Goal: Use online tool/utility: Use online tool/utility

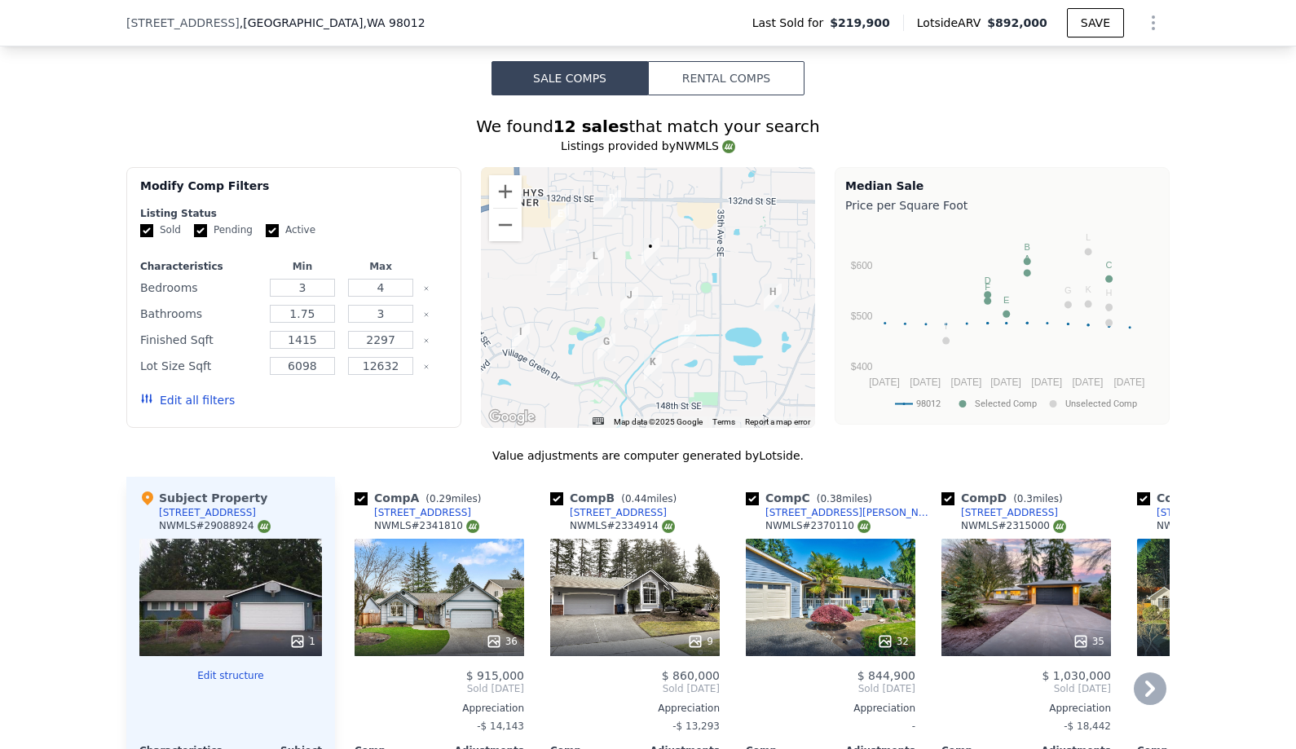
scroll to position [1337, 0]
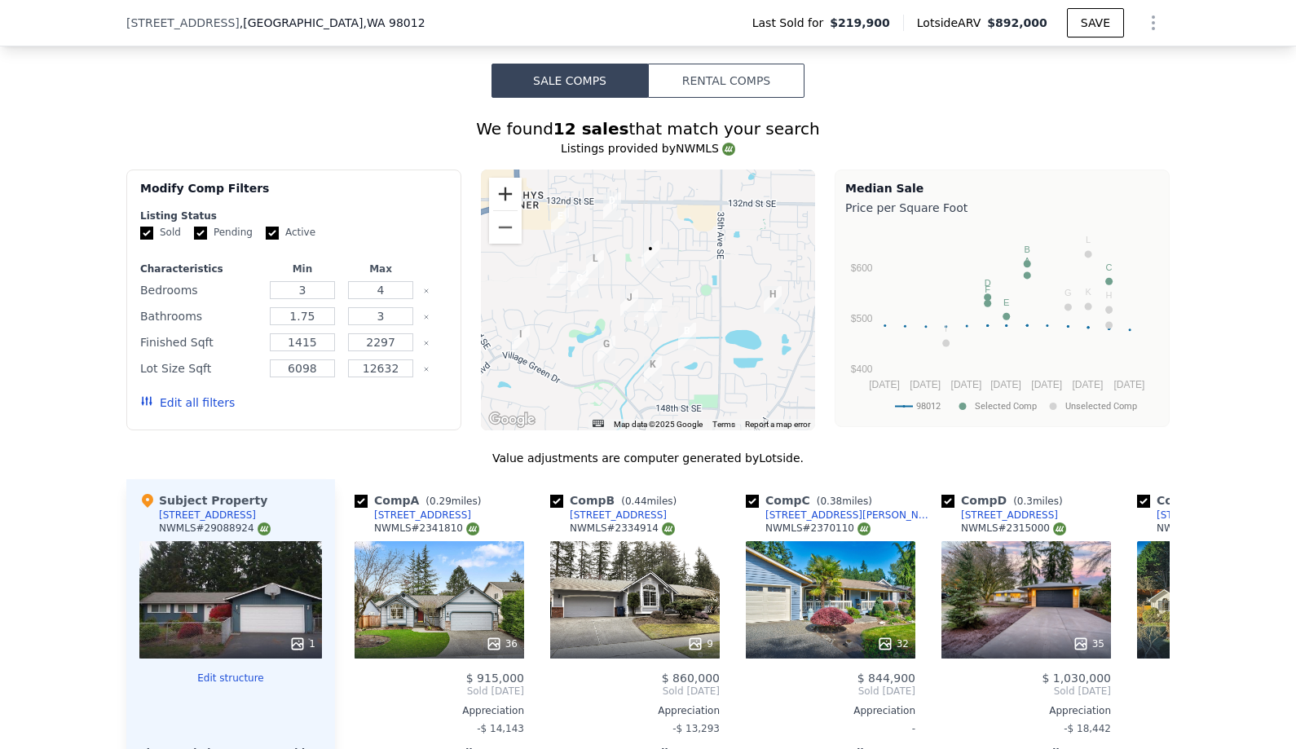
click at [507, 188] on button "Zoom in" at bounding box center [505, 194] width 33 height 33
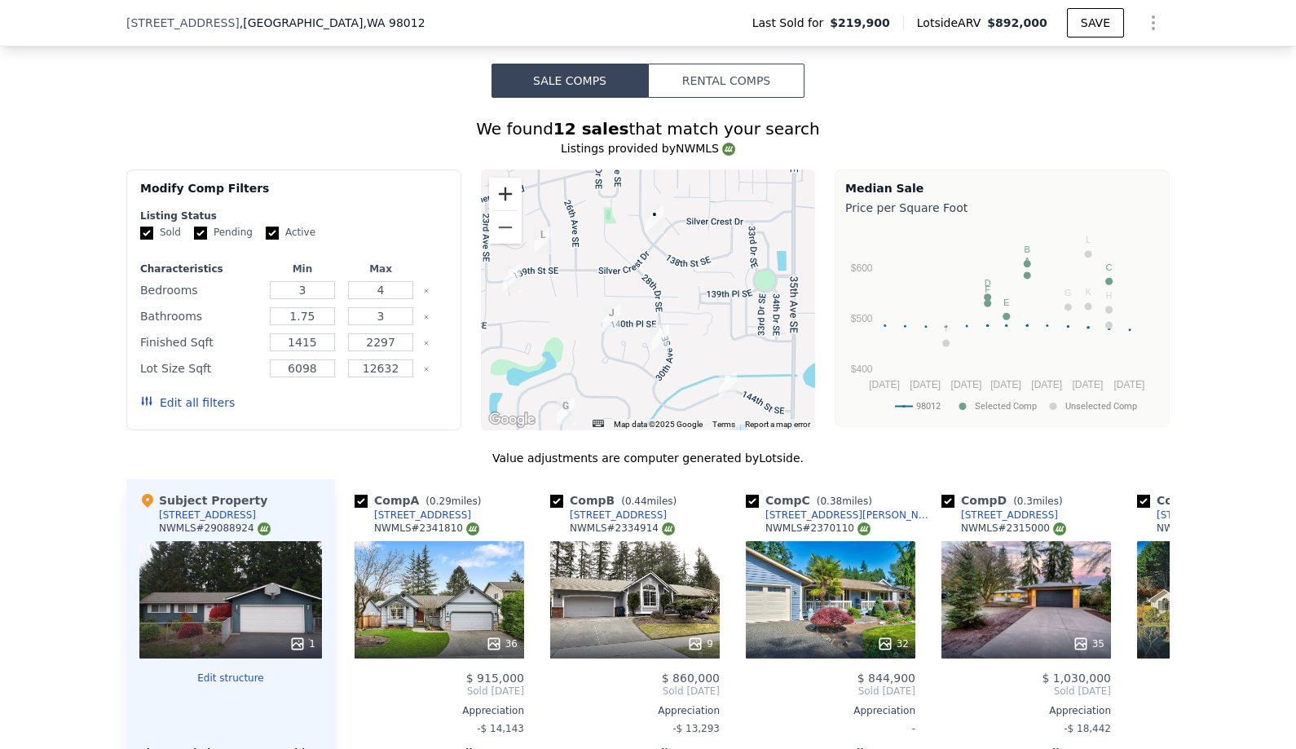
click at [507, 187] on button "Zoom in" at bounding box center [505, 194] width 33 height 33
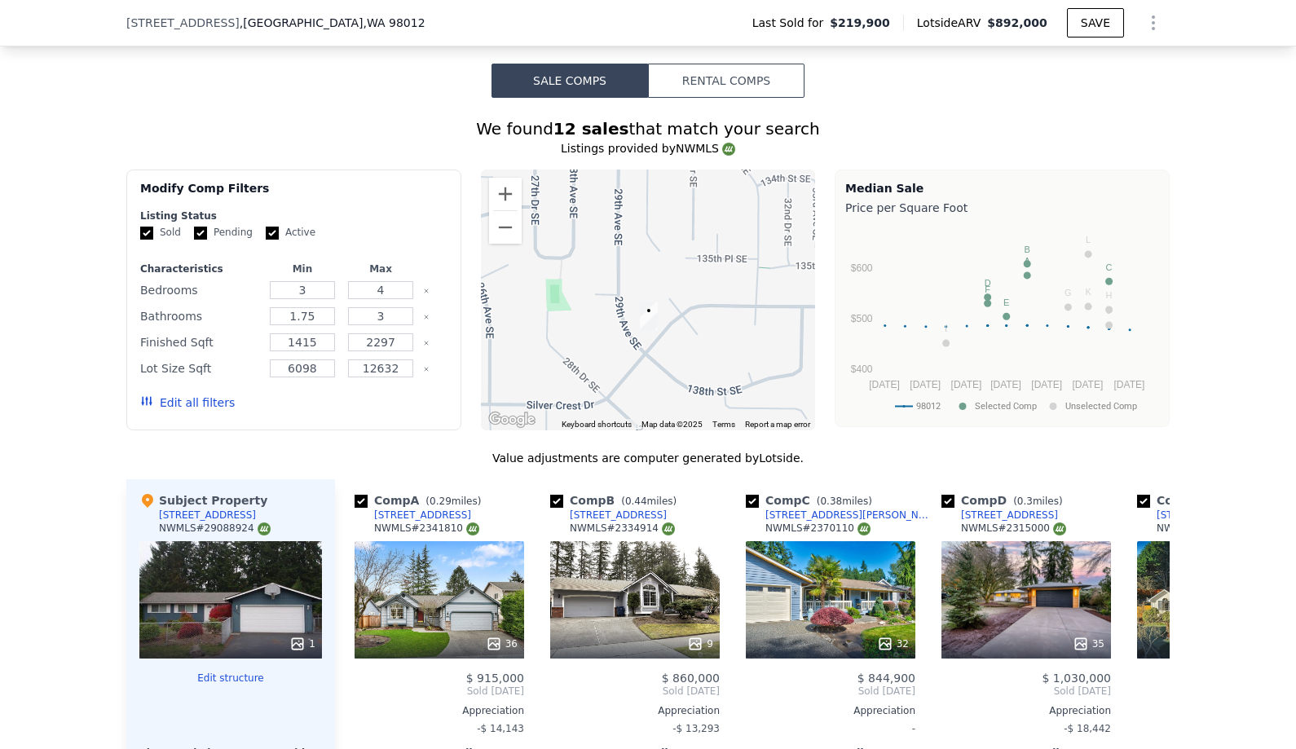
drag, startPoint x: 688, startPoint y: 212, endPoint x: 671, endPoint y: 372, distance: 161.3
click at [674, 375] on div at bounding box center [648, 299] width 335 height 261
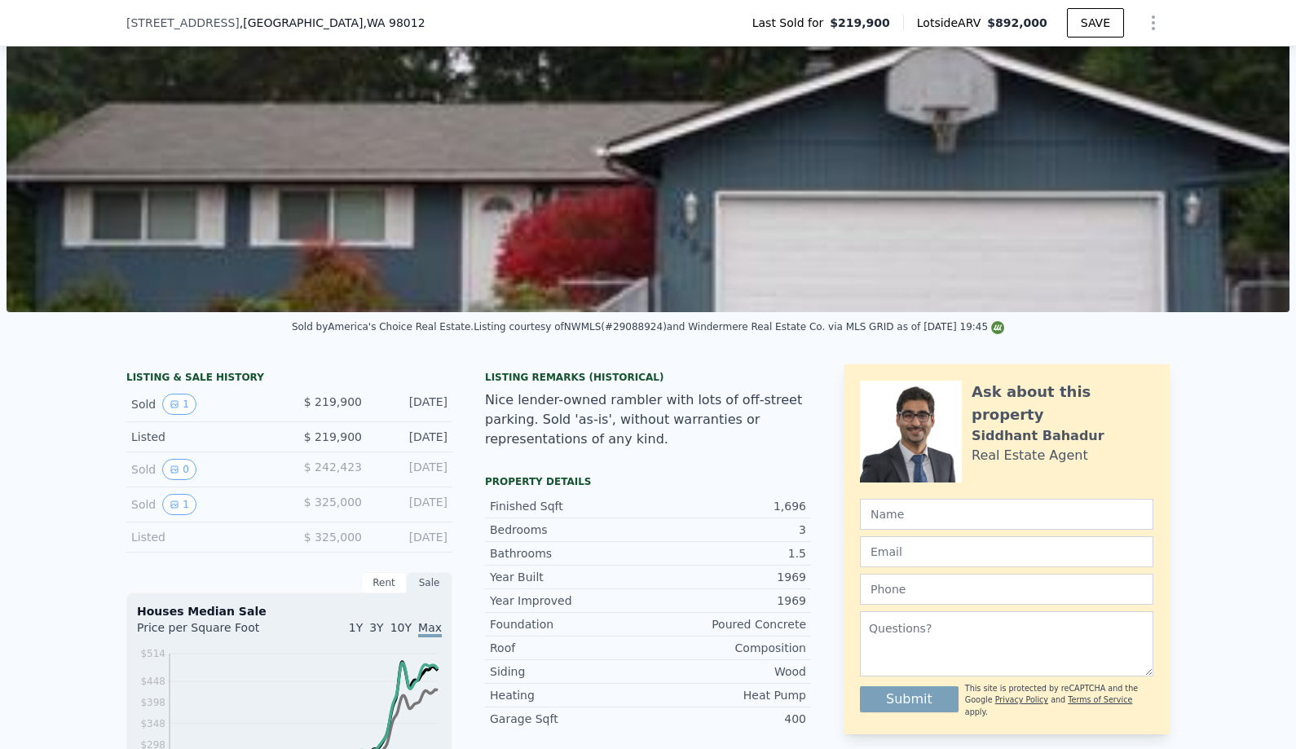
scroll to position [229, 0]
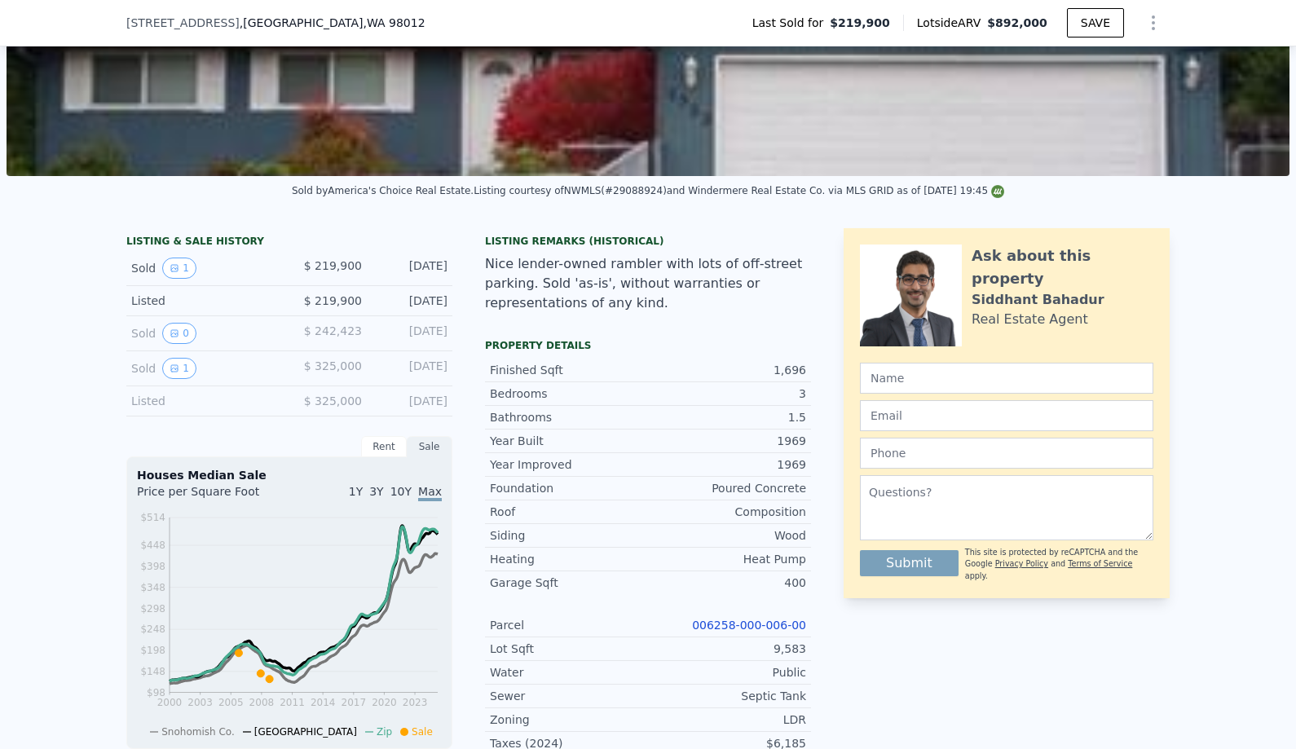
click at [776, 625] on link "006258-000-006-00" at bounding box center [749, 624] width 114 height 13
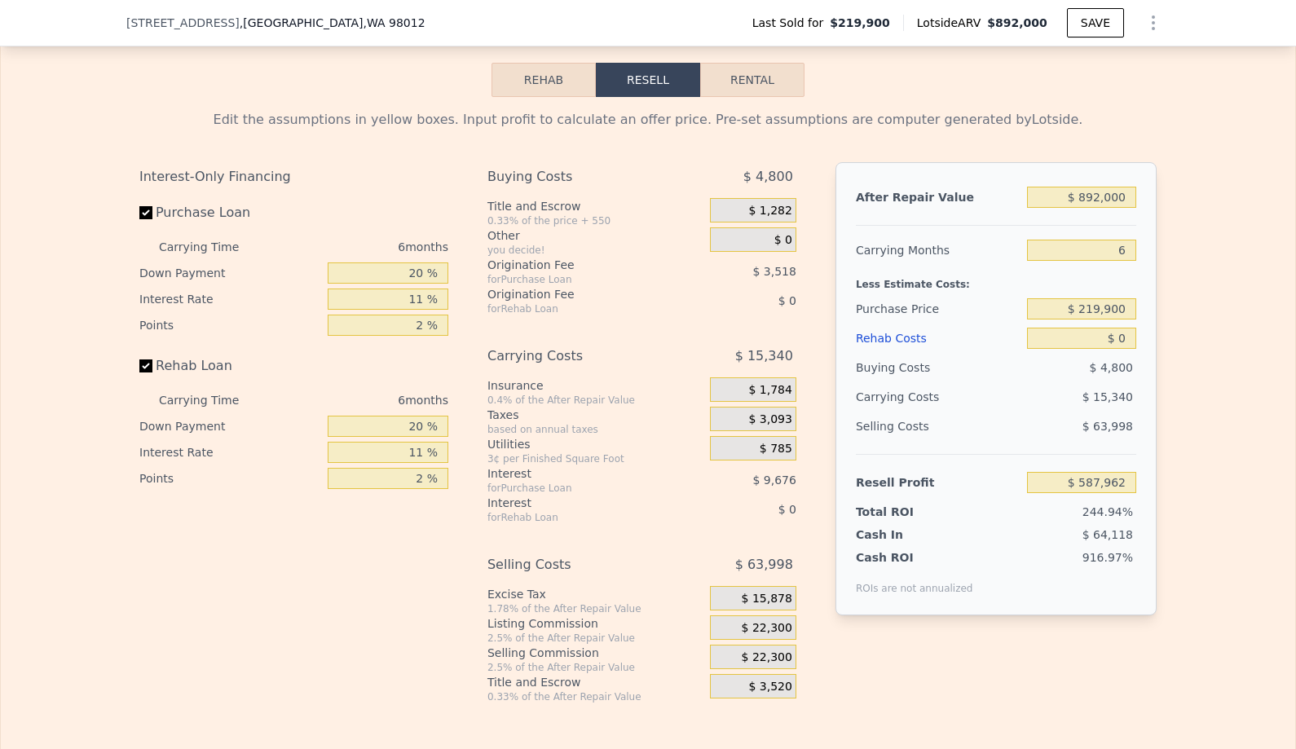
scroll to position [2498, 0]
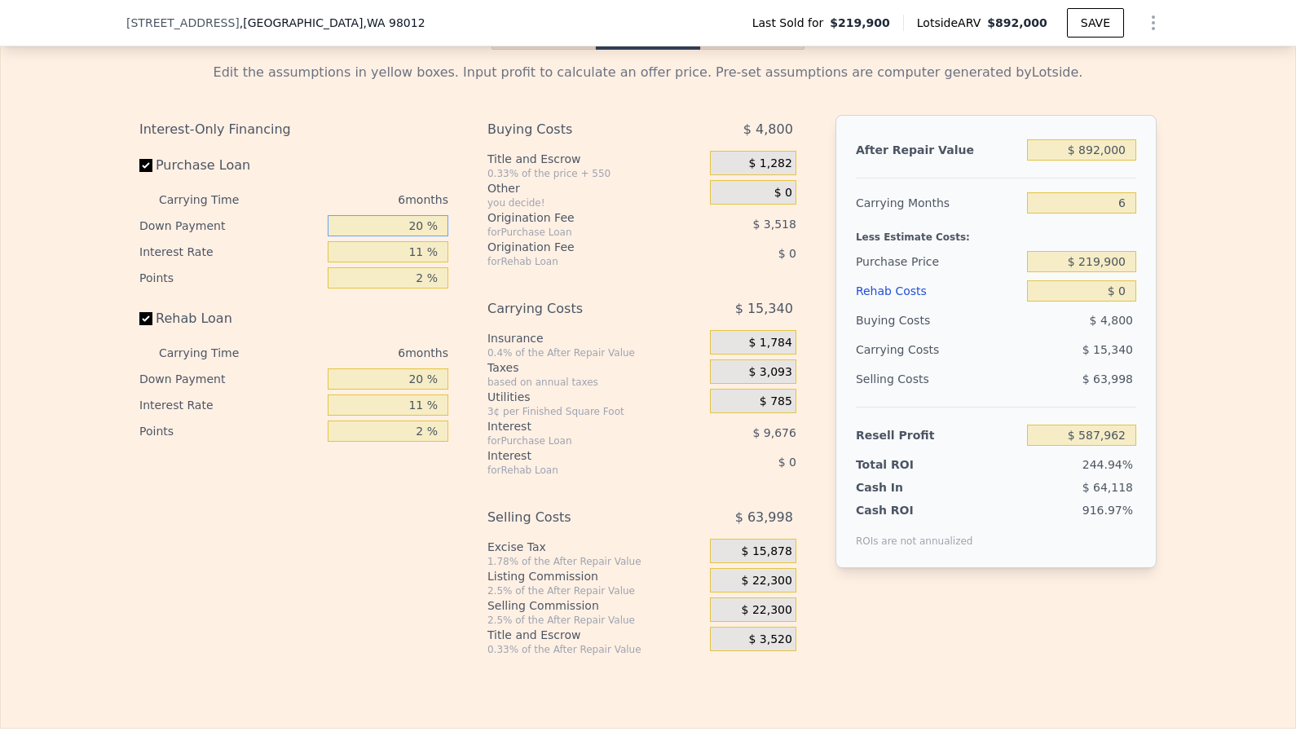
click at [407, 229] on input "20 %" at bounding box center [388, 225] width 121 height 21
type input "1 %"
type input "$ 584,828"
type input "10 %"
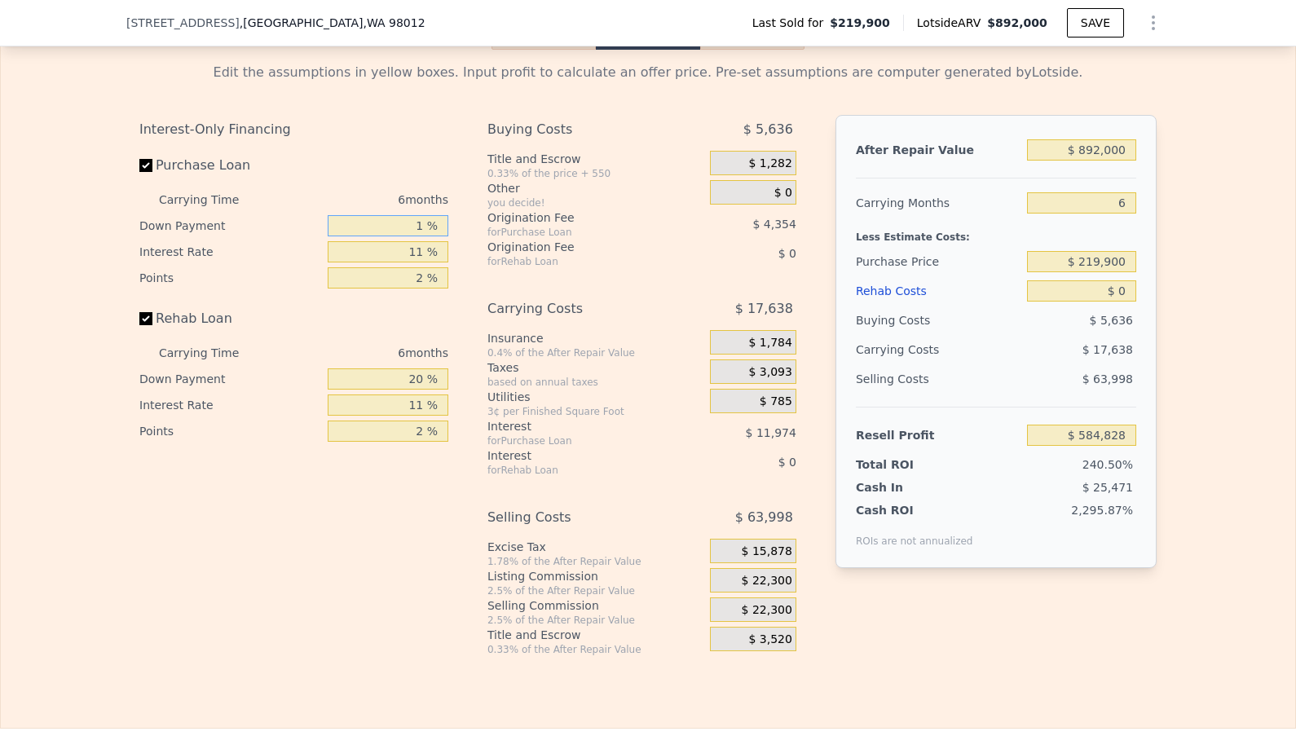
type input "$ 586,316"
type input "10 %"
type input "1 %"
type input "$ 596,210"
type input "10 %"
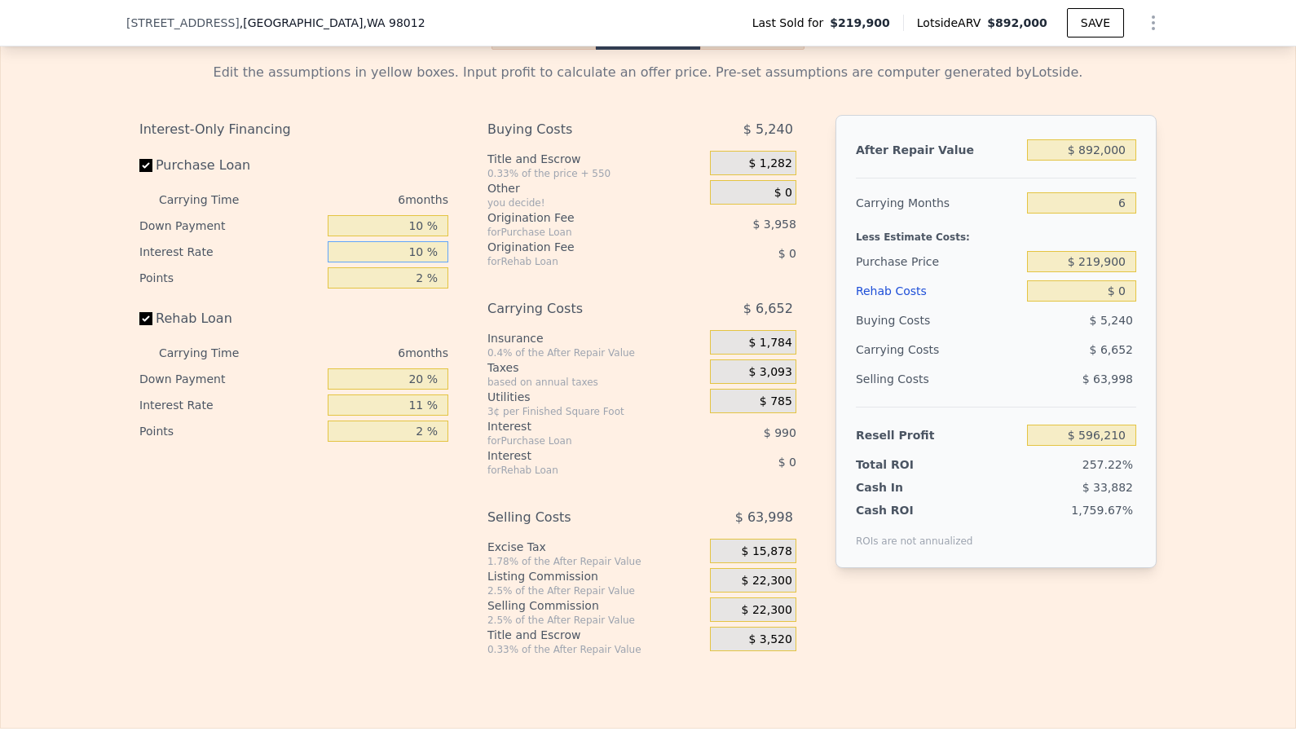
type input "$ 587,306"
type input "10 %"
type input "1 %"
type input "$ 589,285"
type input "10 %"
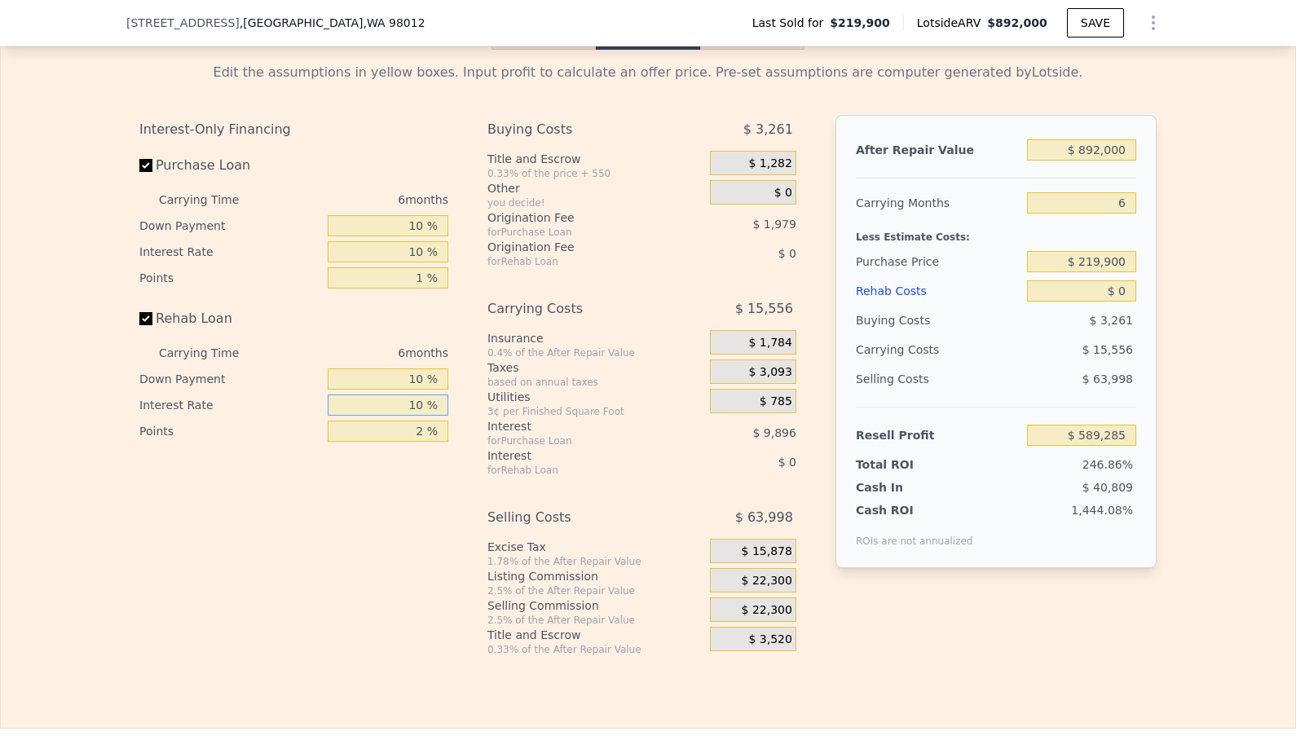
type input "10 %"
type input "1 %"
click at [1111, 147] on input "$ 892,000" at bounding box center [1081, 149] width 109 height 21
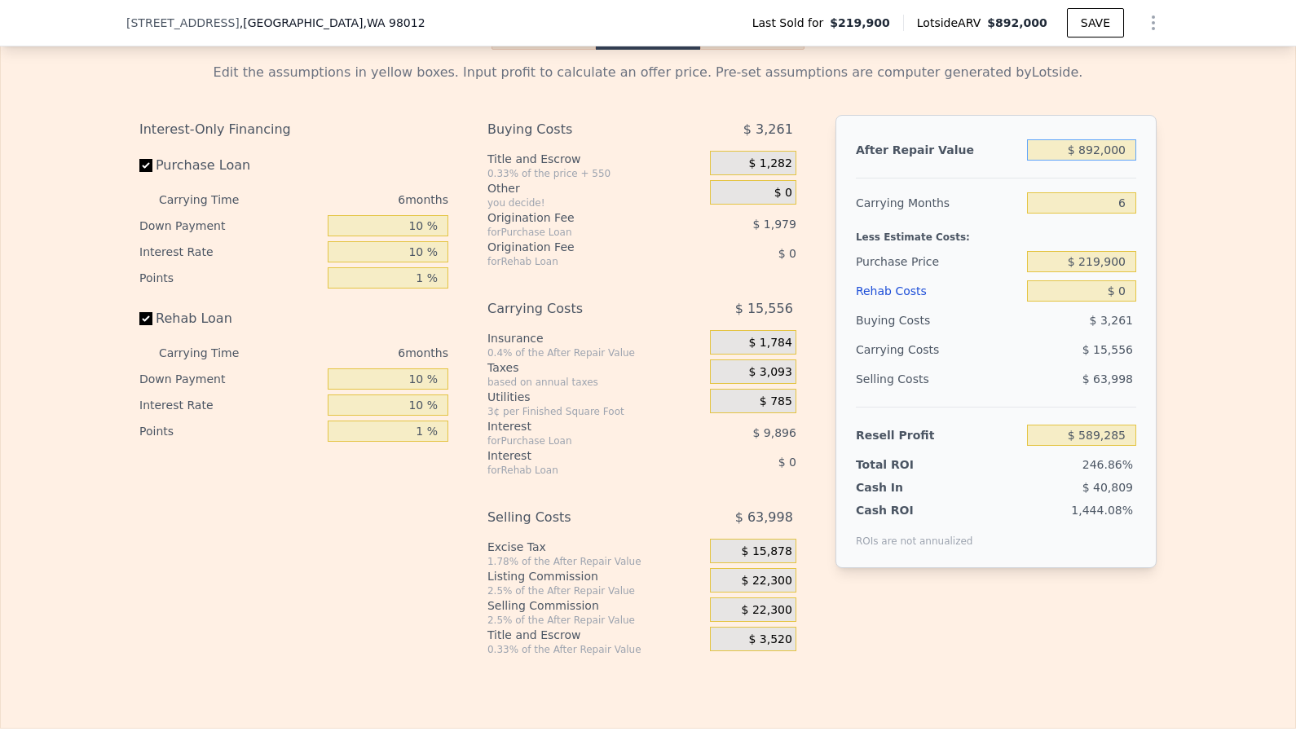
type input "$ 9"
type input "-$ 237,474"
type input "$ 90"
type input "-$ 237,399"
type input "$ 900"
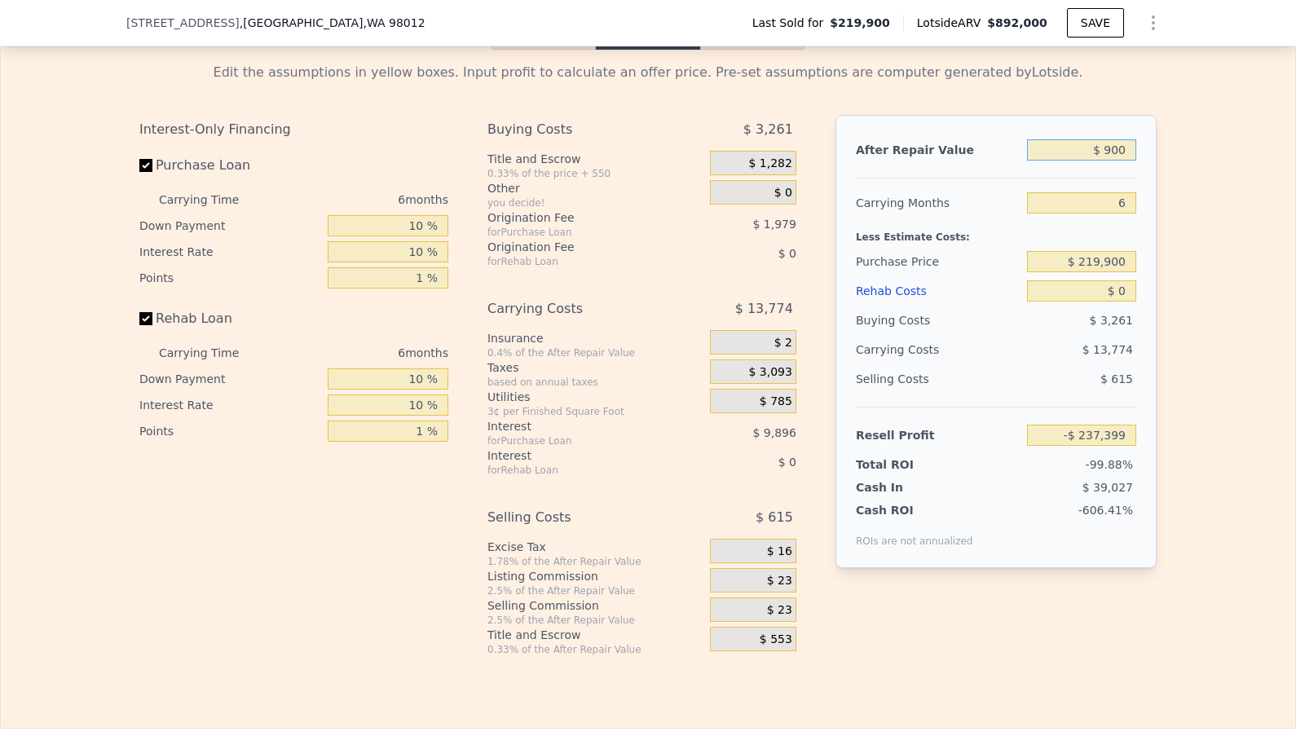
type input "-$ 236,650"
type input "$ 9,000"
type input "-$ 229,141"
type input "$ 90,000"
type input "-$ 154,065"
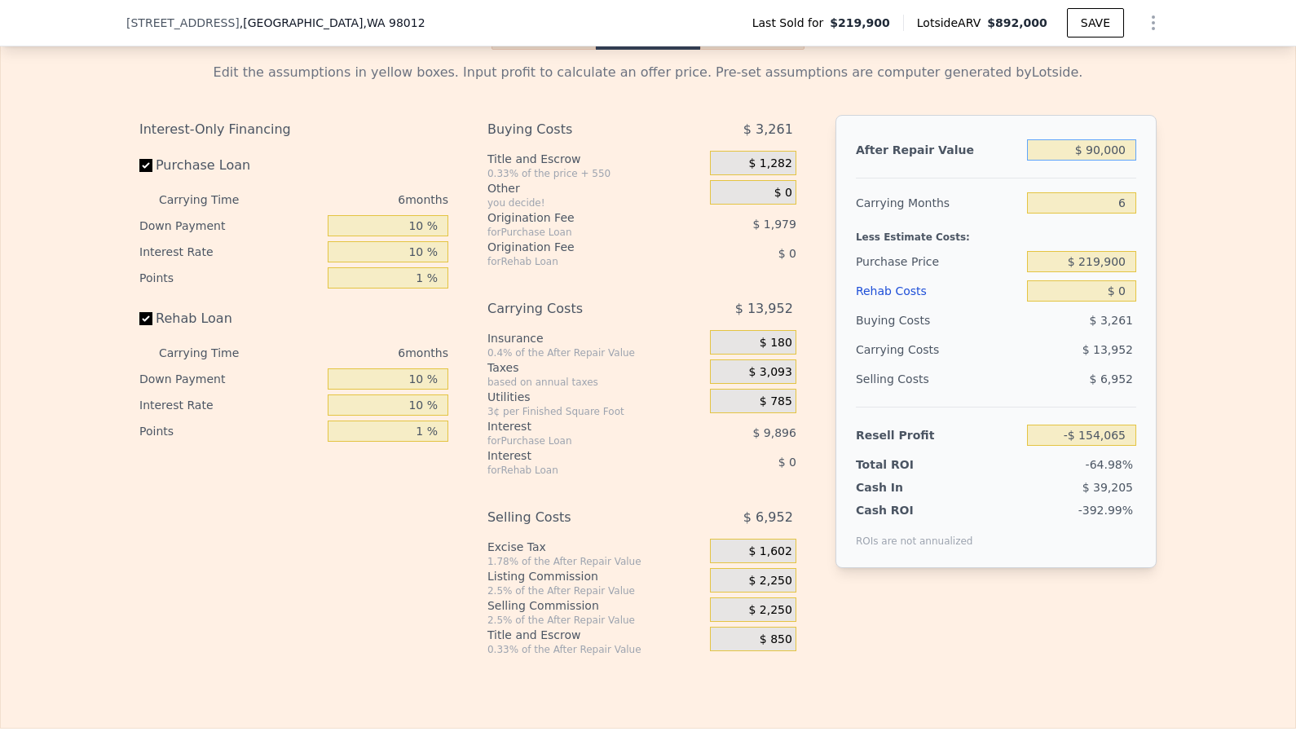
type input "$ 900,000"
type input "$ 596,700"
click at [1129, 204] on input "6" at bounding box center [1081, 202] width 109 height 21
type input "4"
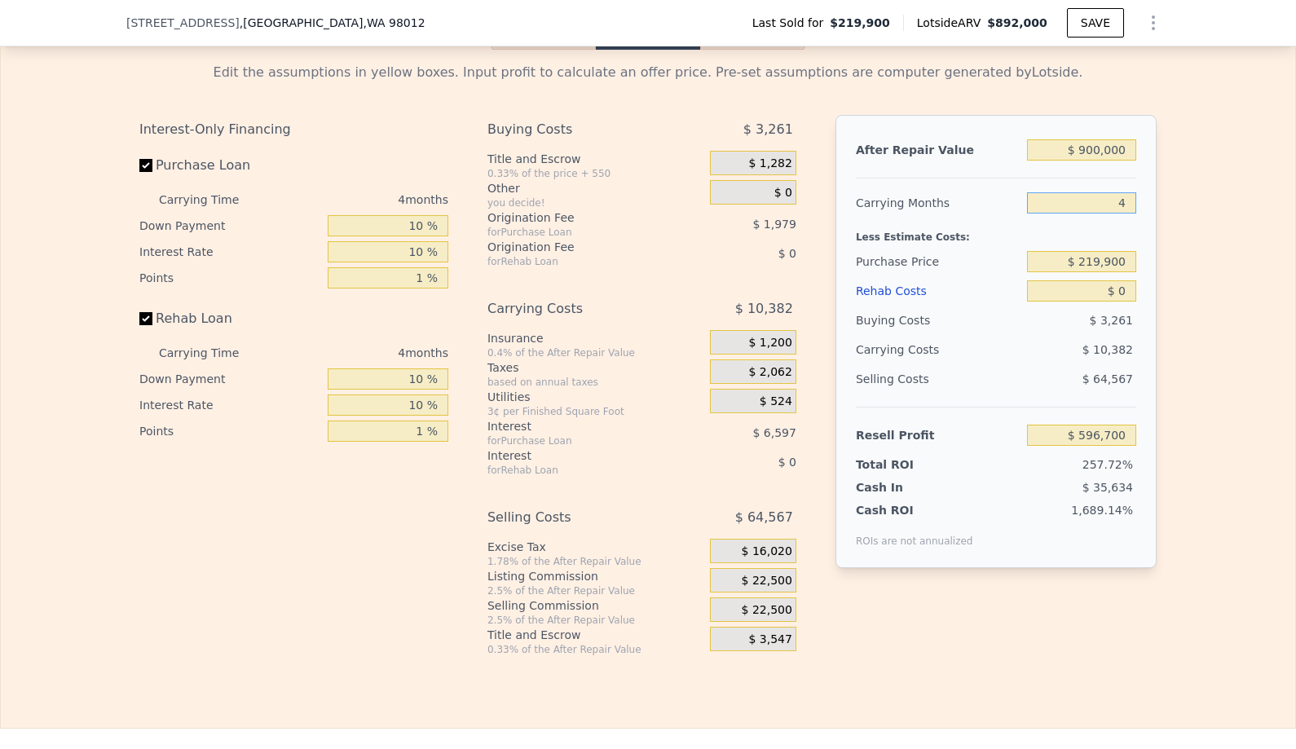
type input "$ 601,890"
type input "4"
click at [1099, 270] on input "$ 219,900" at bounding box center [1081, 261] width 109 height 21
type input "$ 650,000"
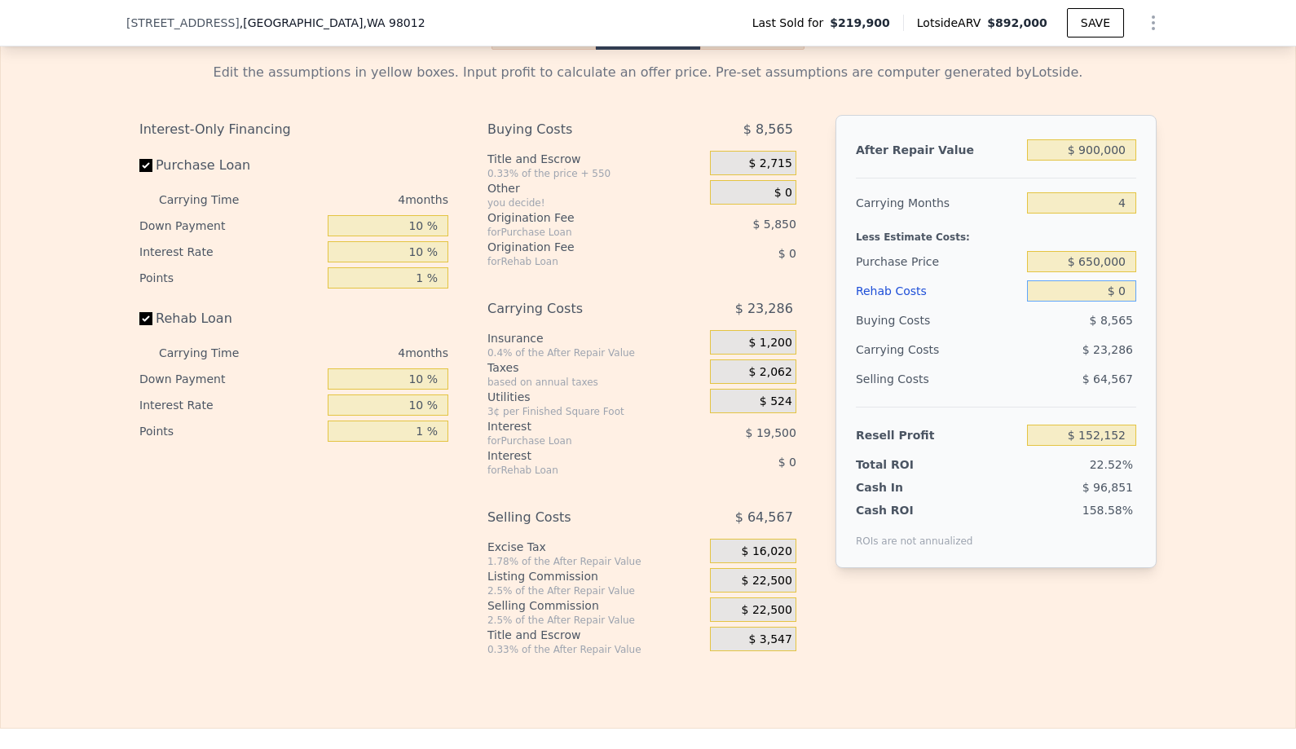
click at [1124, 294] on input "$ 0" at bounding box center [1081, 290] width 109 height 21
type input "$ 153,582"
click at [1124, 294] on input "$ 0" at bounding box center [1081, 290] width 109 height 21
type input "$ 7"
type input "$ 153,575"
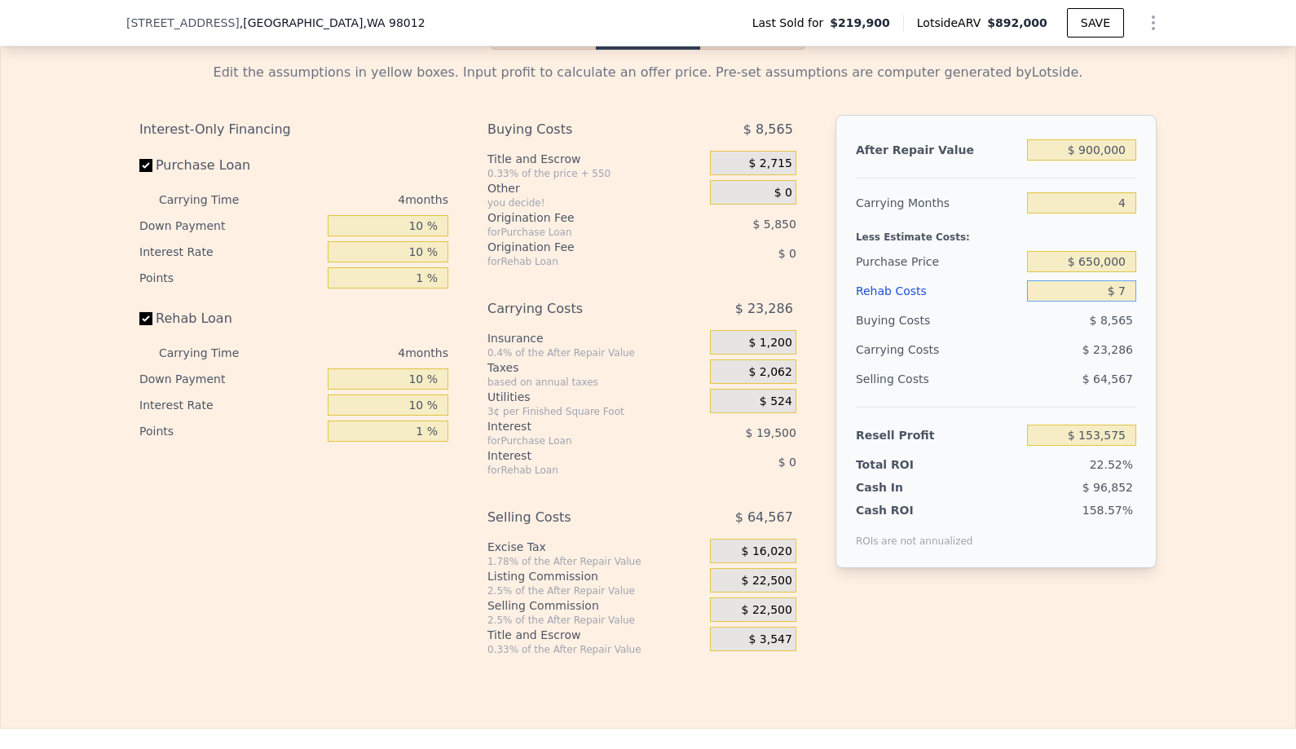
type input "$ 75"
type input "$ 153,502"
type input "$ 750"
type input "$ 152,801"
type input "$ 7,500"
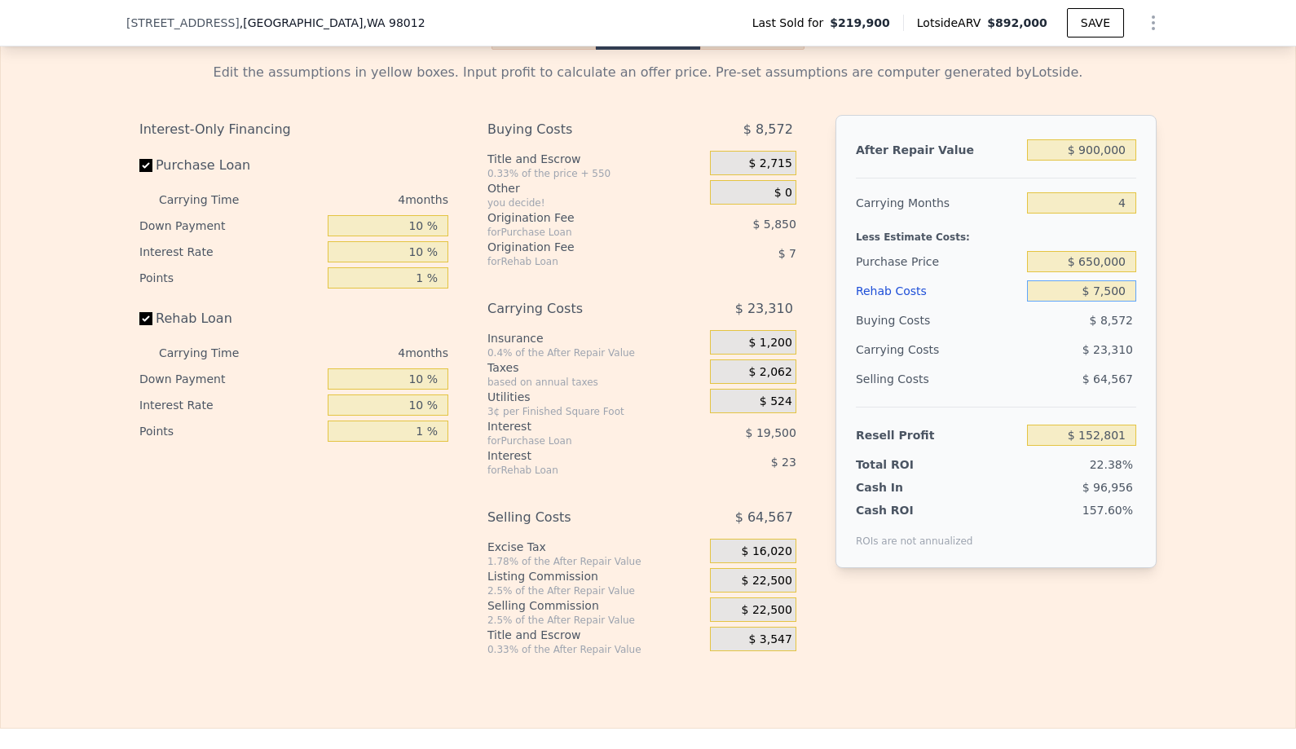
type input "$ 145,790"
type input "$ 75,000"
type input "$ 75,655"
click at [785, 578] on span "$ 22,500" at bounding box center [766, 581] width 51 height 15
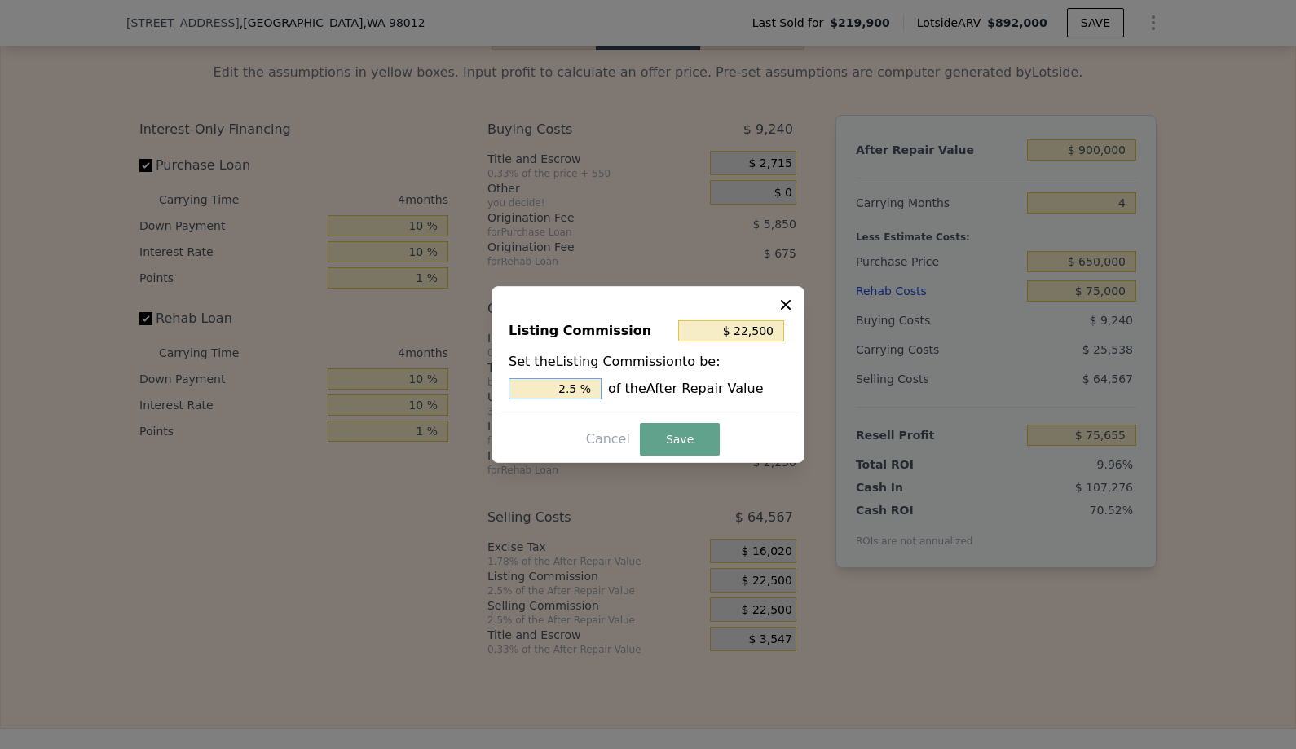
drag, startPoint x: 554, startPoint y: 383, endPoint x: 692, endPoint y: 395, distance: 138.2
click at [692, 394] on div "2.5 % of the After Repair Value" at bounding box center [647, 388] width 279 height 21
type input "$ 0"
type input "0 %"
click at [680, 436] on button "Save" at bounding box center [680, 439] width 80 height 33
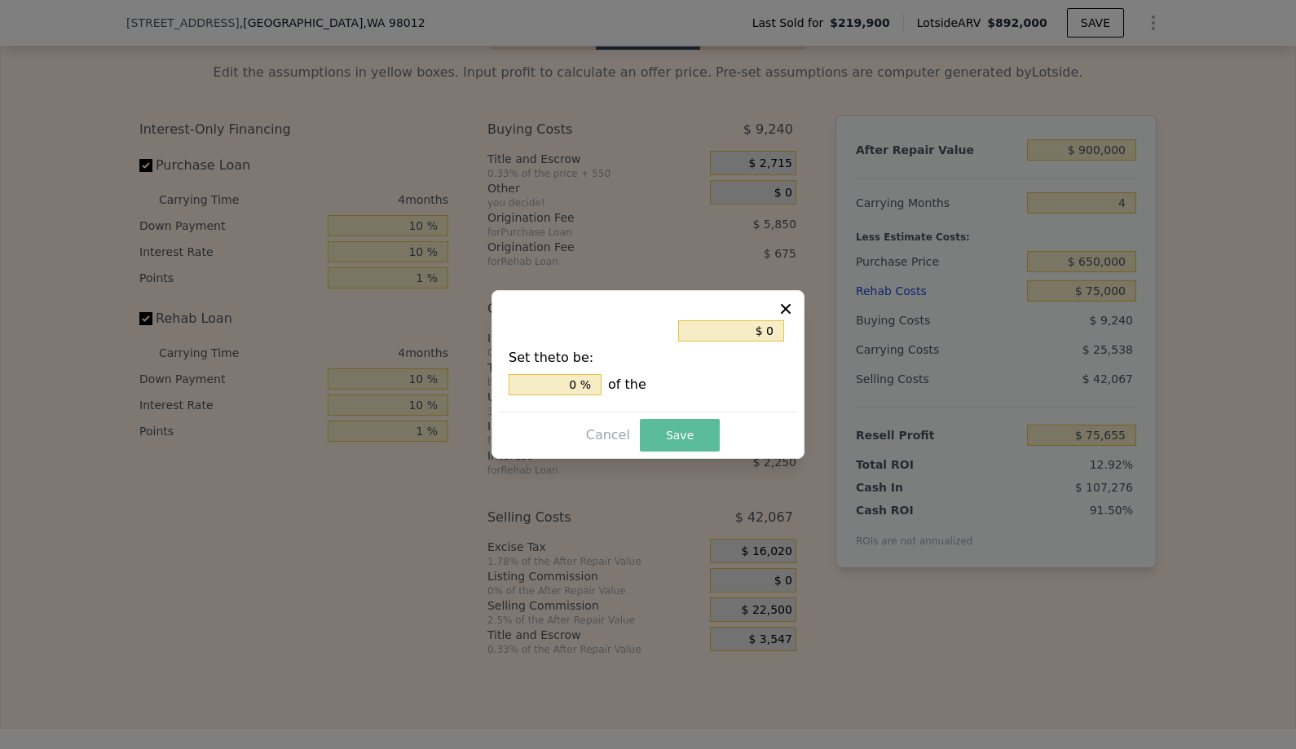
type input "$ 98,155"
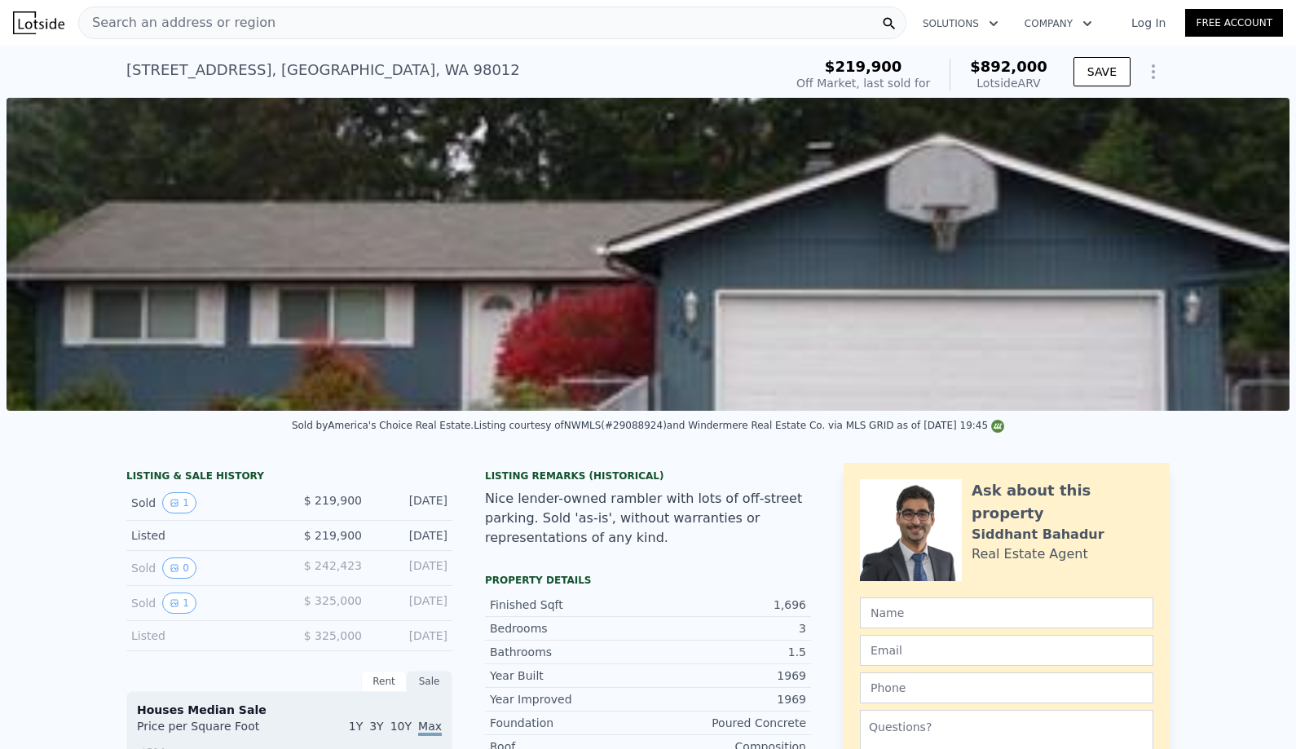
scroll to position [0, 0]
click at [748, 281] on img at bounding box center [648, 254] width 1283 height 313
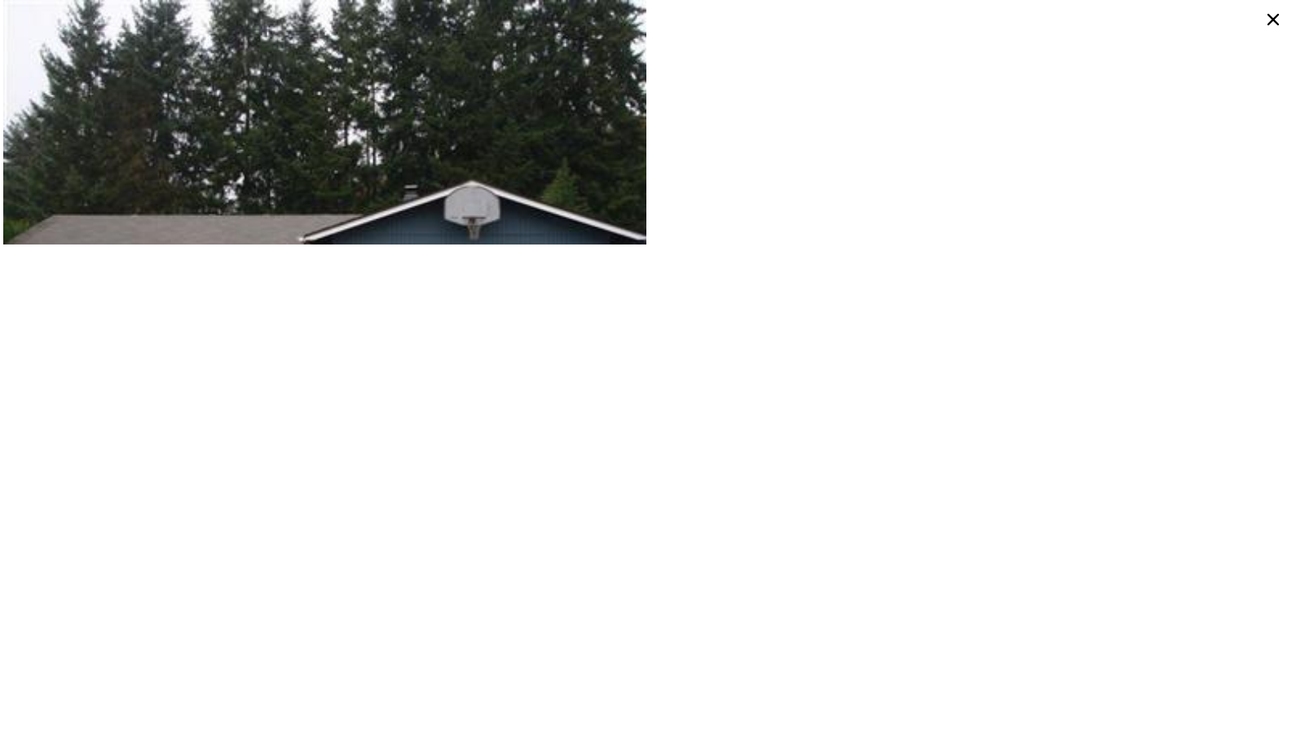
click at [1278, 19] on icon at bounding box center [1273, 20] width 26 height 26
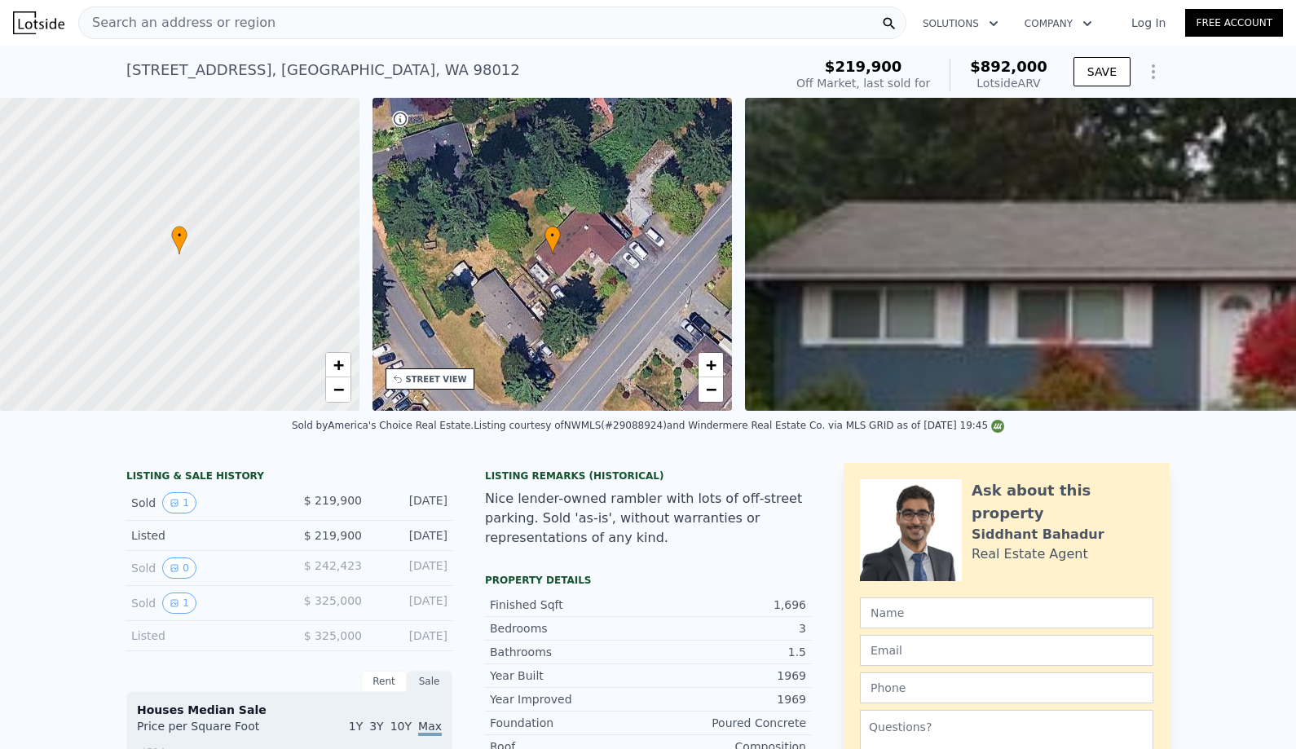
scroll to position [0, 7]
type input "$ 892,000"
type input "6"
type input "$ 0"
type input "$ 587,962"
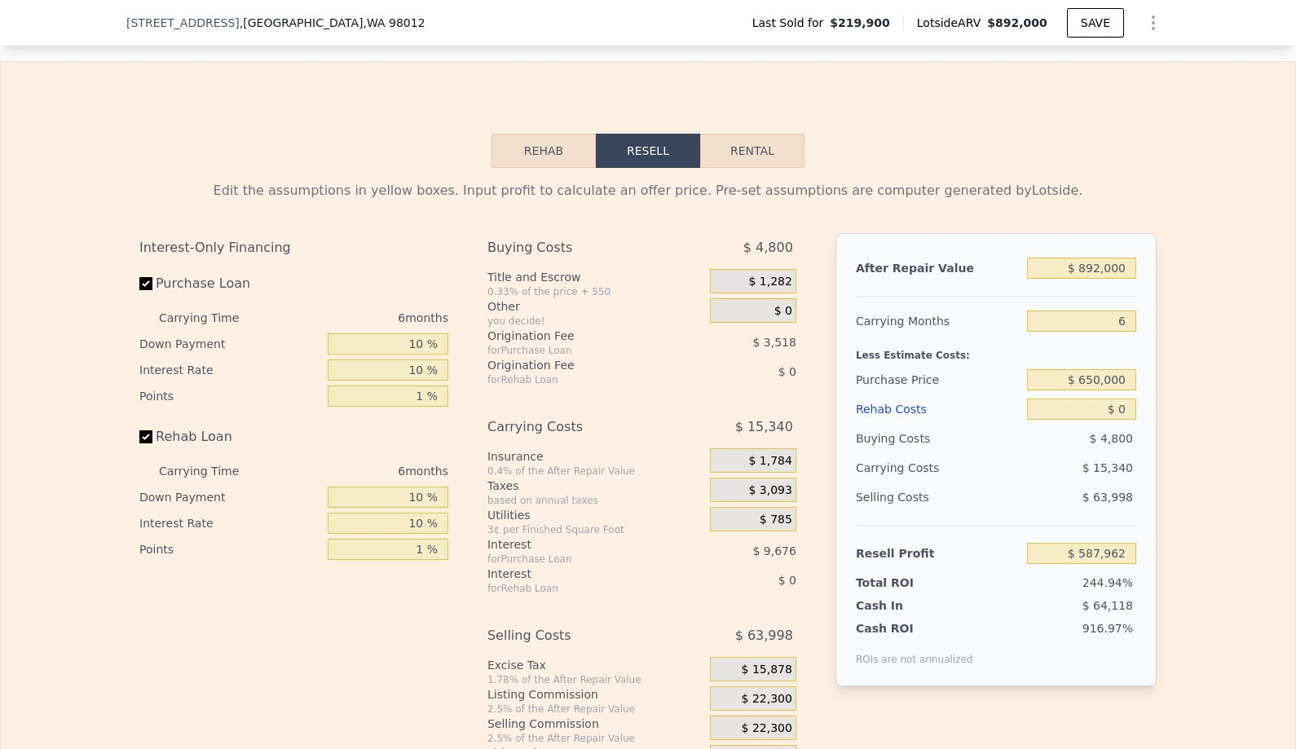
scroll to position [2445, 0]
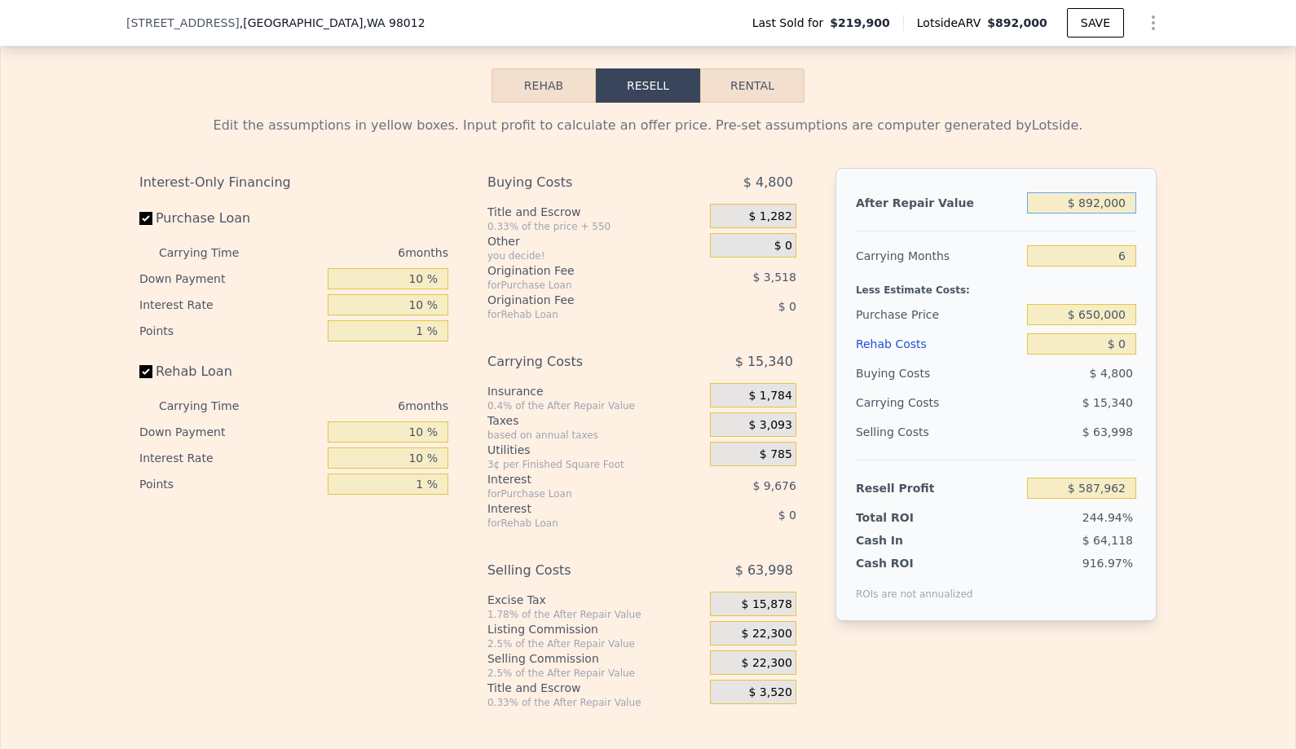
click at [1136, 202] on input "$ 892,000" at bounding box center [1081, 202] width 109 height 21
type input "$ 9"
type input "-$ 238,797"
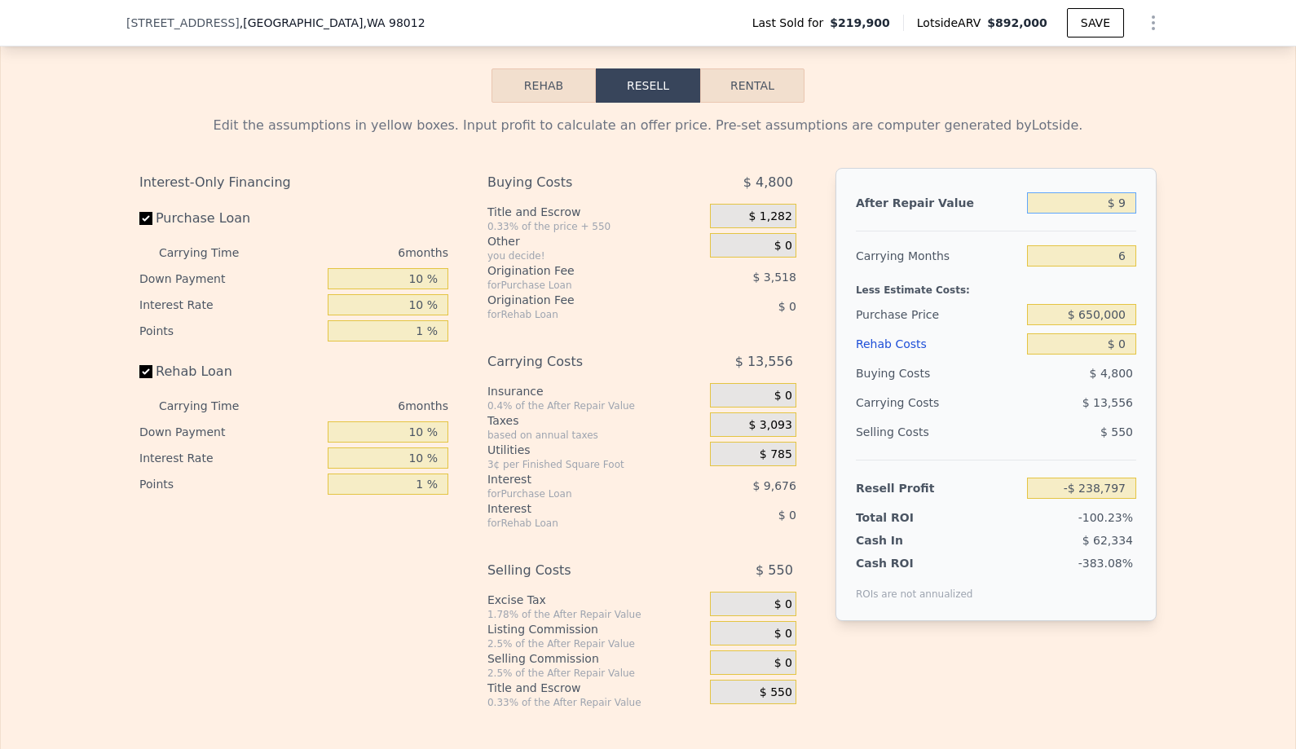
type input "$ 90"
type input "-$ 238,722"
type input "$ 900"
type input "-$ 237,973"
type input "$ 9,000"
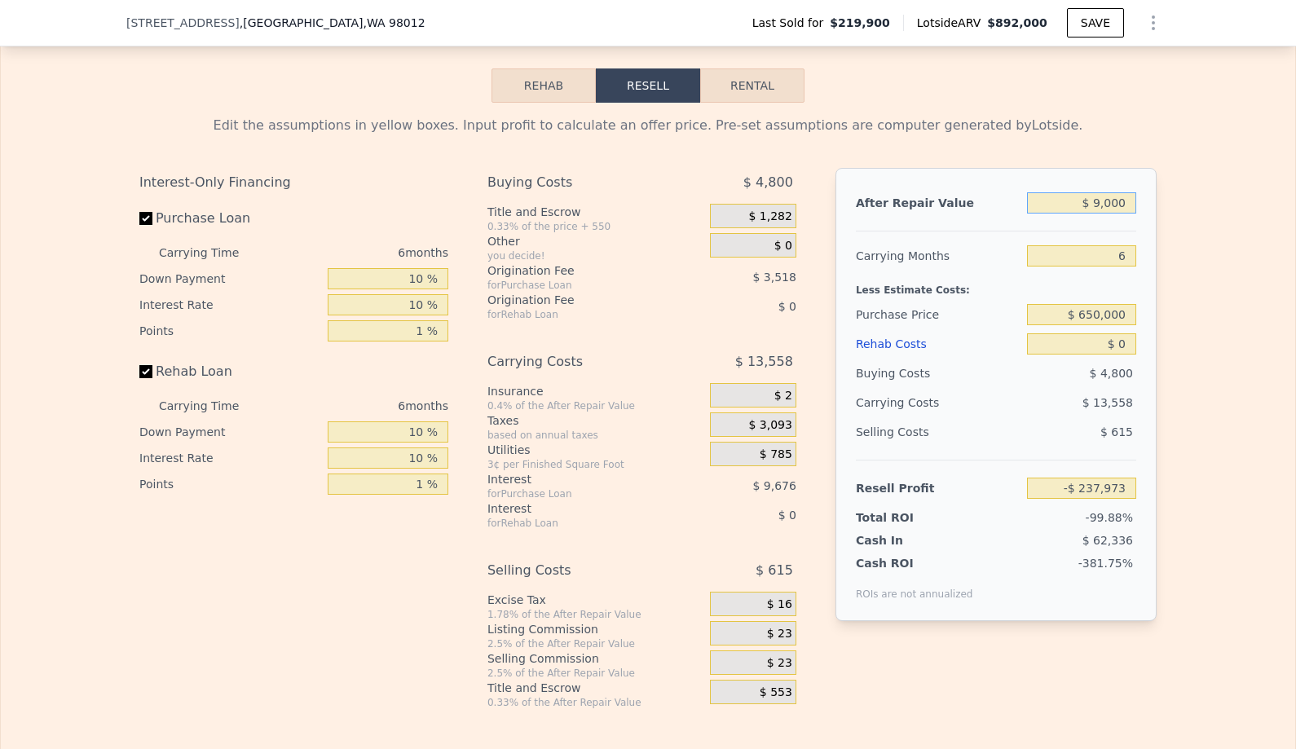
type input "-$ 230,464"
type input "$ 90,000"
type input "-$ 155,388"
type input "$ 900,000"
type input "$ 595,377"
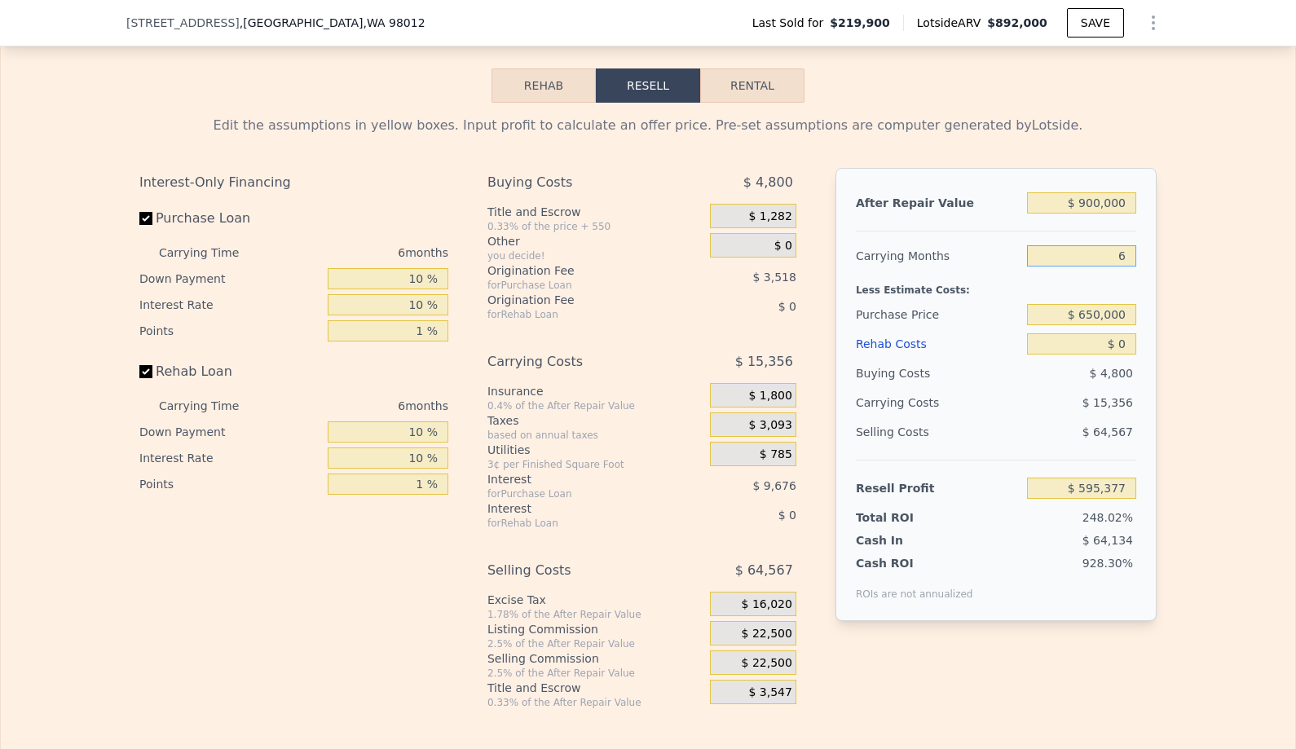
click at [1085, 253] on input "6" at bounding box center [1081, 255] width 109 height 21
type input "4"
type input "$ 600,495"
type input "4"
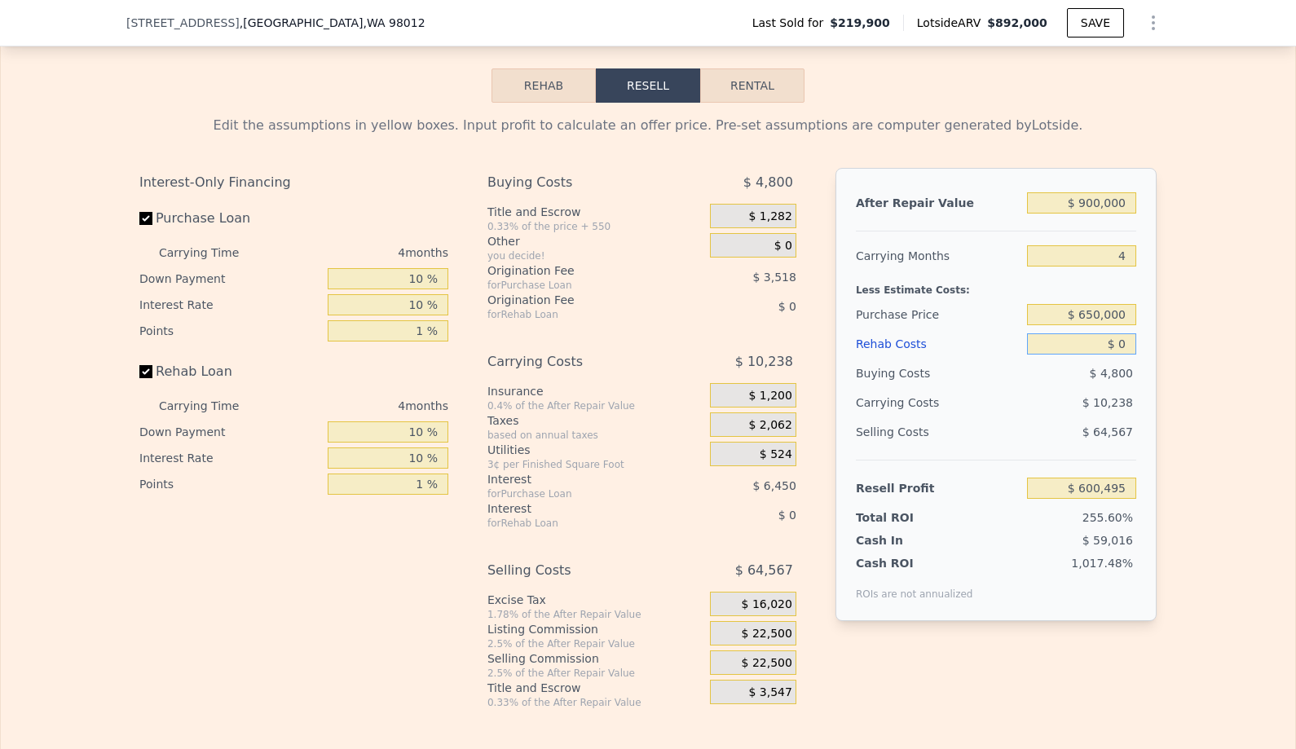
click at [1135, 345] on input "$ 0" at bounding box center [1081, 343] width 109 height 21
type input "$ 8"
type input "$ 600,487"
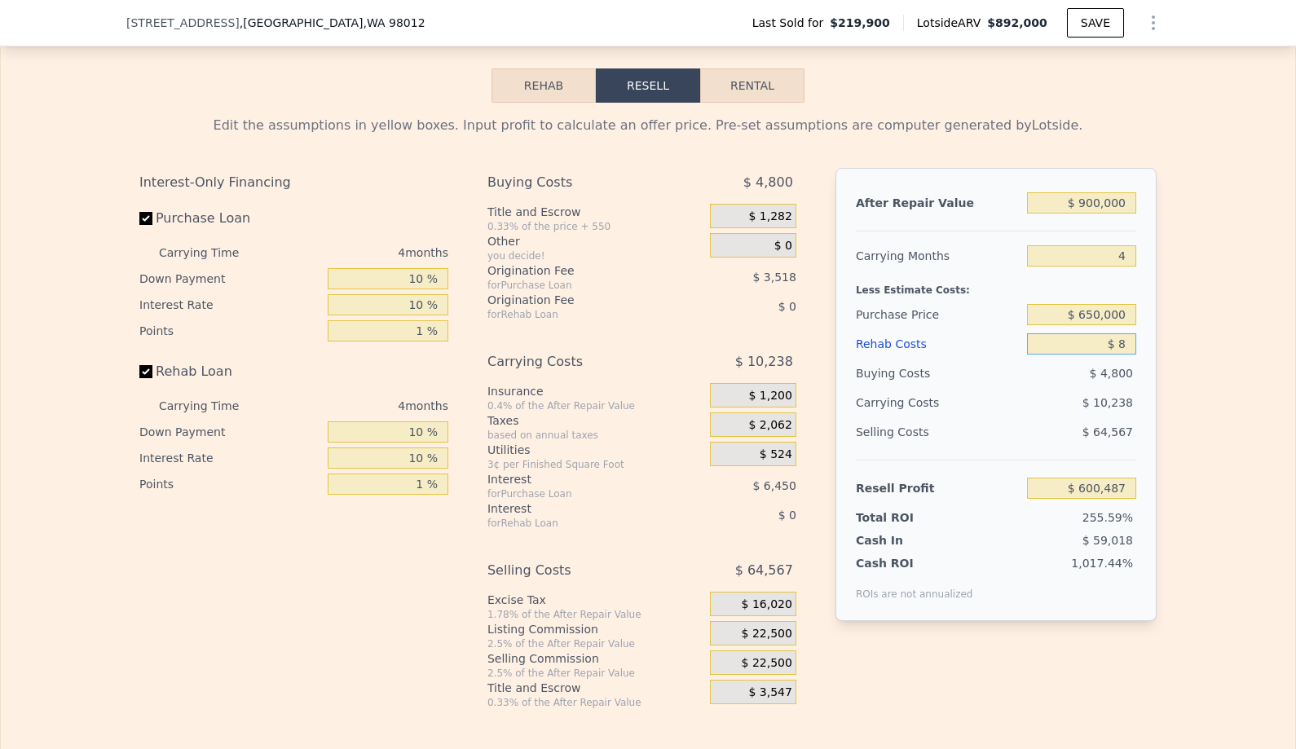
type input "$ 80"
type input "$ 600,410"
type input "$ 800"
type input "$ 599,658"
type input "$ 8,000"
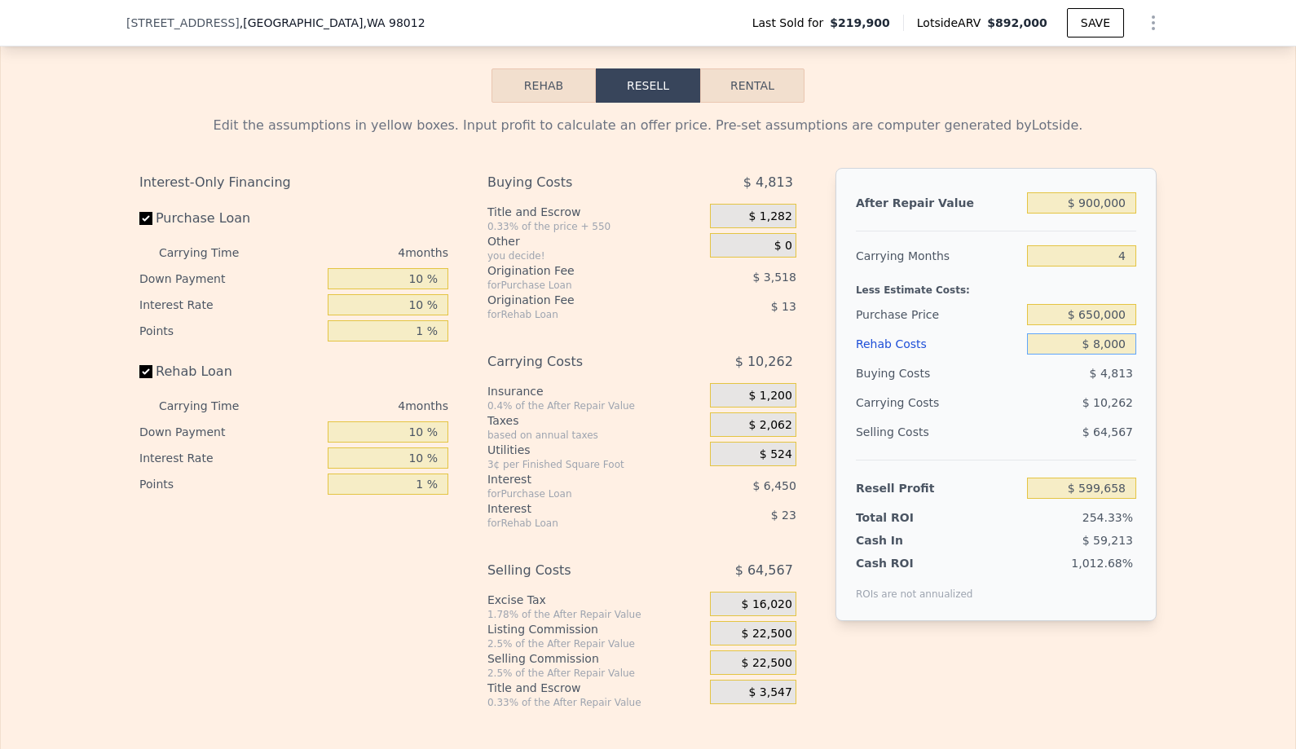
type input "$ 592,131"
type input "$ 80,000"
type input "$ 516,867"
click at [765, 643] on div "$ 22,500" at bounding box center [753, 633] width 86 height 24
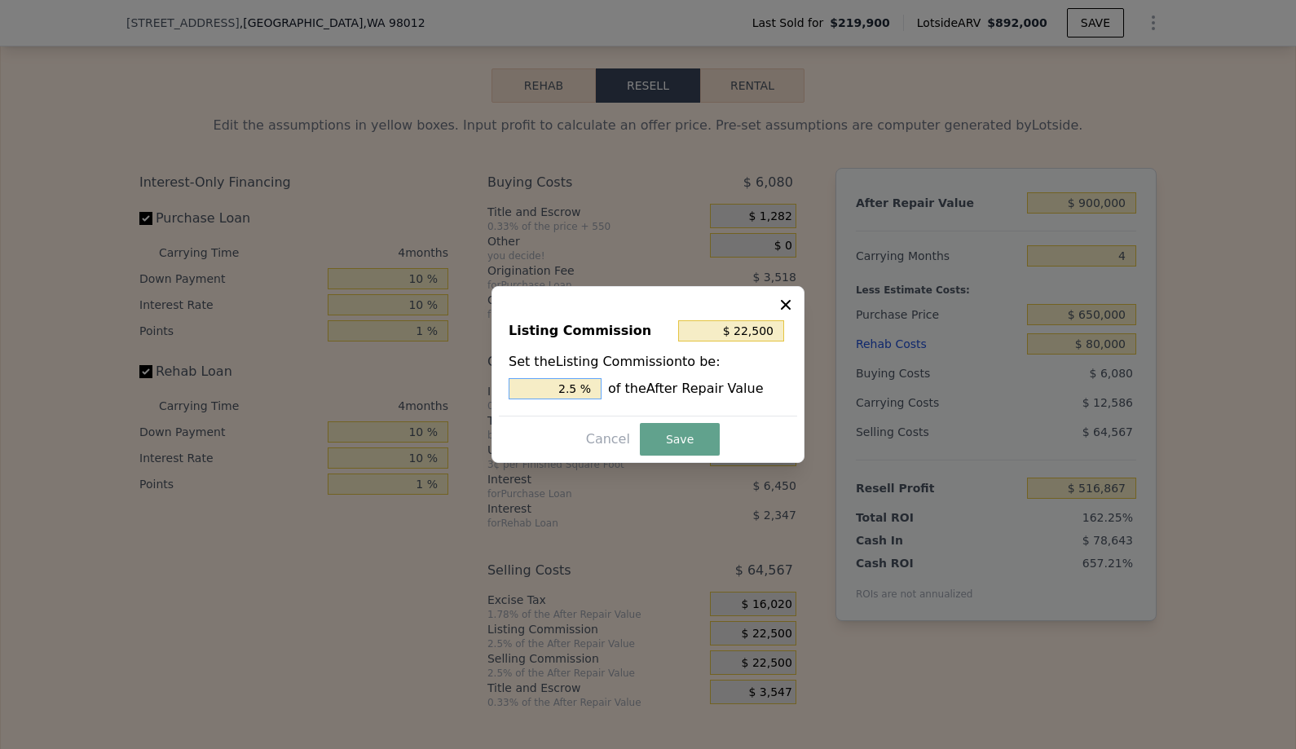
click at [576, 396] on input "2.5 %" at bounding box center [554, 388] width 93 height 21
type input "$ 0"
type input "0 %"
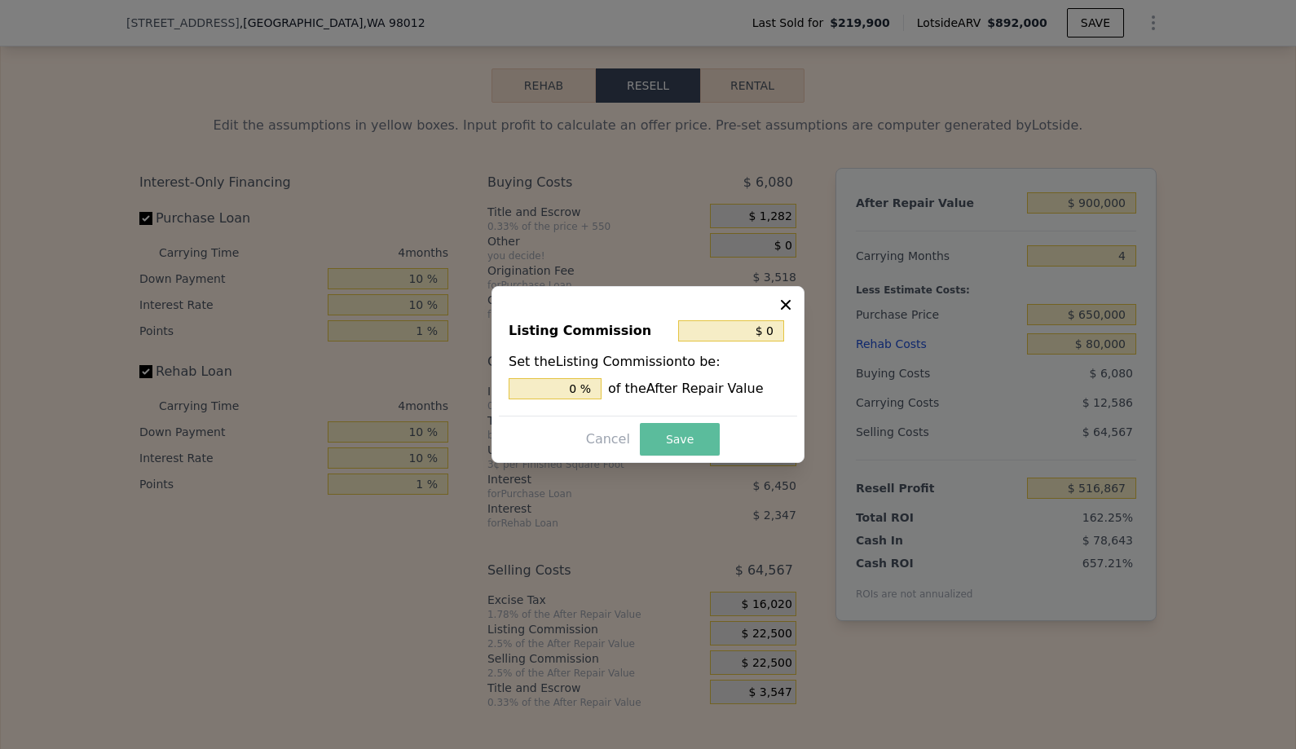
click at [669, 441] on button "Save" at bounding box center [680, 439] width 80 height 33
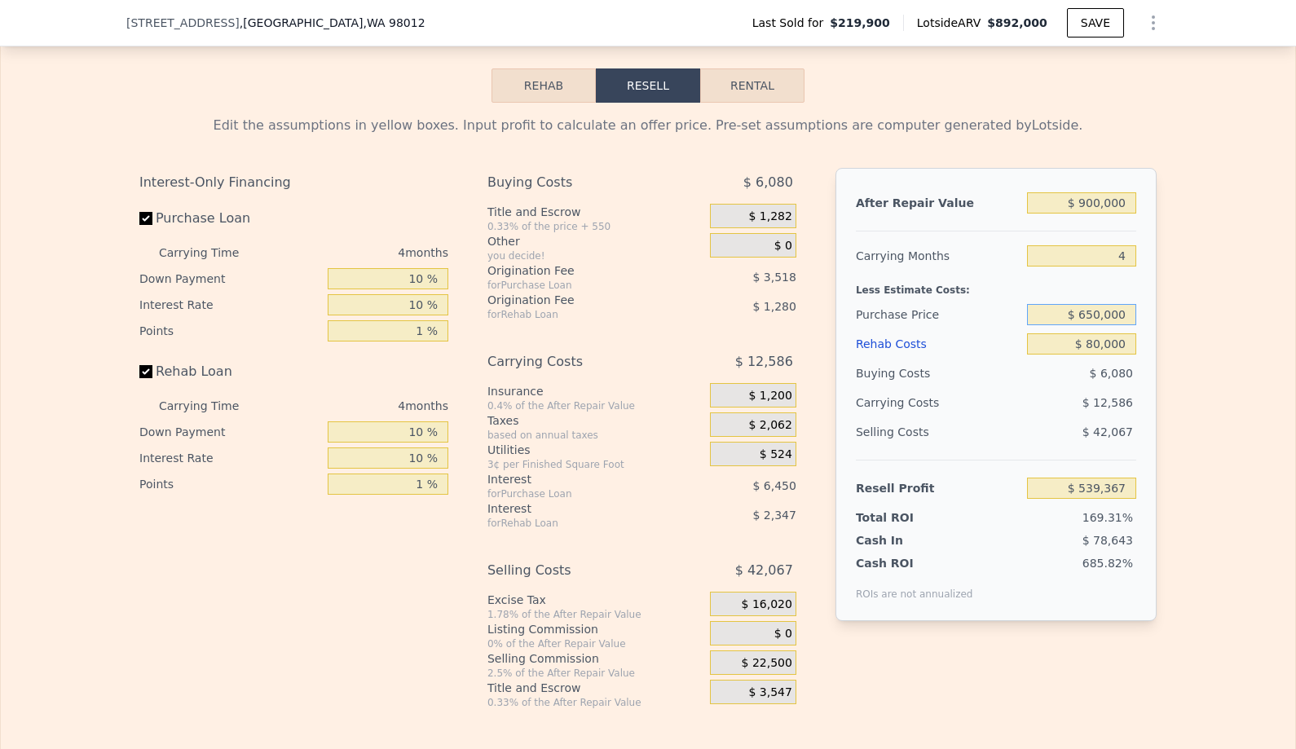
click at [1128, 315] on input "$ 650,000" at bounding box center [1081, 314] width 109 height 21
type input "$ 88,336"
click at [1199, 398] on div "Edit the assumptions in yellow boxes. Input profit to calculate an offer price.…" at bounding box center [648, 406] width 1294 height 606
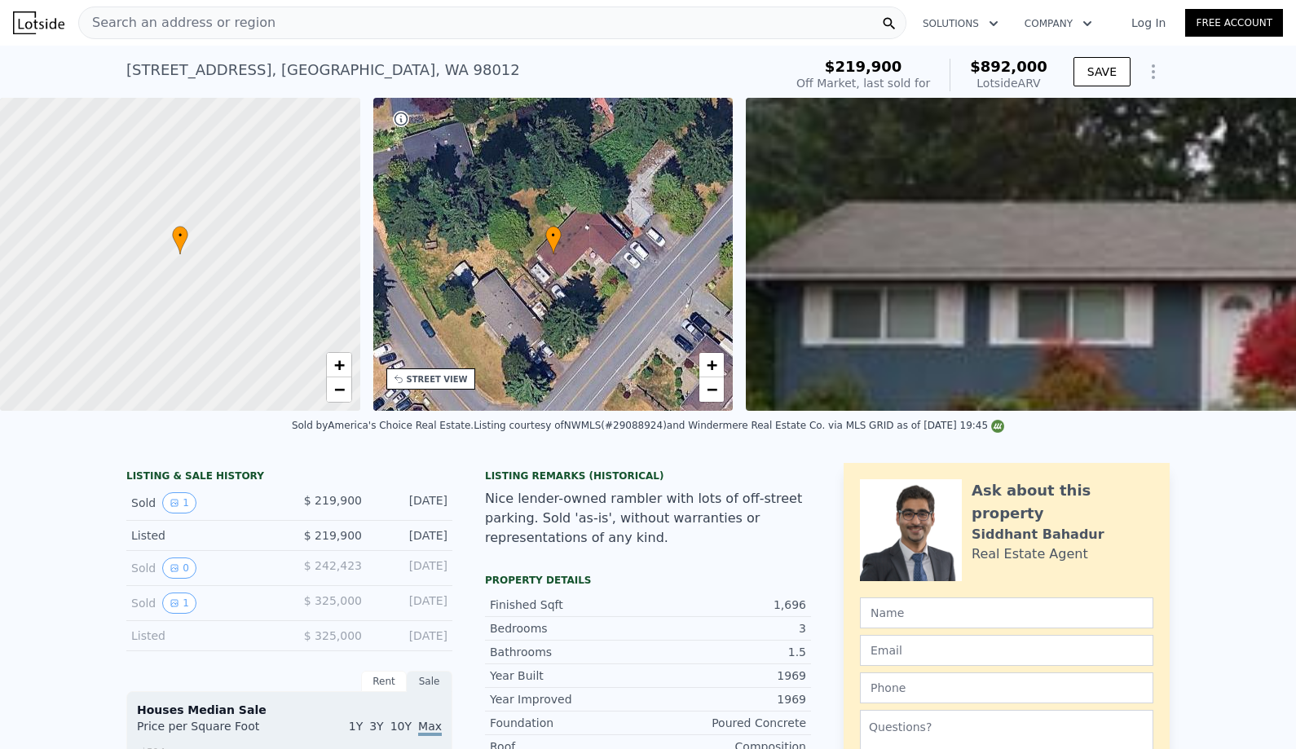
scroll to position [0, 0]
drag, startPoint x: 429, startPoint y: 73, endPoint x: 82, endPoint y: 69, distance: 347.1
click at [81, 69] on div "2923 Silver Crest Dr , Mill Creek , WA 98012 Sold Aug 2009 for $219,900 (~ARV $…" at bounding box center [648, 72] width 1296 height 52
copy div "2923 Silver Crest Dr , Mill Creek , WA 98012 Sold Aug 2009 for $219,900 (~ARV $…"
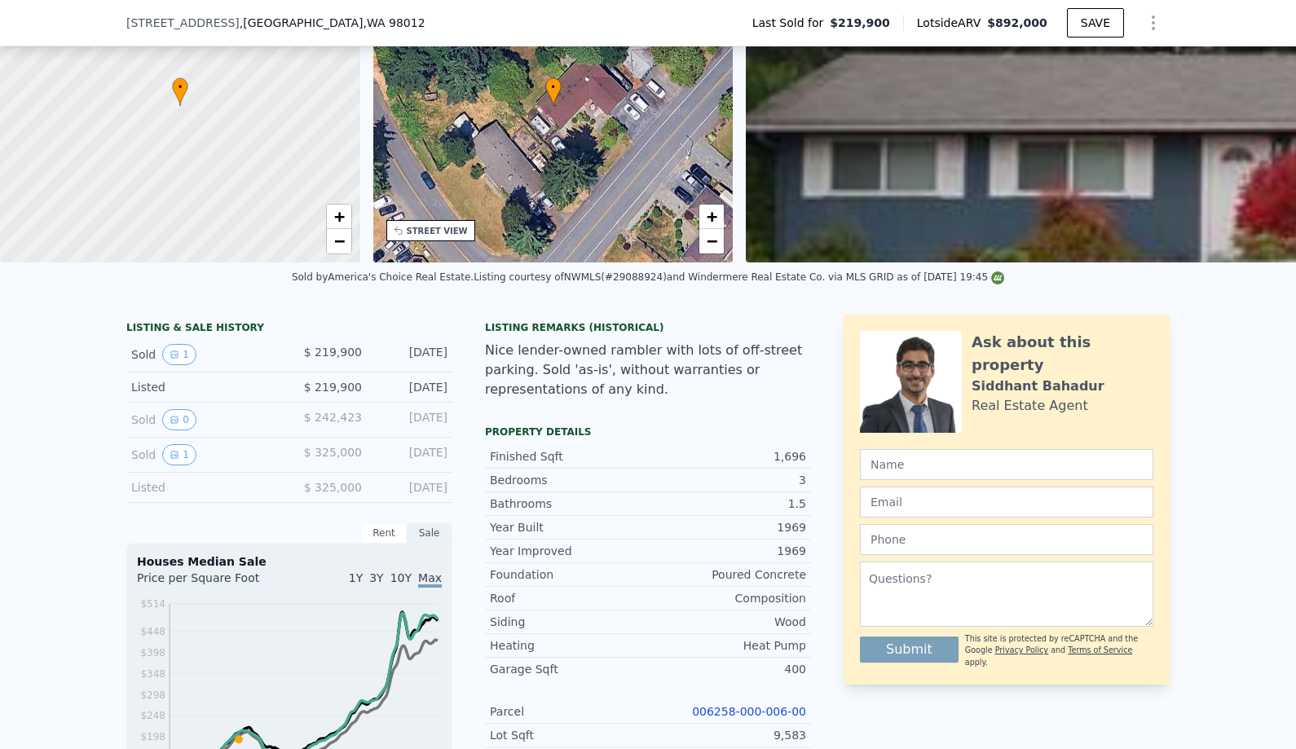
type input "$ 892,000"
type input "6"
type input "$ 0"
type input "$ 587,962"
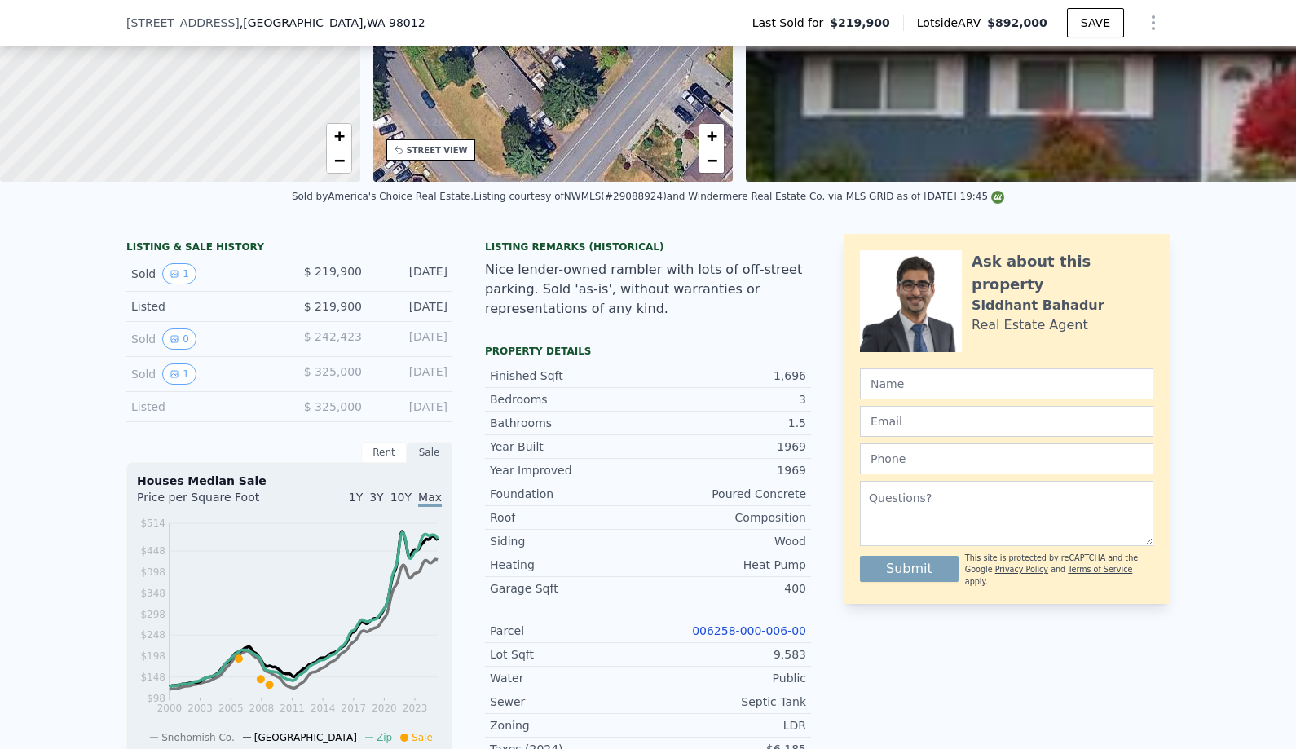
click at [756, 635] on link "006258-000-006-00" at bounding box center [749, 630] width 114 height 13
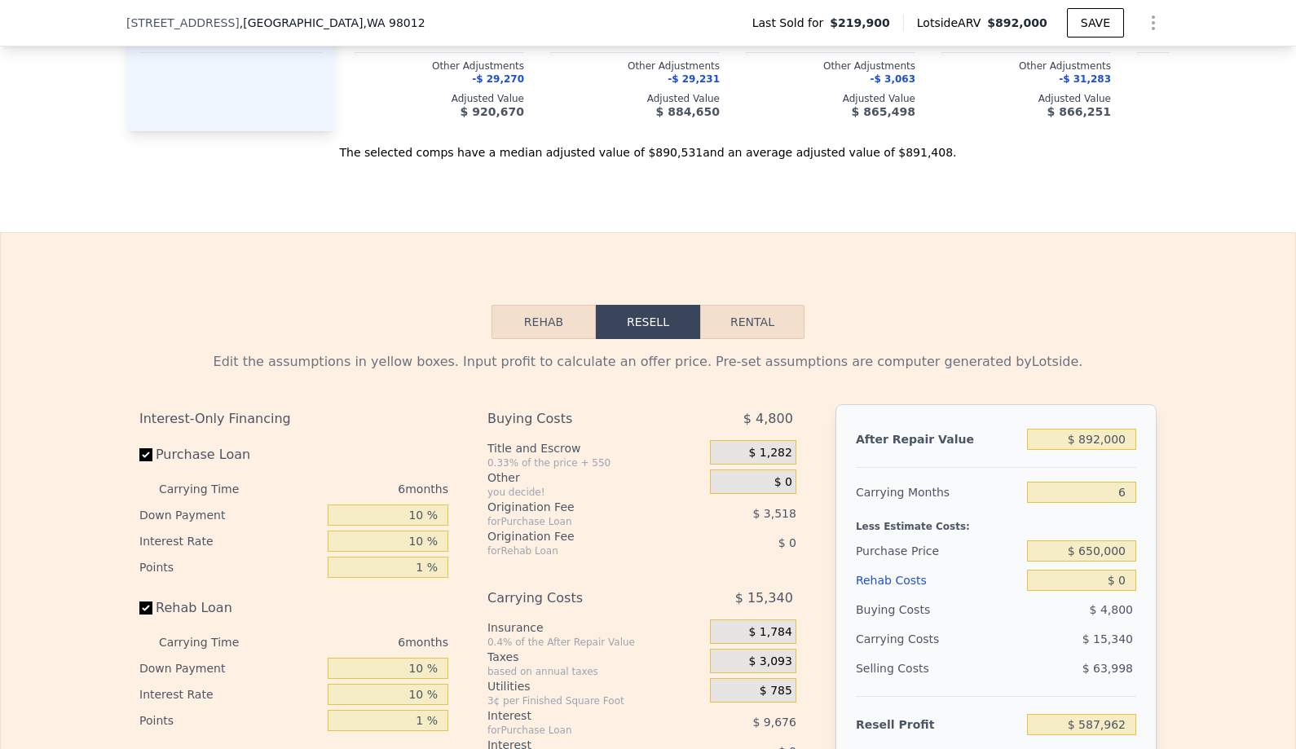
scroll to position [2427, 0]
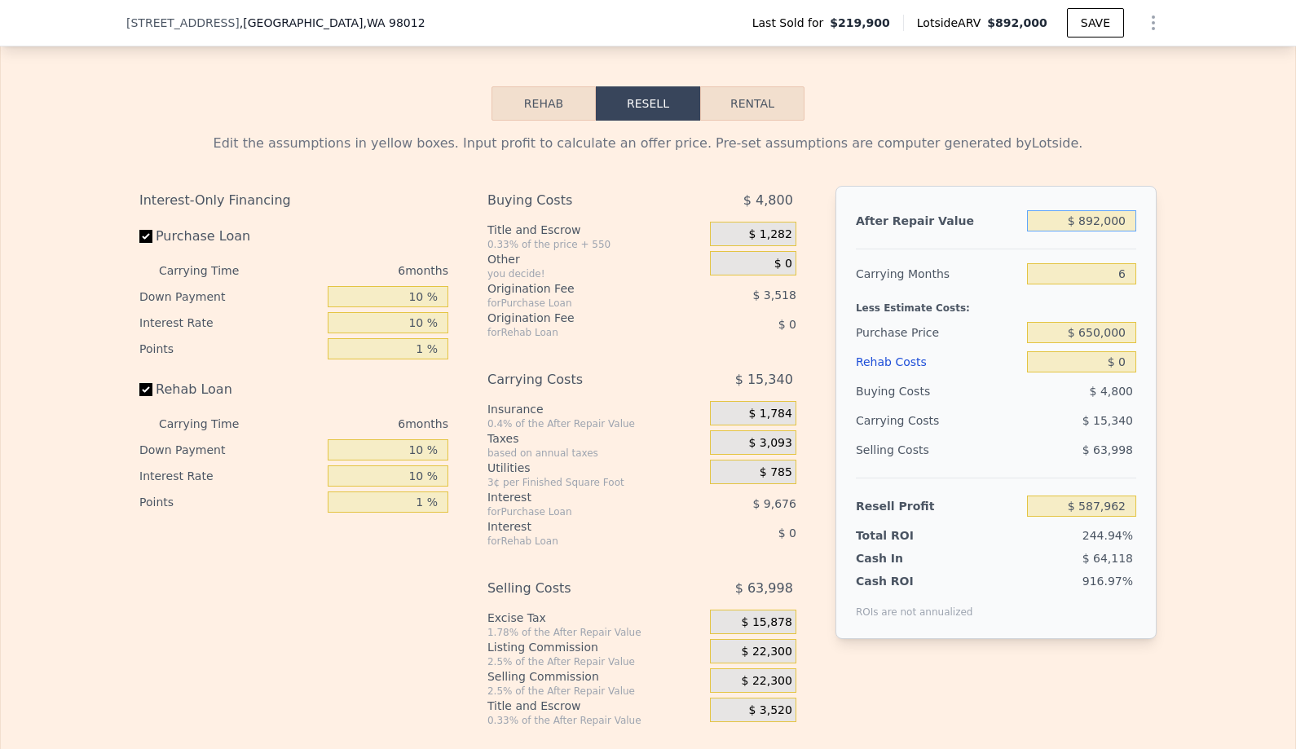
click at [1127, 222] on input "$ 892,000" at bounding box center [1081, 220] width 109 height 21
type input "$ 8"
type input "-$ 238,798"
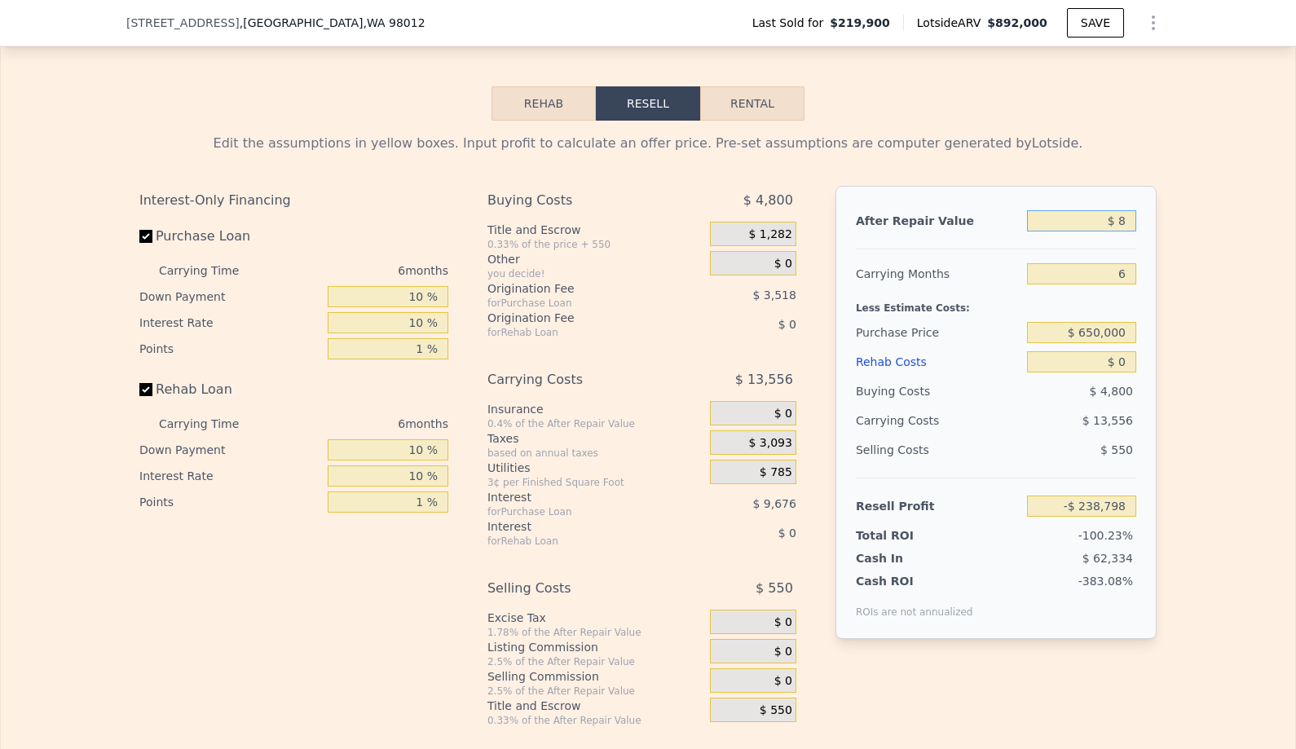
type input "$ 80"
type input "-$ 238,731"
type input "$ 800"
type input "-$ 238,065"
type input "$ 8,000"
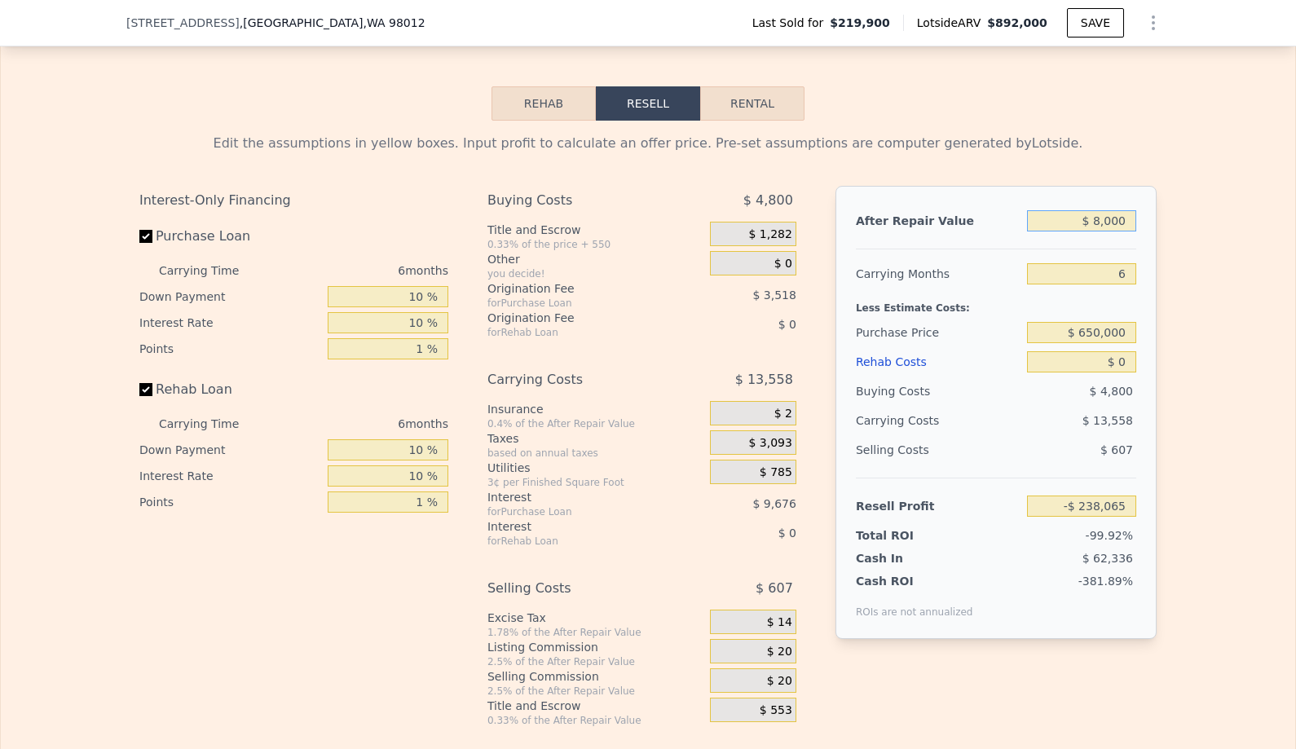
type input "-$ 231,391"
type input "$ 80,000"
type input "-$ 164,656"
type input "$ 800,000"
type input "$ 502,690"
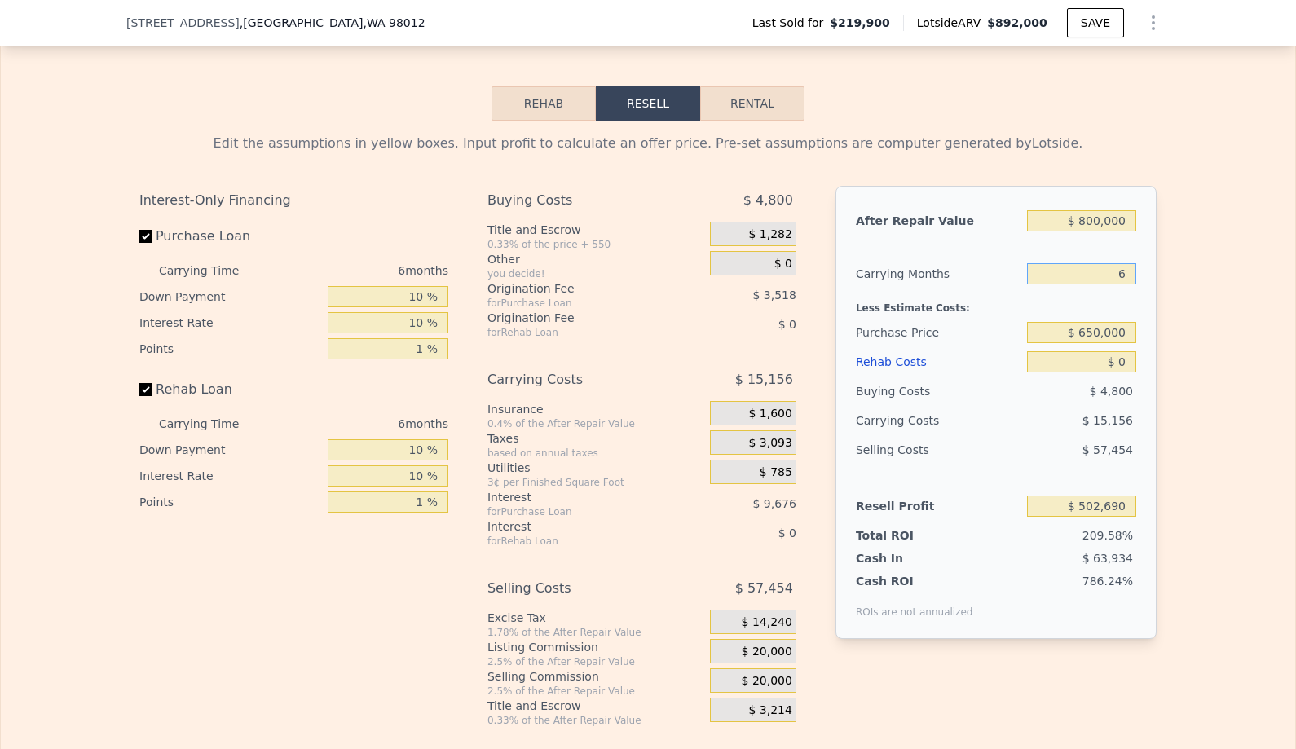
click at [1124, 277] on input "6" at bounding box center [1081, 273] width 109 height 21
type input "45"
type input "$ 404,177"
type input "4"
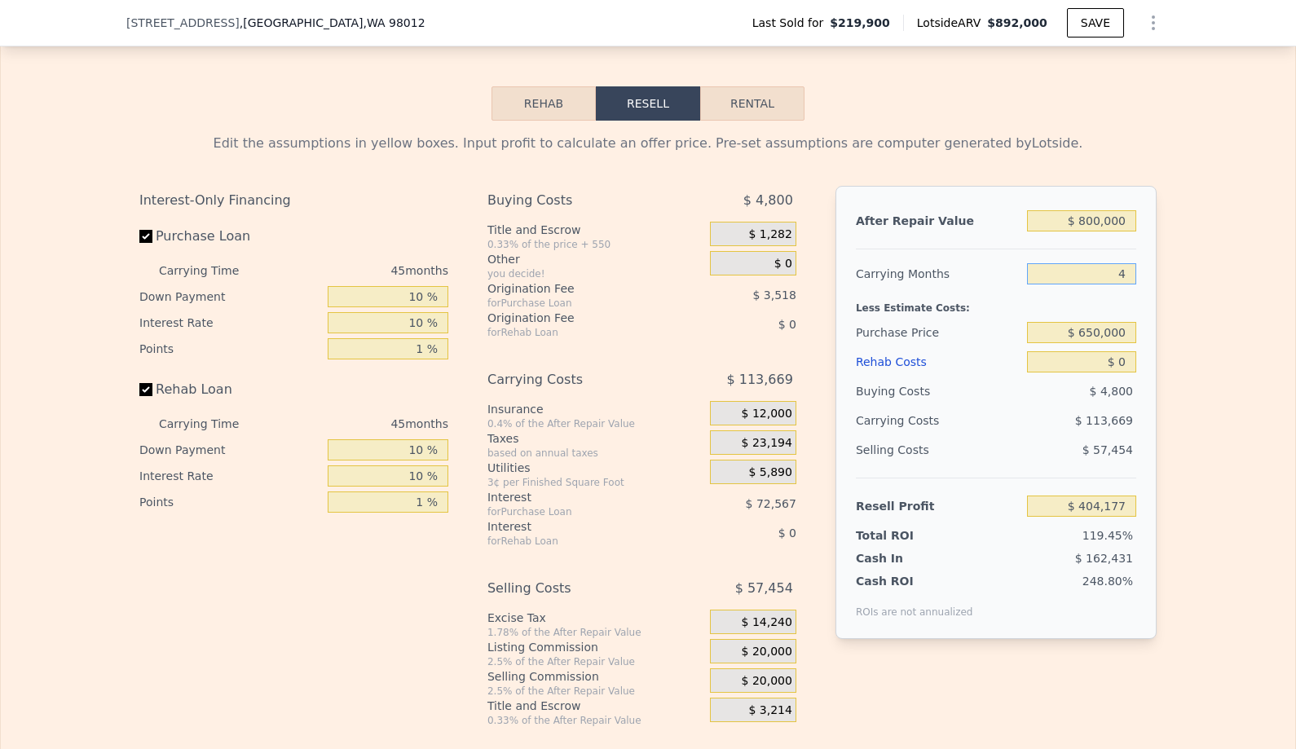
type input "$ 507,741"
type input "4"
click at [1125, 333] on input "$ 650,000" at bounding box center [1081, 332] width 109 height 21
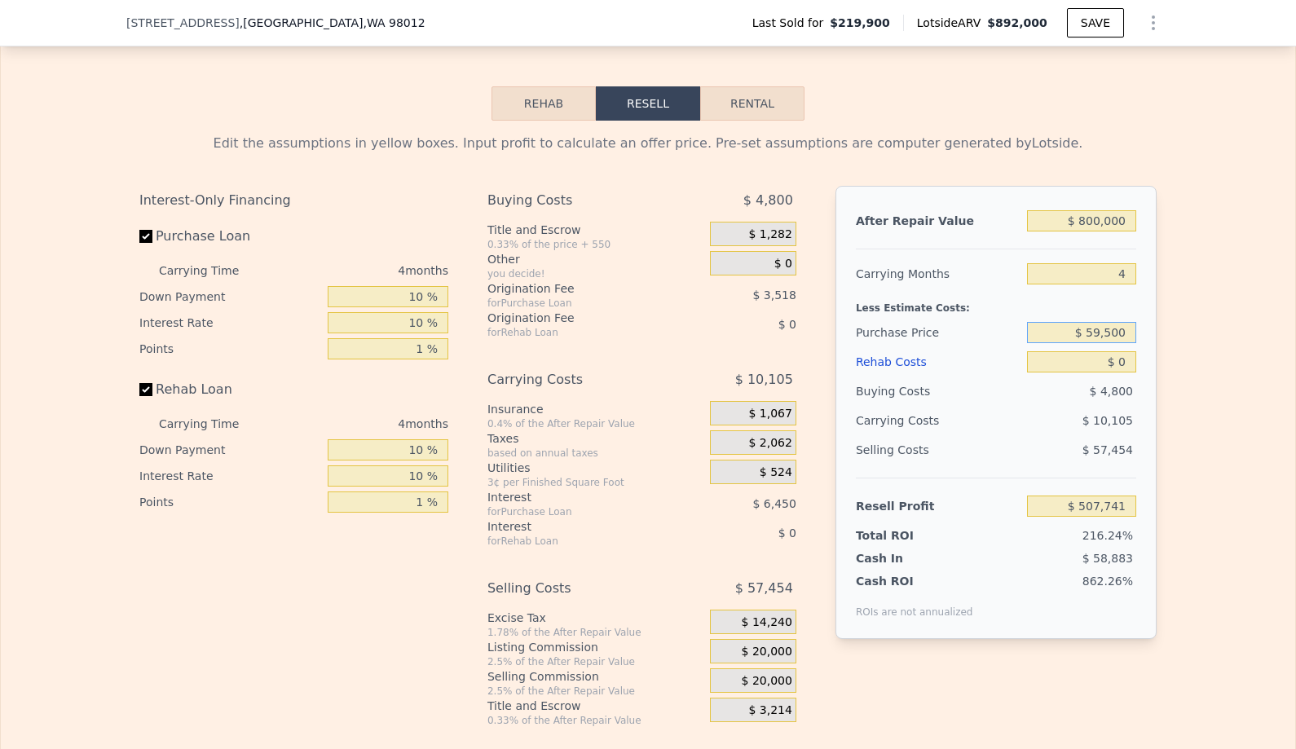
type input "$ 595,000"
click at [1128, 363] on input "$ 0" at bounding box center [1081, 361] width 109 height 21
type input "$ 114,390"
click at [1128, 363] on input "$ 0" at bounding box center [1081, 361] width 109 height 21
type input "$ 5"
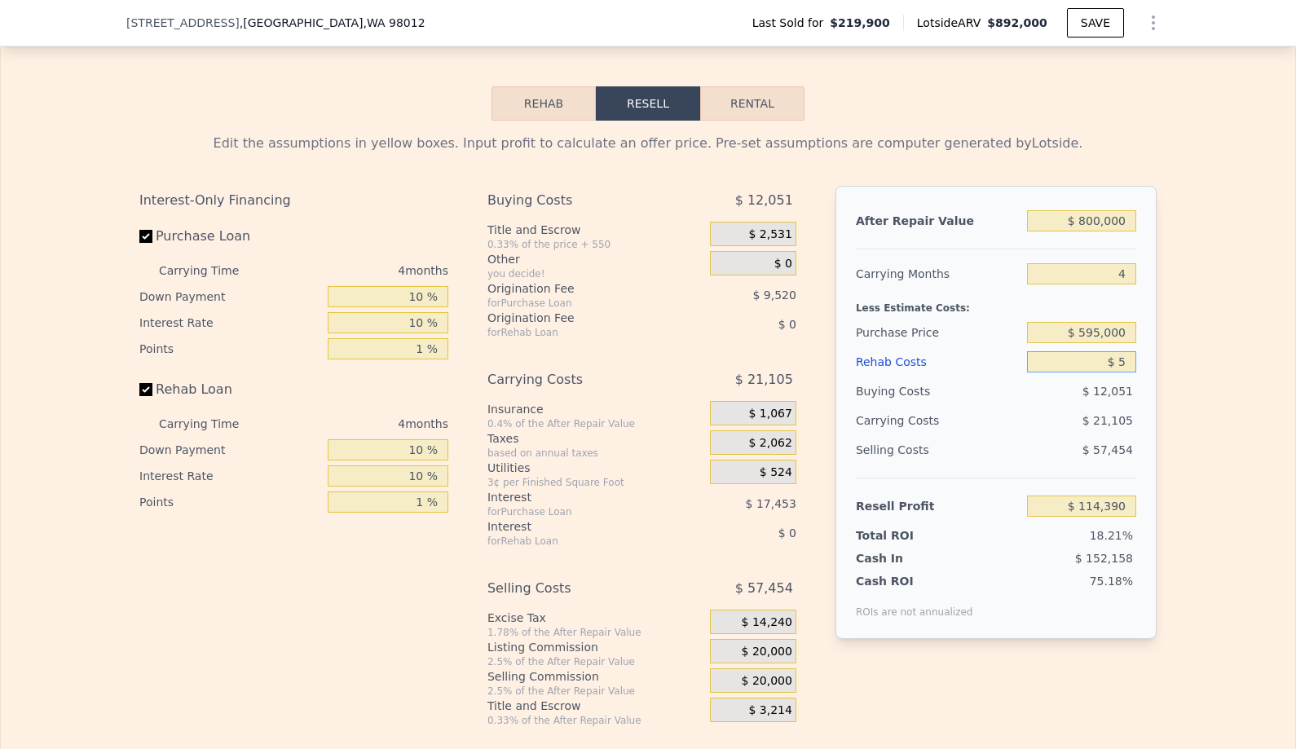
type input "$ 114,385"
type input "$ 50"
type input "$ 114,339"
type input "$ 500"
type input "$ 113,866"
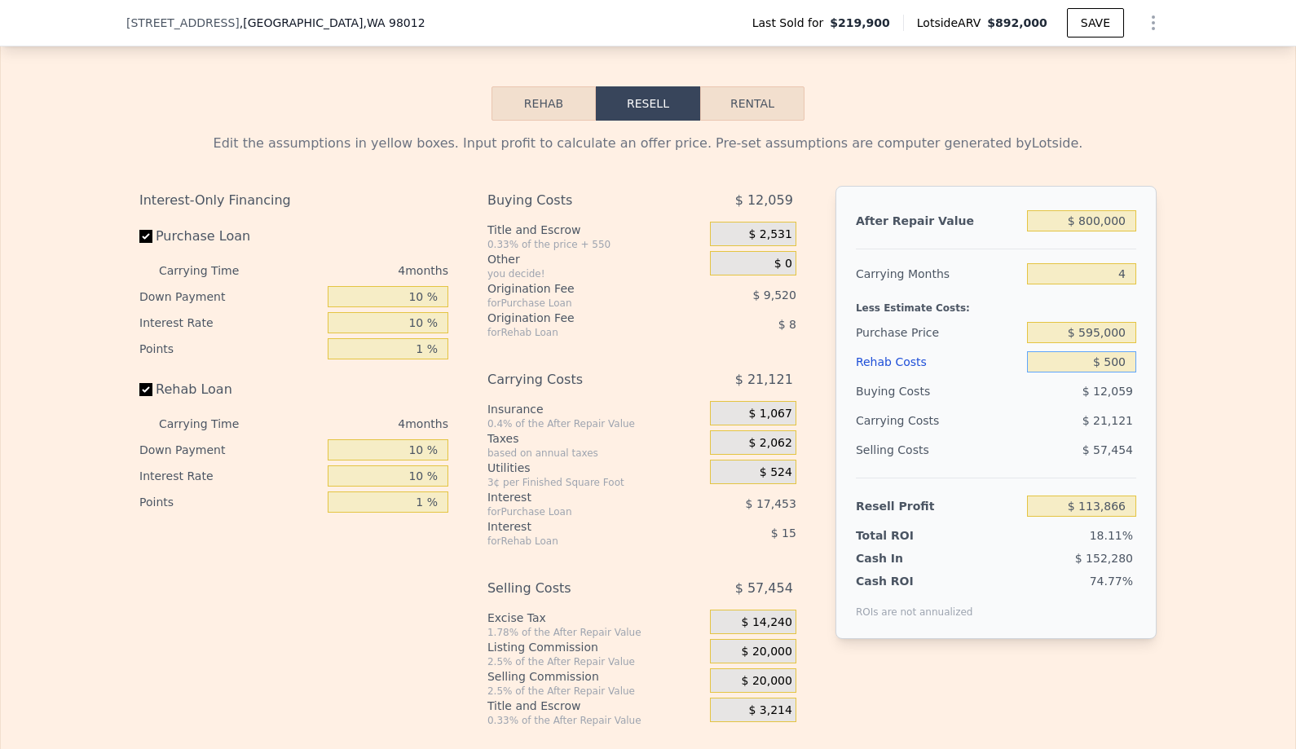
type input "$ 5,000"
type input "$ 109,162"
type input "$ 50,000"
type input "$ 62,122"
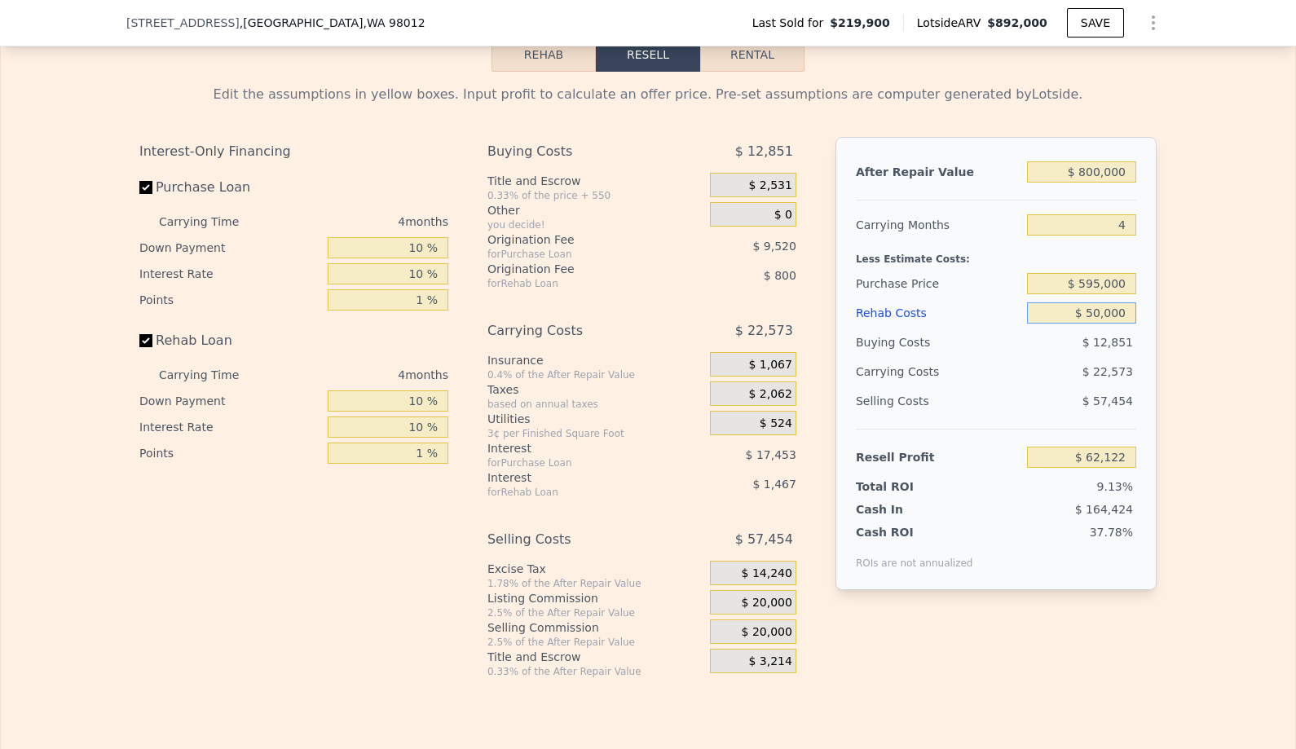
scroll to position [2478, 0]
click at [802, 600] on div "Buying Costs $ 12,851 Title and Escrow 0.33% of the price + 550 $ 2,531 Other y…" at bounding box center [648, 405] width 322 height 541
click at [787, 601] on span "$ 20,000" at bounding box center [766, 601] width 51 height 15
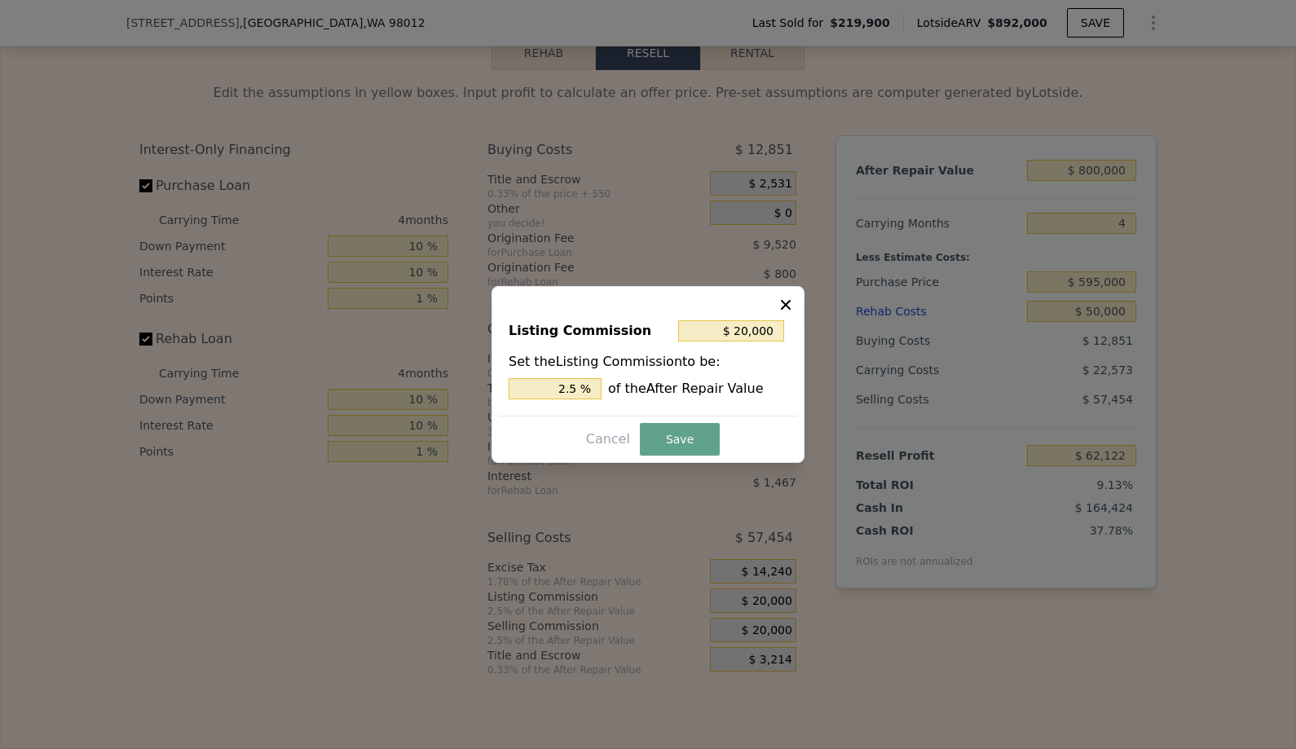
click at [787, 601] on div at bounding box center [648, 374] width 1296 height 749
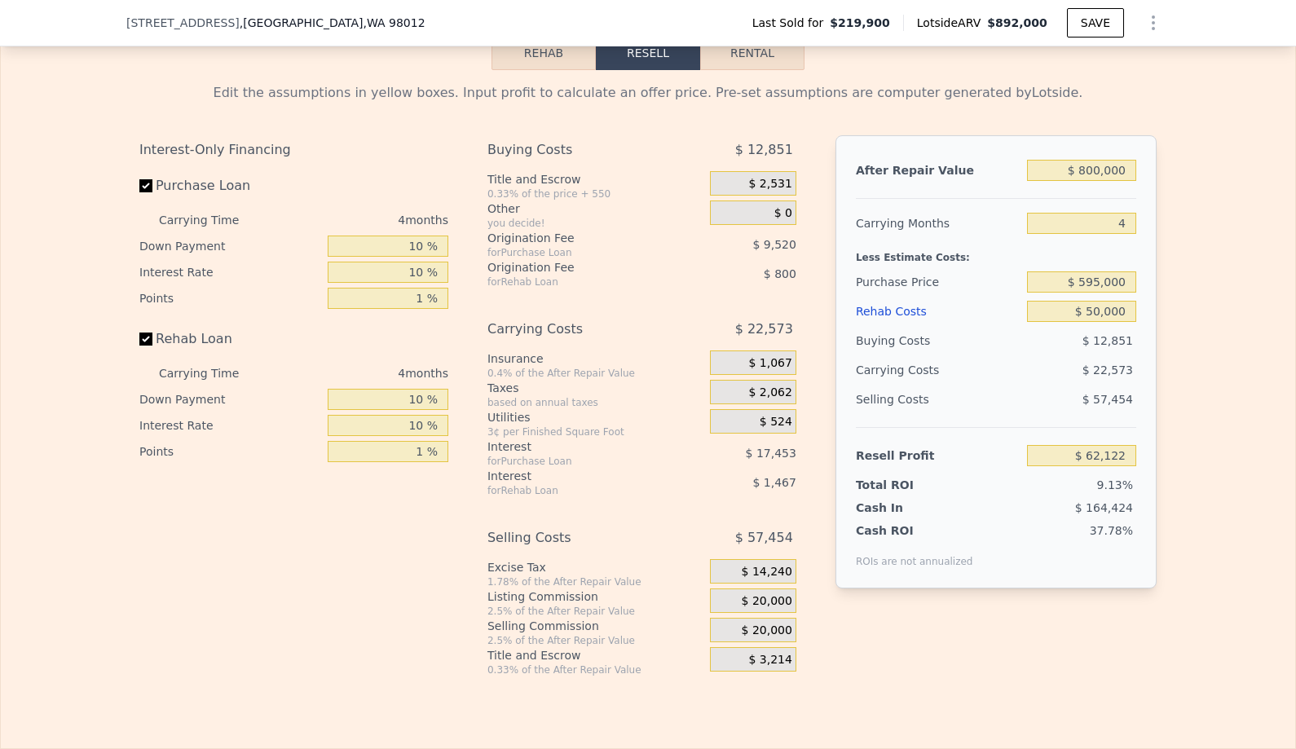
click at [785, 607] on span "$ 20,000" at bounding box center [766, 601] width 51 height 15
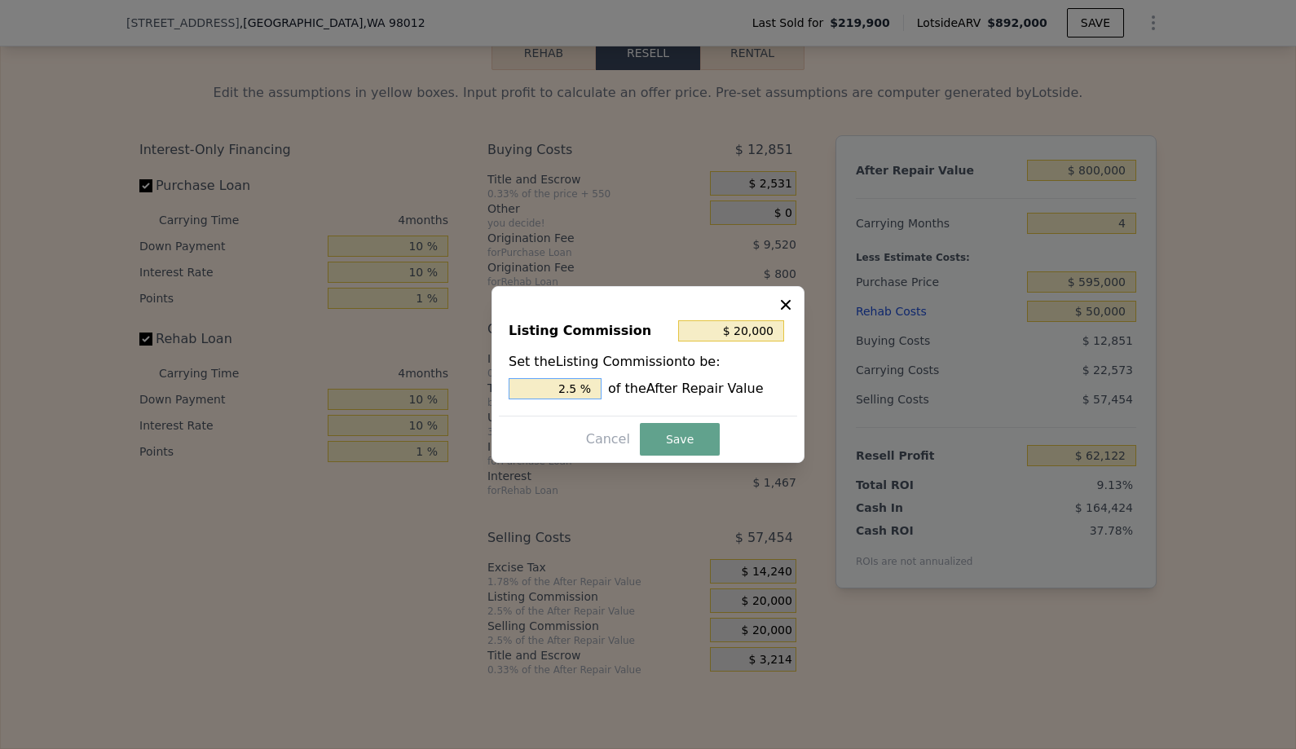
click at [515, 394] on input "2.5 %" at bounding box center [554, 388] width 93 height 21
type input "$ 0"
type input "0 %"
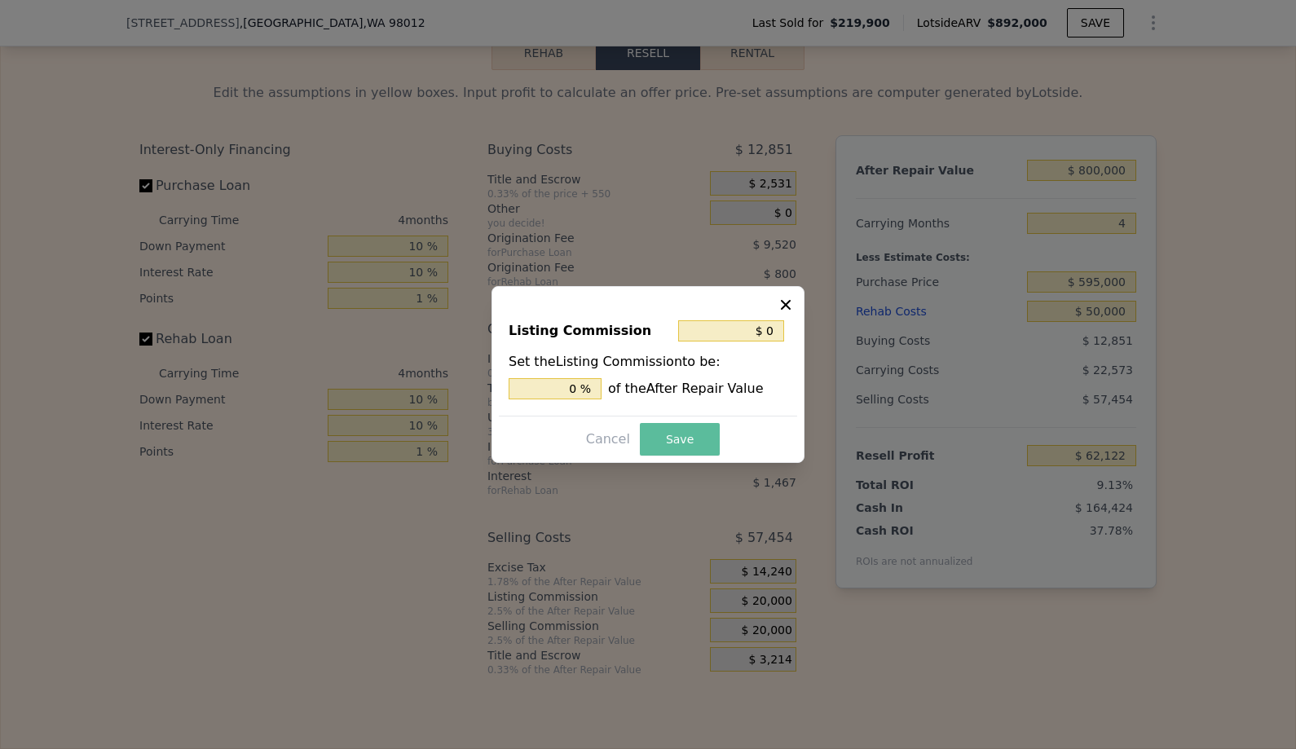
click at [671, 438] on button "Save" at bounding box center [680, 439] width 80 height 33
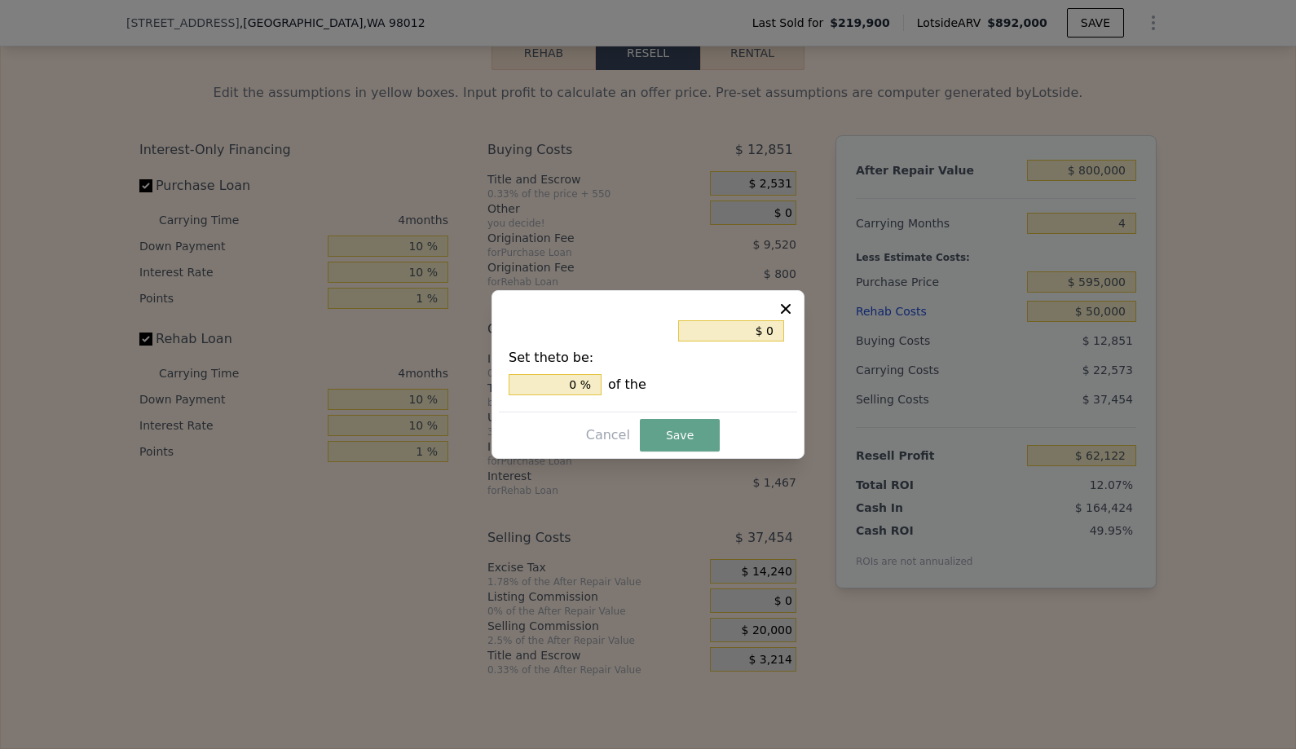
type input "$ 82,122"
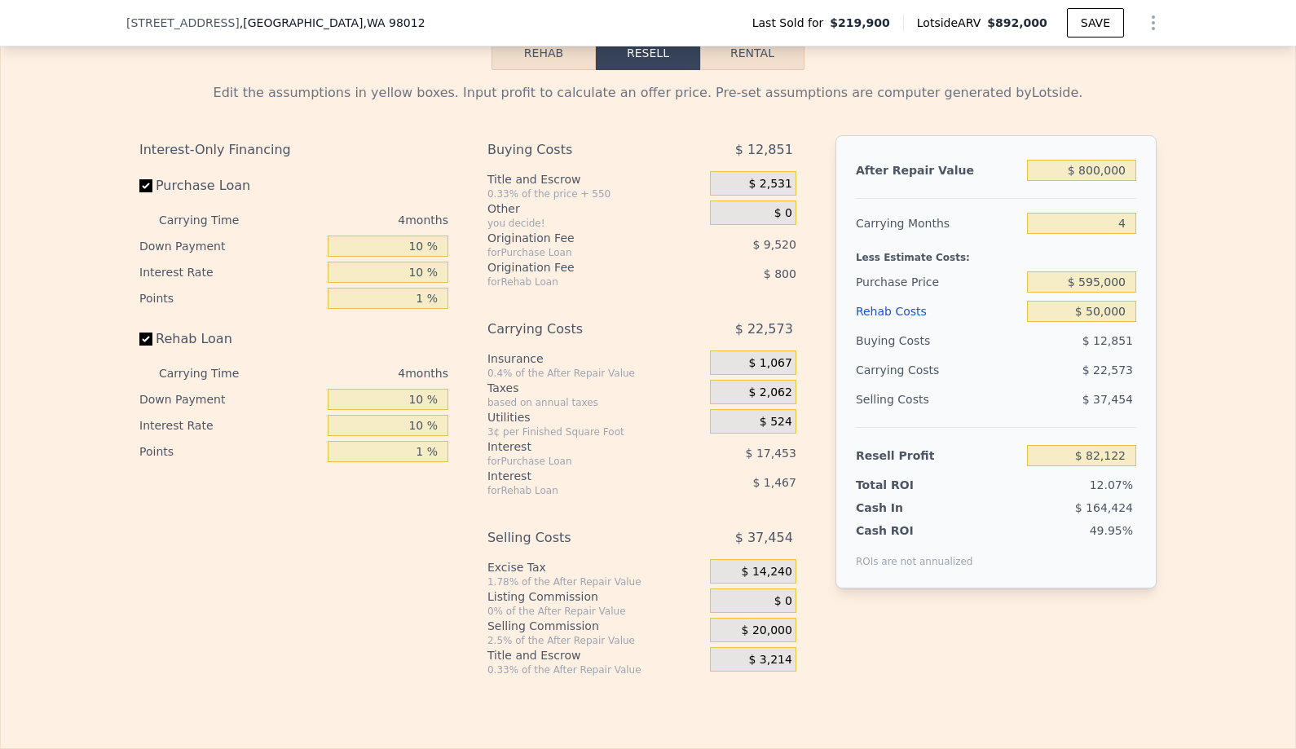
click at [1087, 594] on div "After Repair Value $ 800,000 Carrying Months 4 Less Estimate Costs: Purchase Pr…" at bounding box center [995, 392] width 321 height 515
click at [1108, 287] on input "$ 595,000" at bounding box center [1081, 281] width 109 height 21
type input "$ 650,000"
click at [1245, 388] on div "Edit the assumptions in yellow boxes. Input profit to calculate an offer price.…" at bounding box center [648, 373] width 1294 height 606
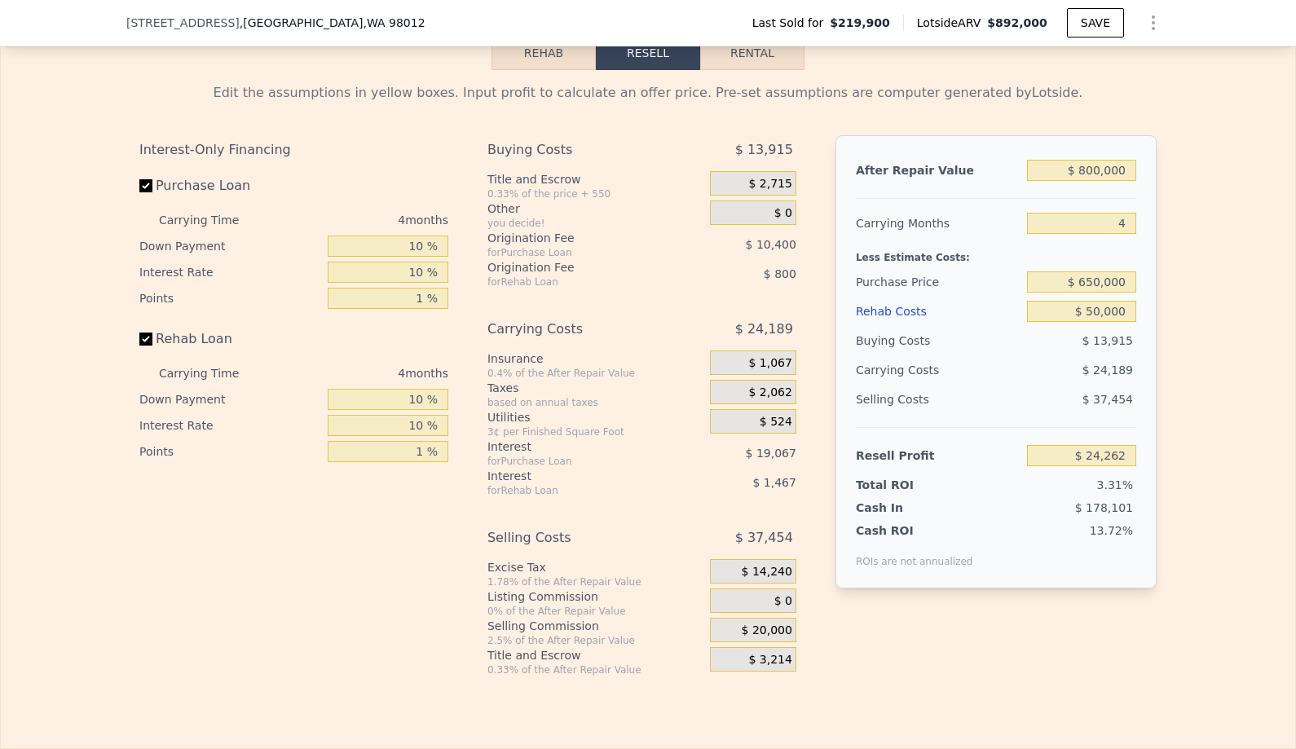
type input "$ 24,442"
click at [1116, 281] on input "$ 650,000" at bounding box center [1081, 281] width 109 height 21
type input "$ 595,000"
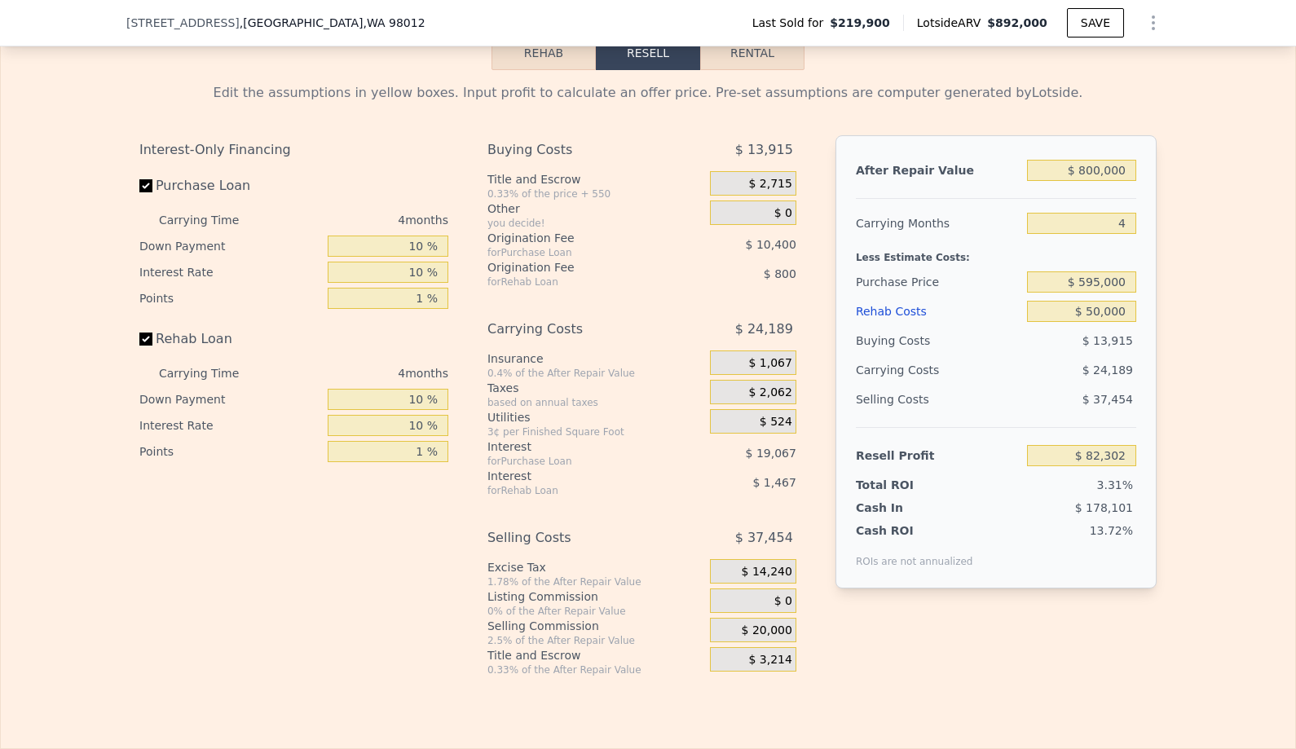
click at [1242, 343] on div "Edit the assumptions in yellow boxes. Input profit to calculate an offer price.…" at bounding box center [648, 373] width 1294 height 606
type input "$ 82,122"
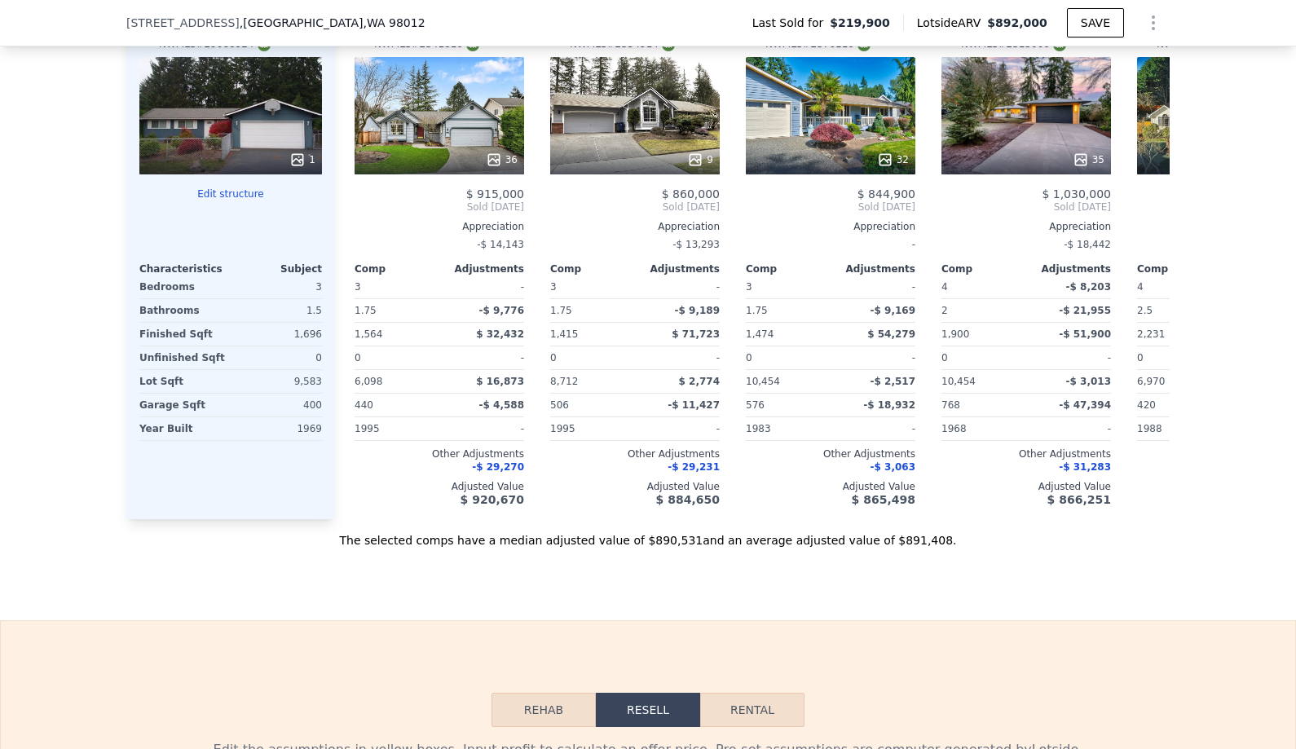
type input "$ 892,000"
type input "6"
type input "$ 0"
type input "$ 587,962"
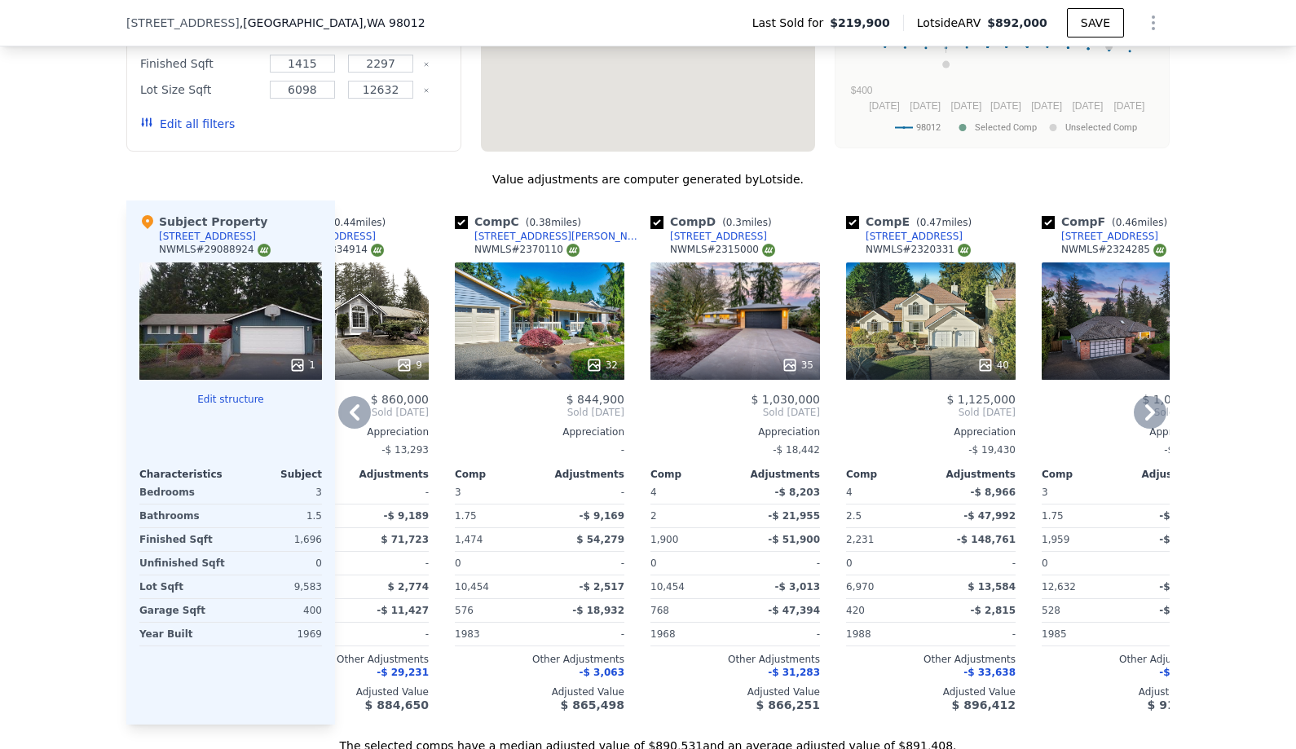
scroll to position [1624, 0]
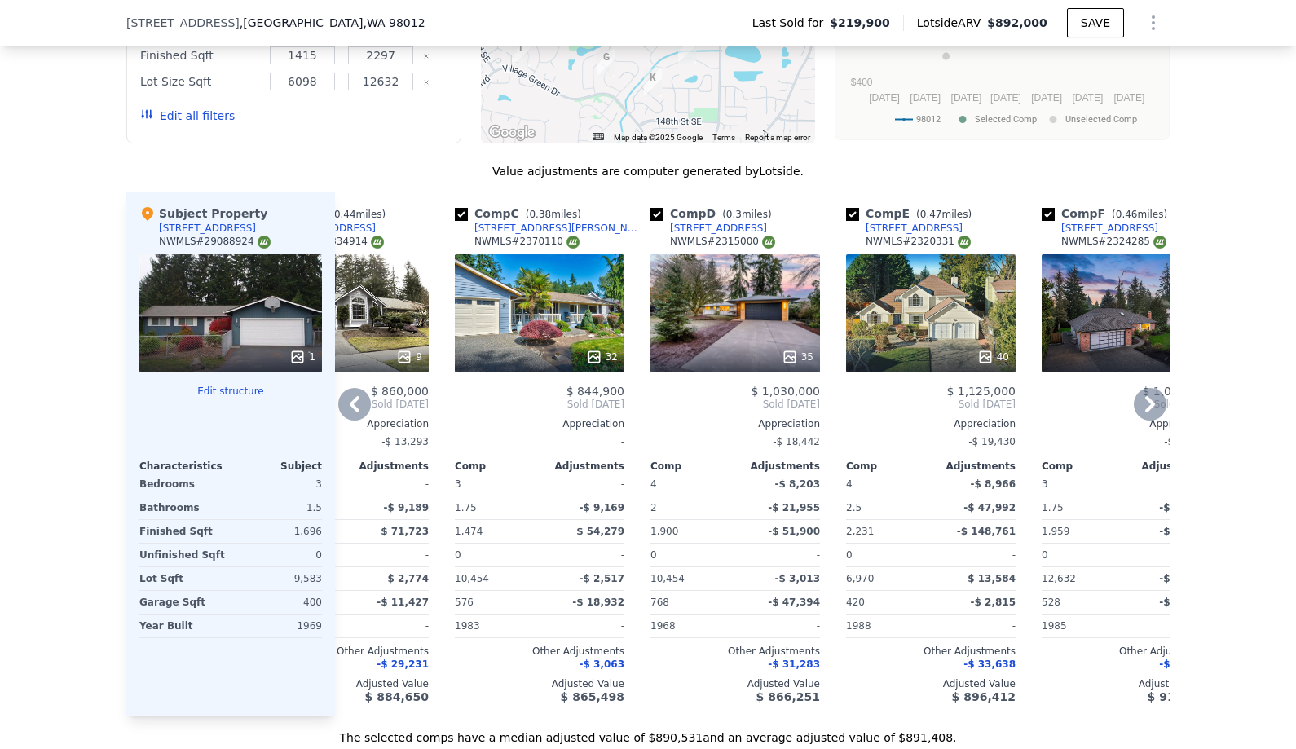
click at [574, 334] on div "32" at bounding box center [539, 312] width 169 height 117
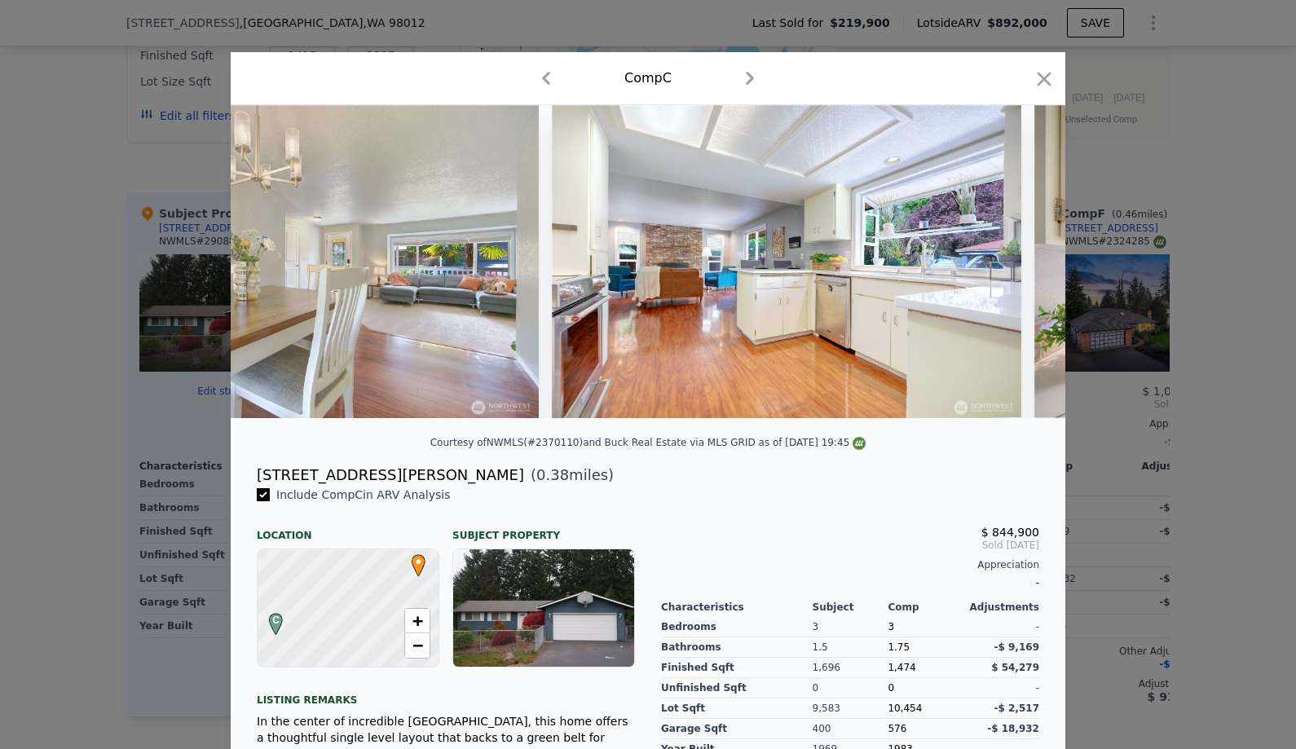
scroll to position [0, 4041]
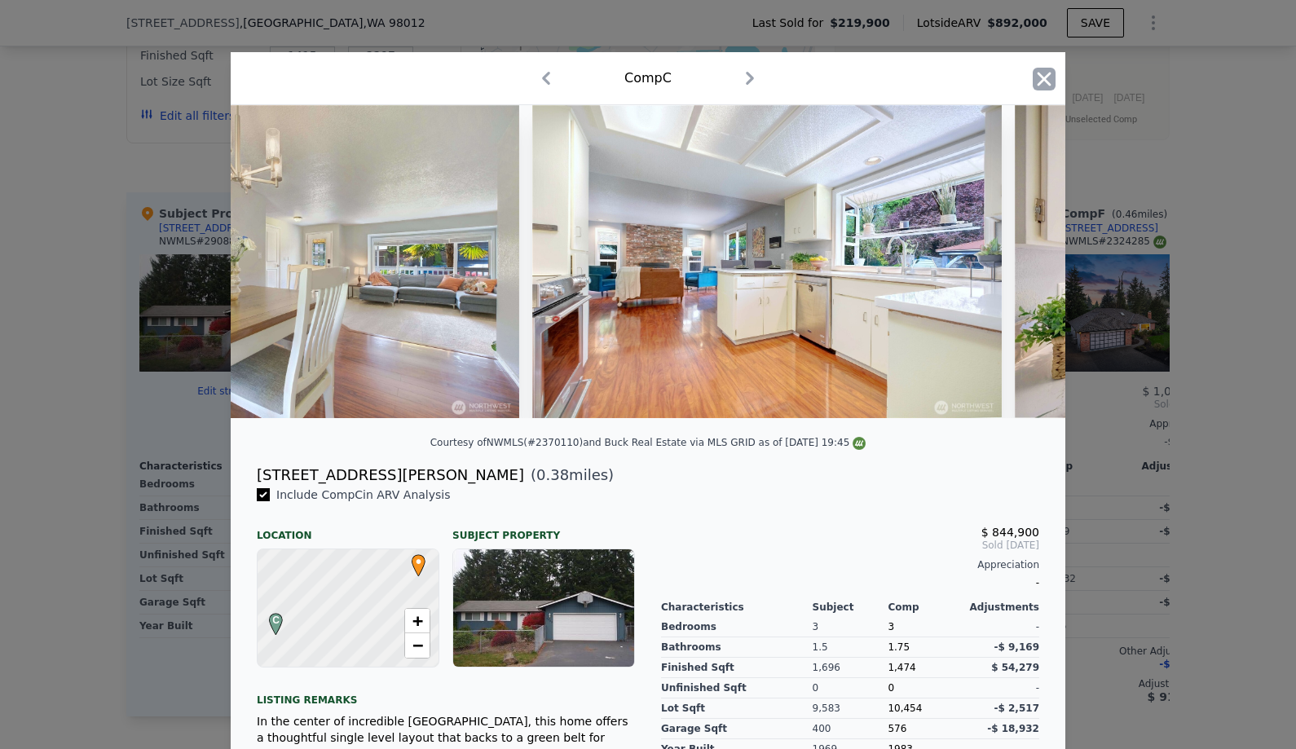
click at [1043, 80] on icon "button" at bounding box center [1044, 79] width 14 height 14
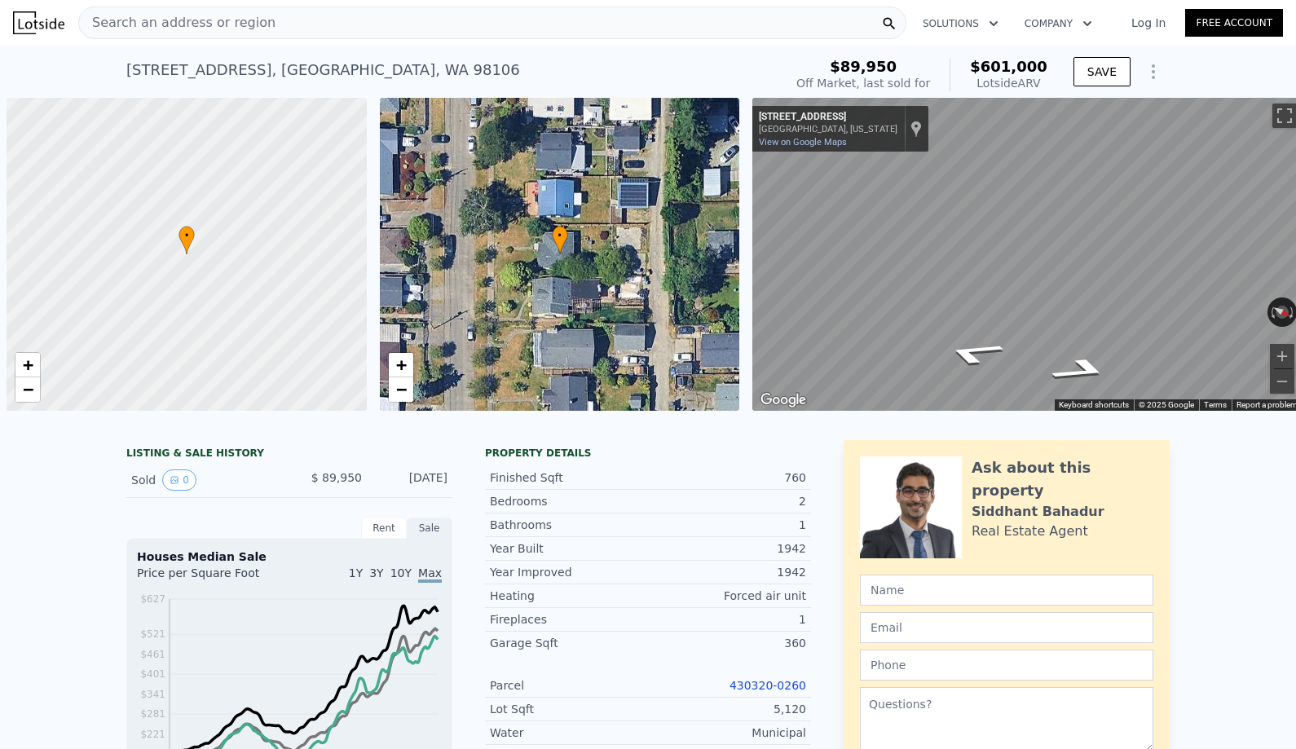
scroll to position [0, 7]
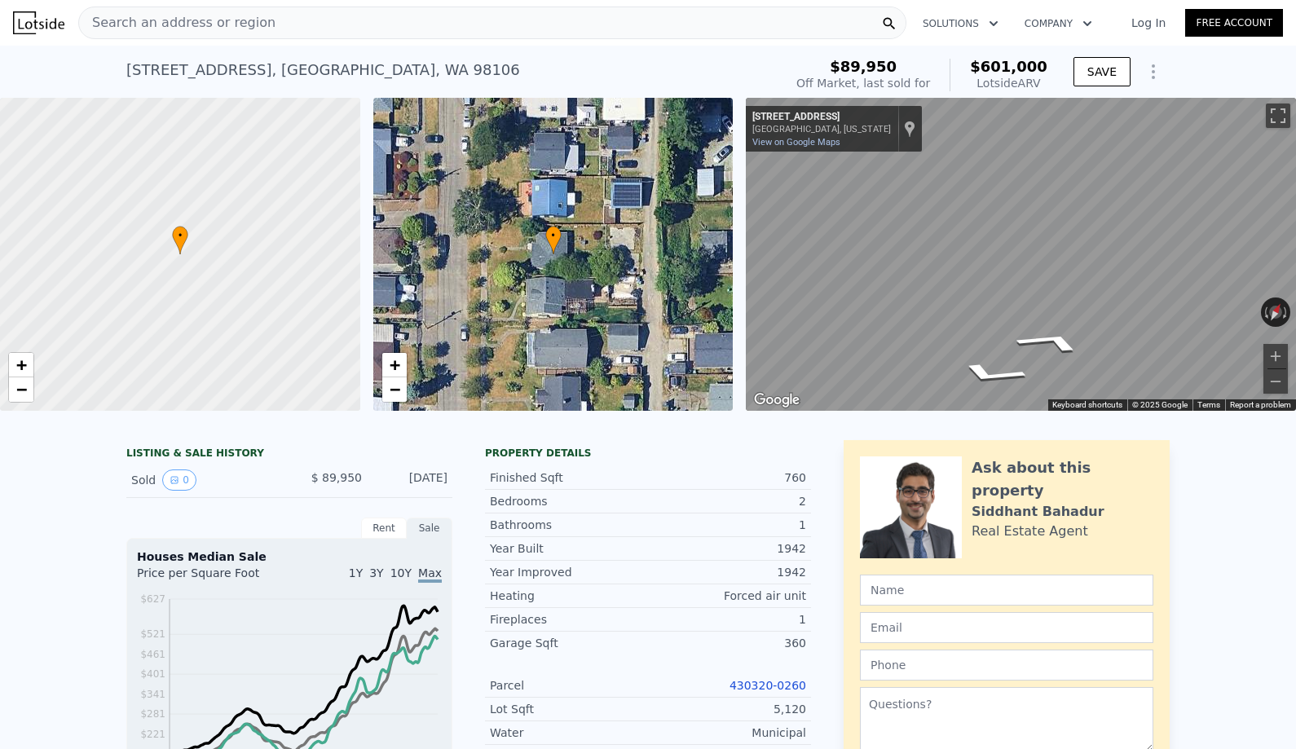
click at [740, 238] on div "← Move left → Move right ↑ Move up ↓ Move down + Zoom in - Zoom out 7934 20th A…" at bounding box center [1014, 254] width 550 height 313
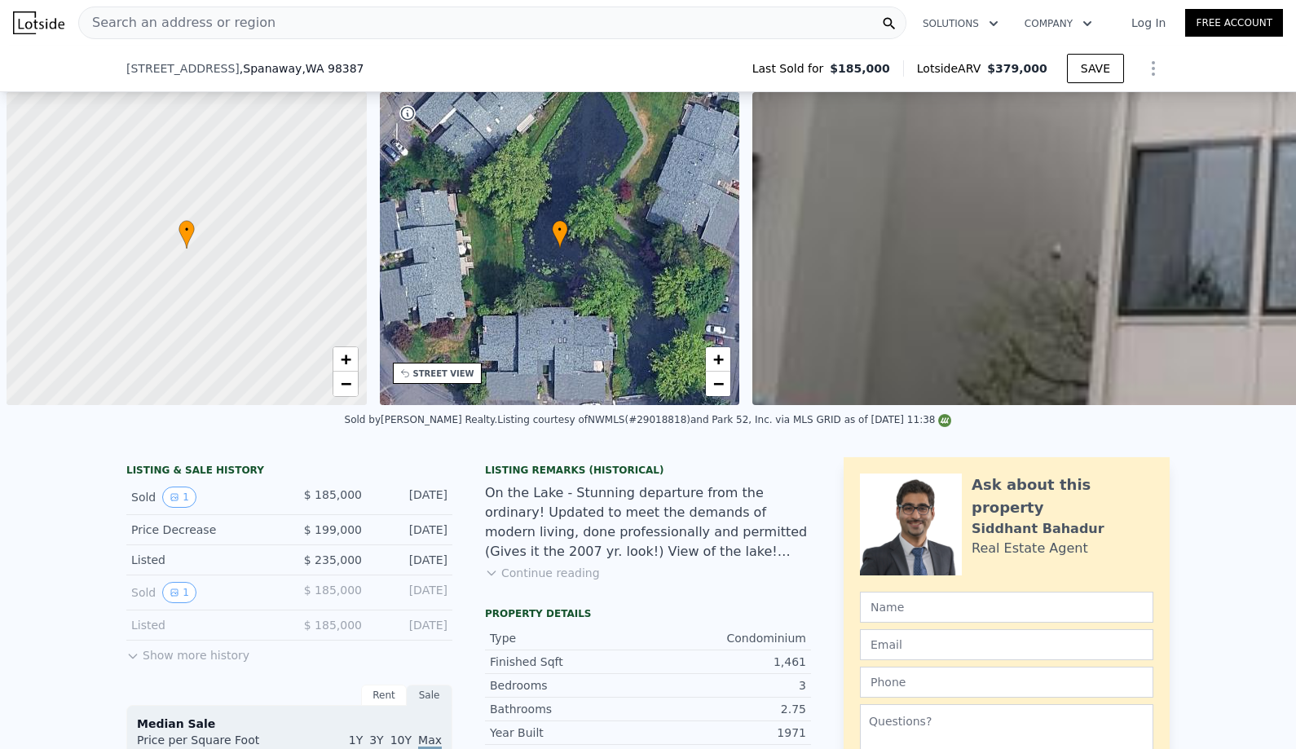
scroll to position [0, 627]
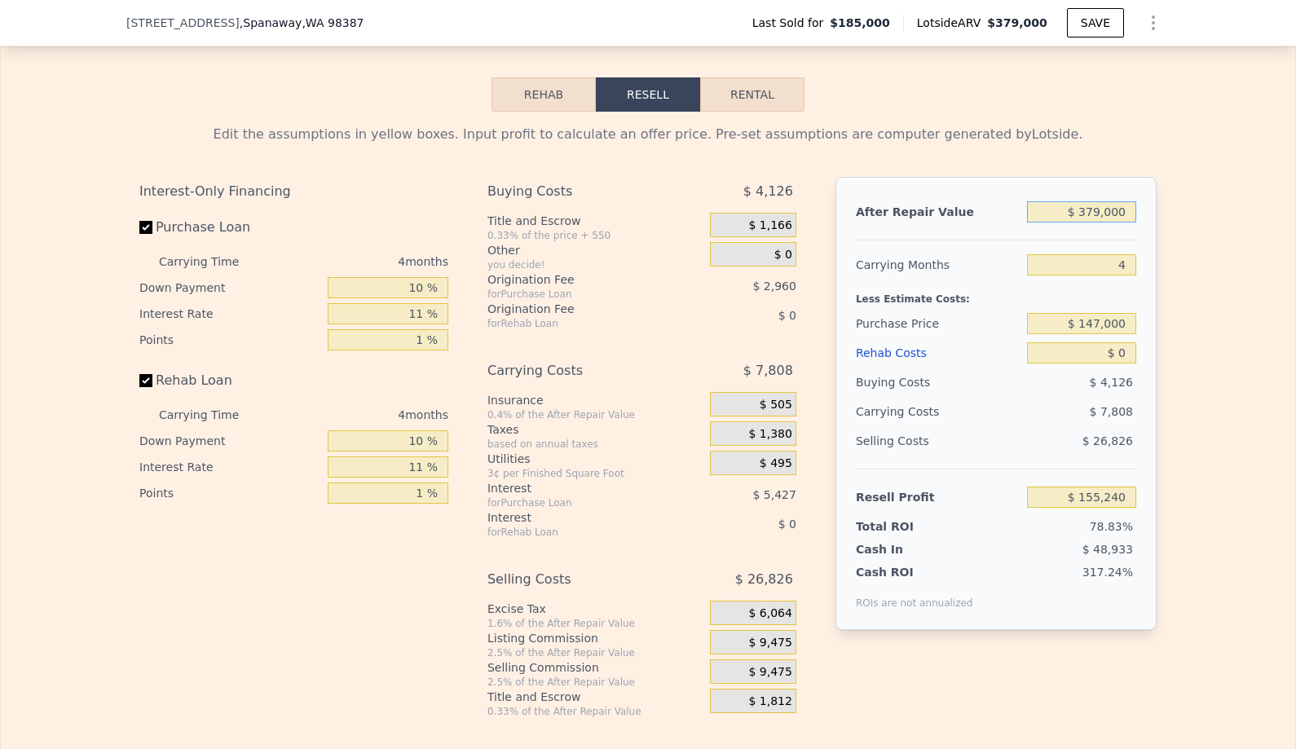
click at [1117, 216] on input "$ 379,000" at bounding box center [1081, 211] width 109 height 21
type input "$ 3"
type input "-$ 196,976"
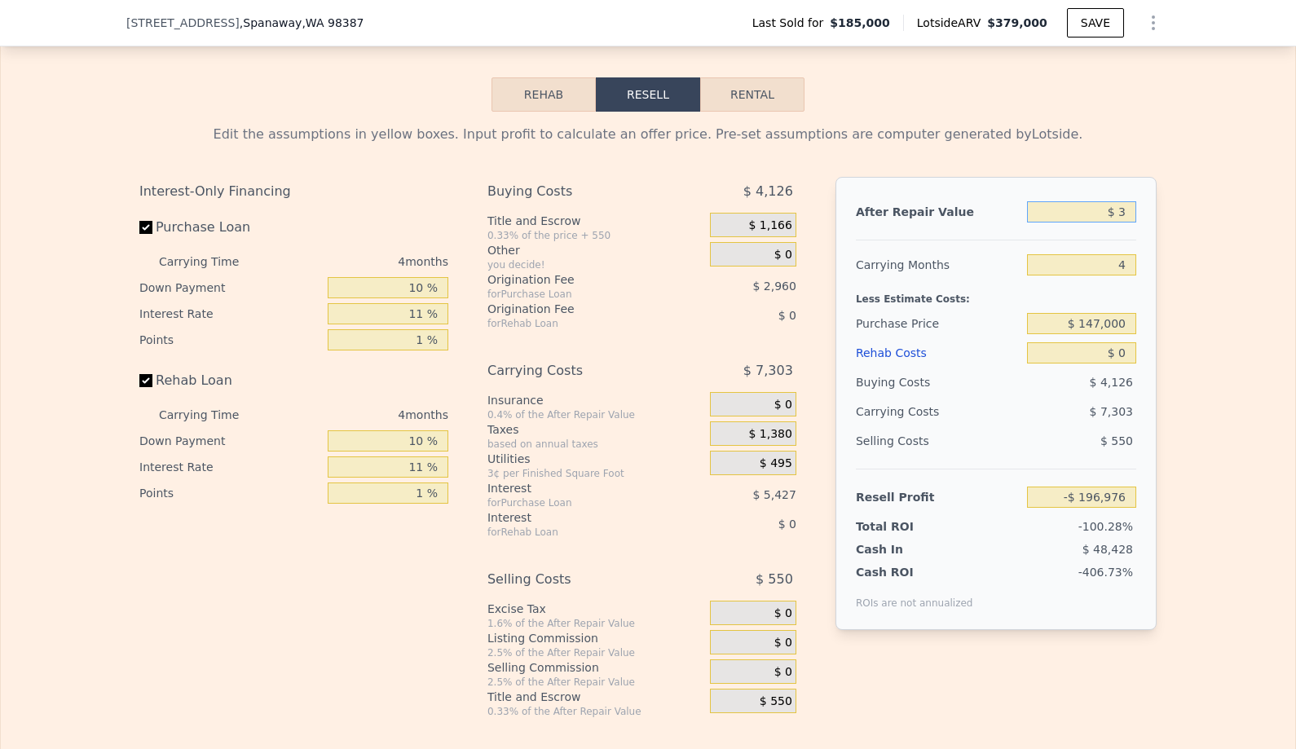
type input "$ 30"
type input "-$ 196,951"
type input "$ 300"
type input "-$ 196,701"
type input "$ 3,000"
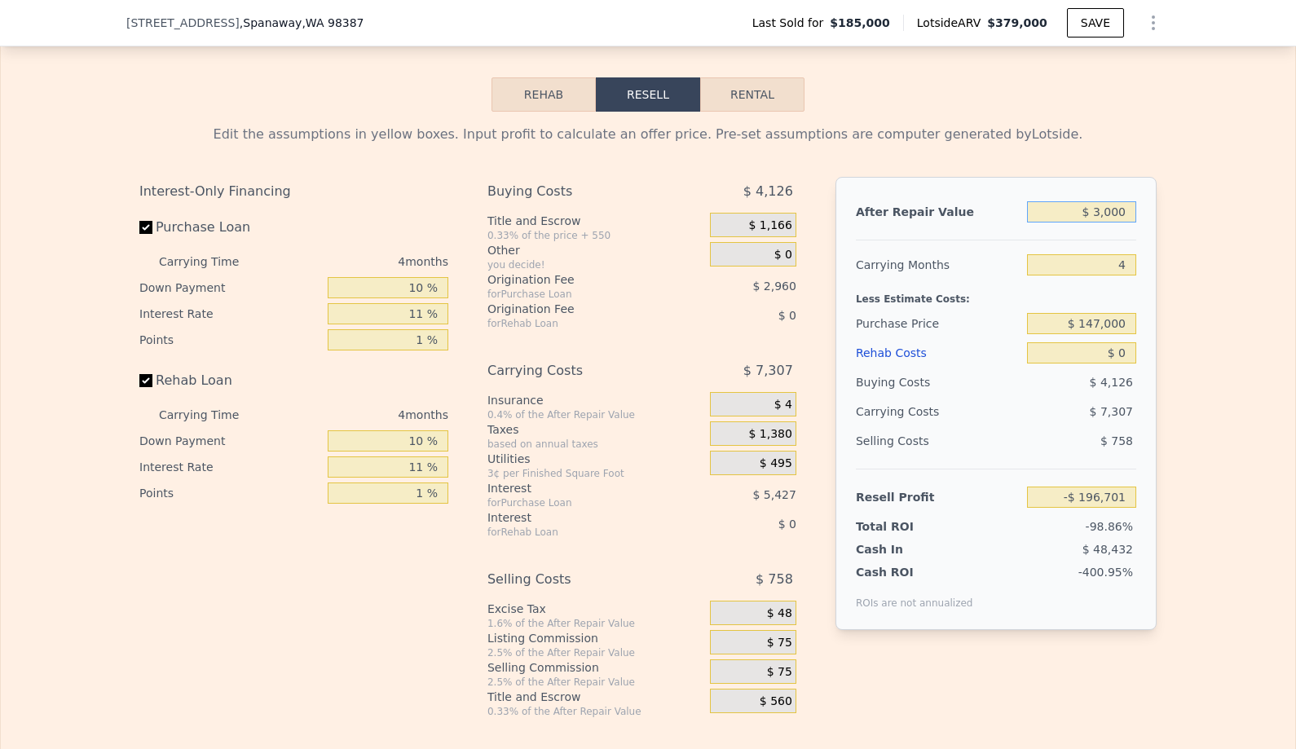
type input "-$ 194,191"
type input "$ 30,000"
type input "-$ 169,099"
type input "$ 300,000"
type input "$ 81,822"
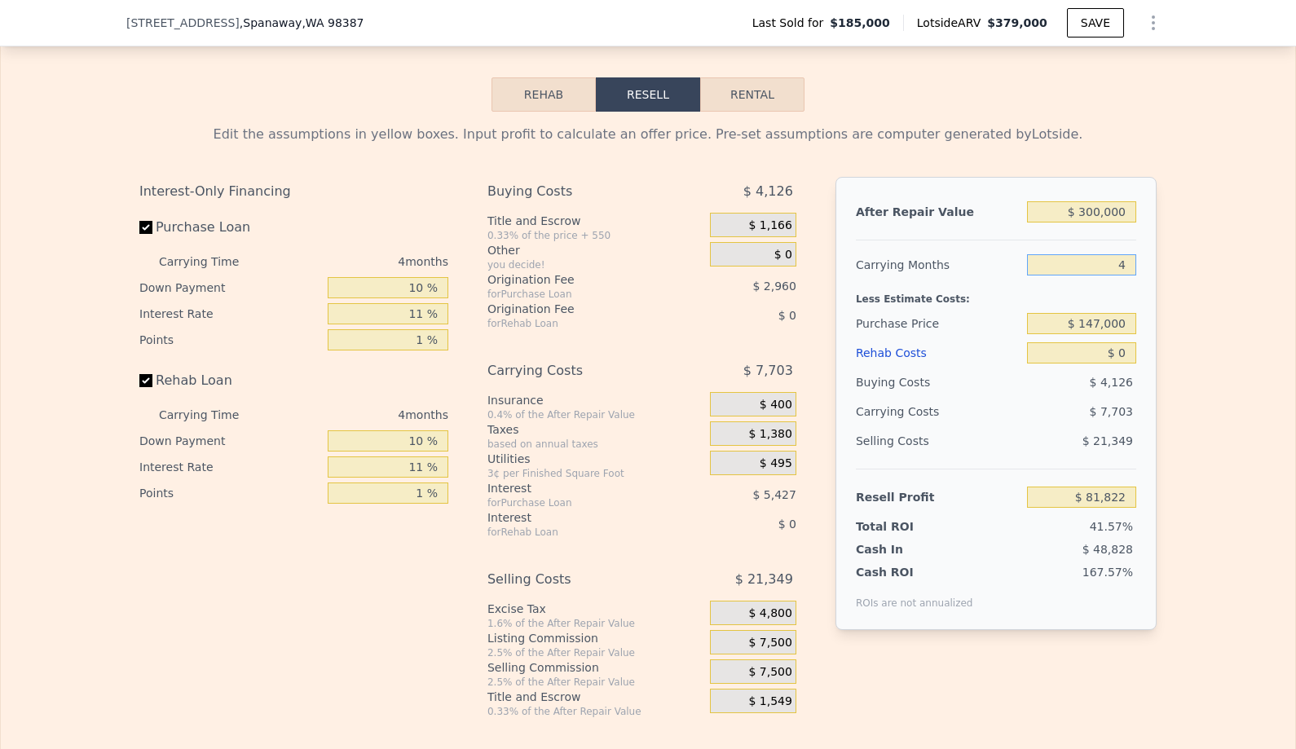
click at [1120, 262] on input "4" at bounding box center [1081, 264] width 109 height 21
type input "3"
type input "$ 83,748"
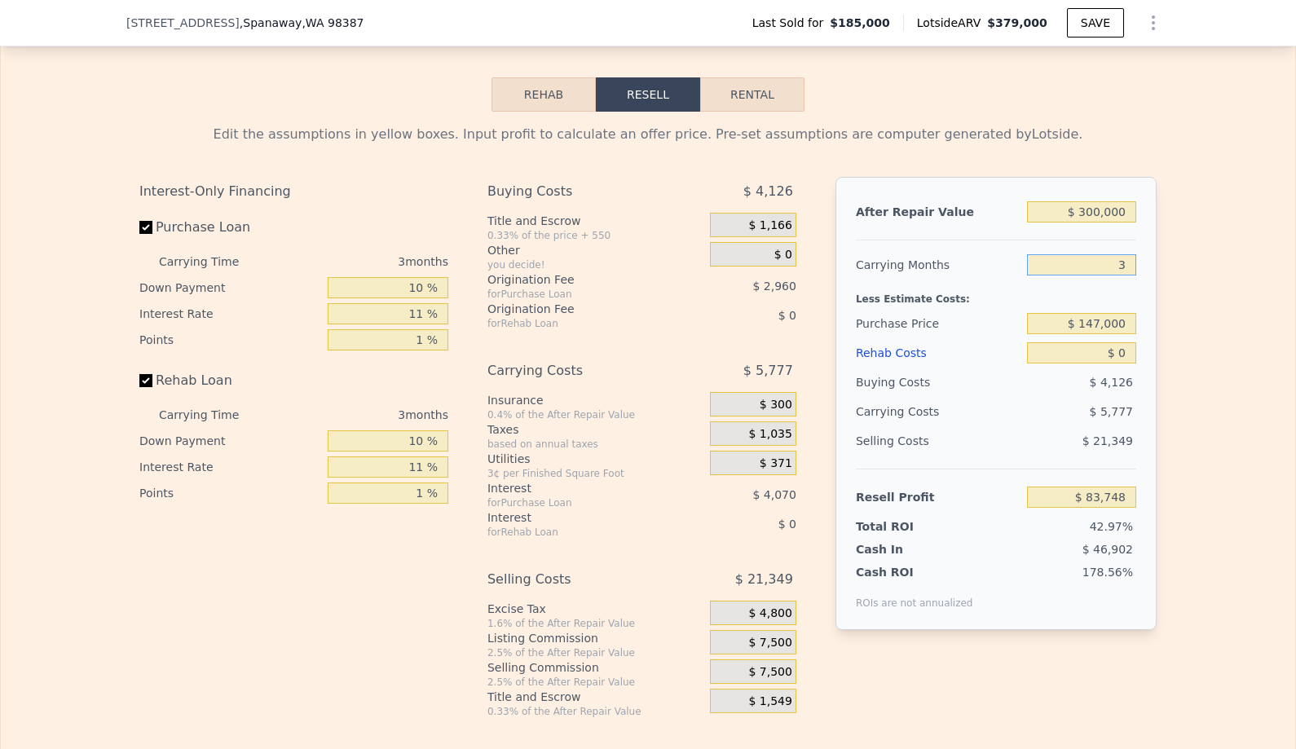
type input "3"
click at [1115, 317] on input "$ 147,000" at bounding box center [1081, 323] width 109 height 21
type input "$ 147,000"
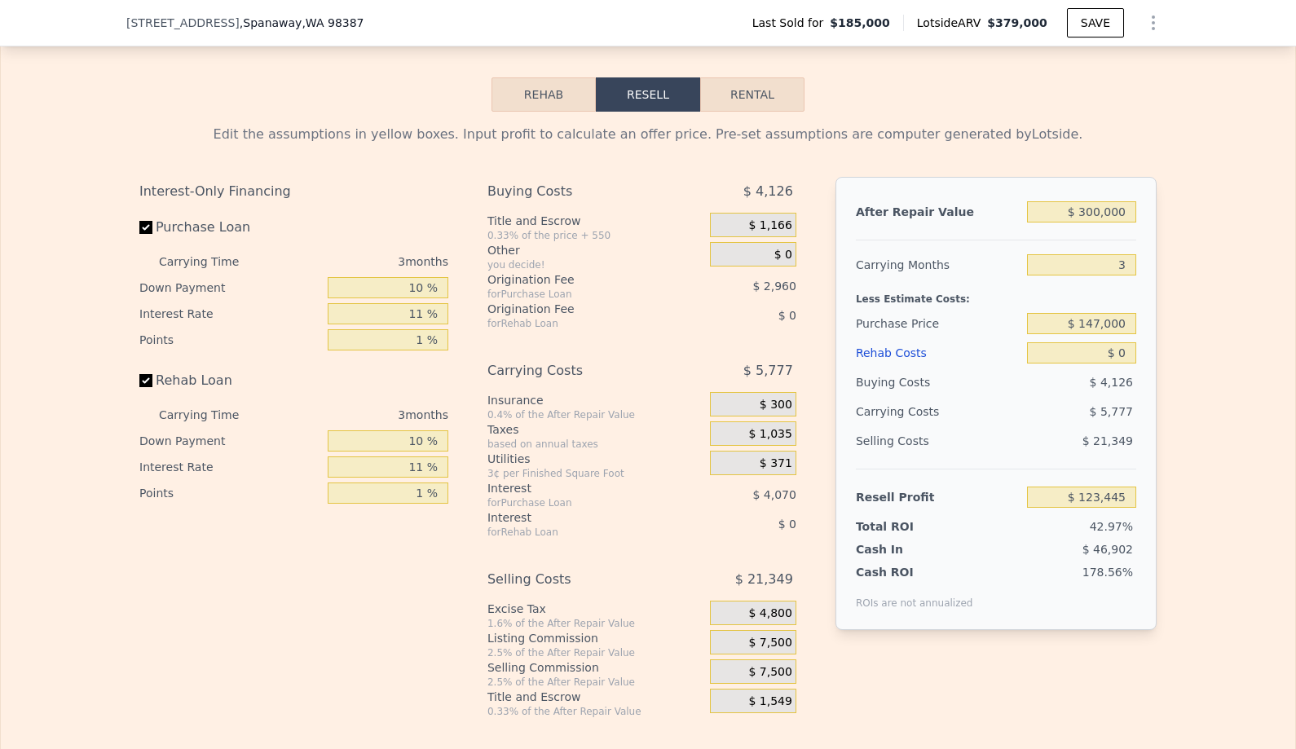
click at [1145, 379] on div "After Repair Value $ 300,000 Carrying Months 3 Less Estimate Costs: Purchase Pr…" at bounding box center [995, 403] width 321 height 453
type input "$ 123,319"
click at [1121, 345] on input "$ 0" at bounding box center [1081, 352] width 109 height 21
click at [1129, 355] on input "$ 0" at bounding box center [1081, 352] width 109 height 21
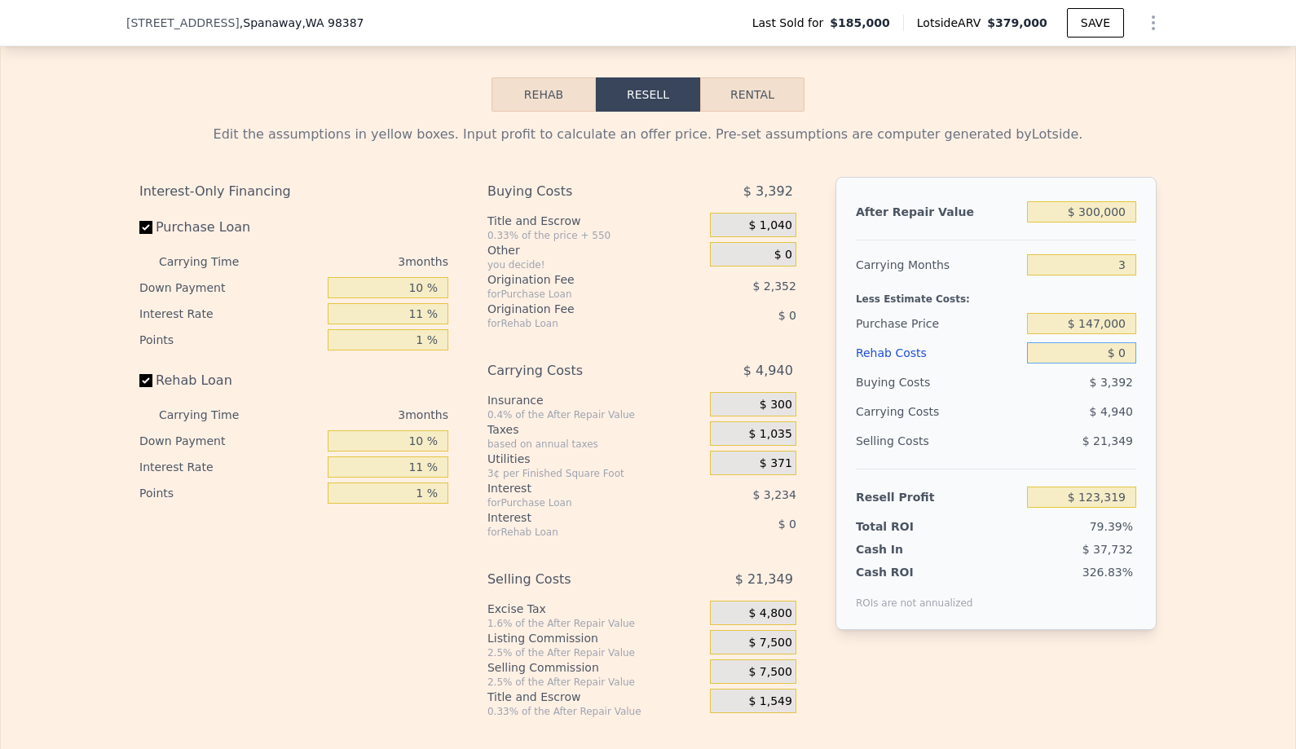
click at [1129, 355] on input "$ 0" at bounding box center [1081, 352] width 109 height 21
type input "$ 3"
type input "$ 123,316"
type input "$ 35"
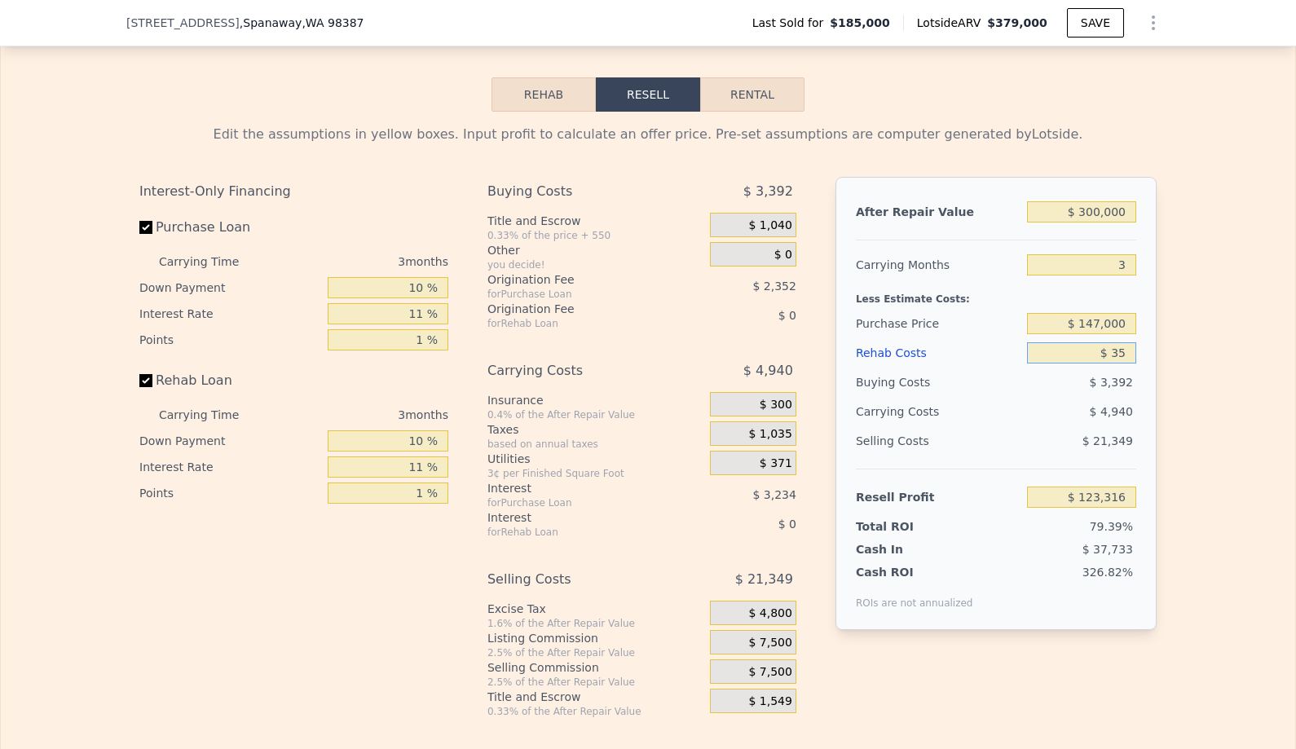
type input "$ 123,283"
type input "$ 350"
type input "$ 122,954"
type input "$ 3,500"
type input "$ 119,685"
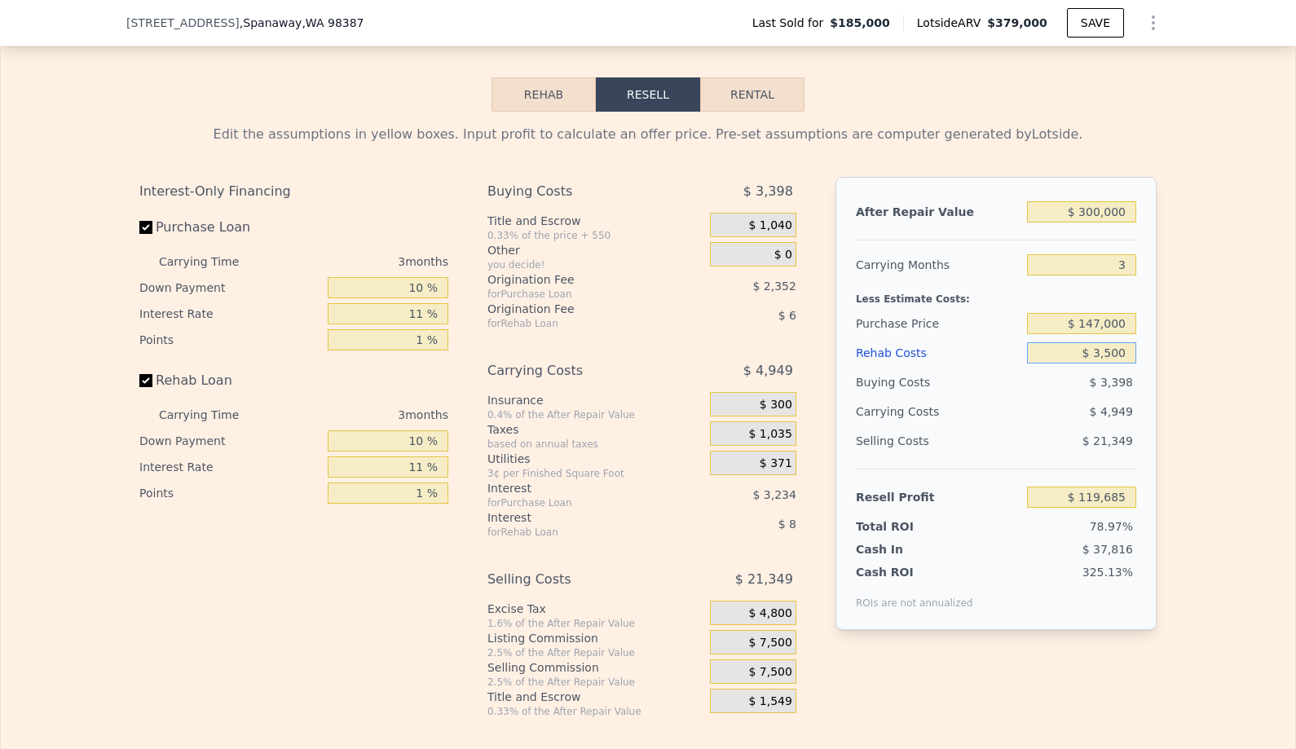
type input "$ 35,000"
type input "$ 86,988"
click at [1256, 524] on div "Edit the assumptions in yellow boxes. Input profit to calculate an offer price.…" at bounding box center [648, 415] width 1294 height 606
click at [764, 645] on span "$ 7,500" at bounding box center [769, 643] width 43 height 15
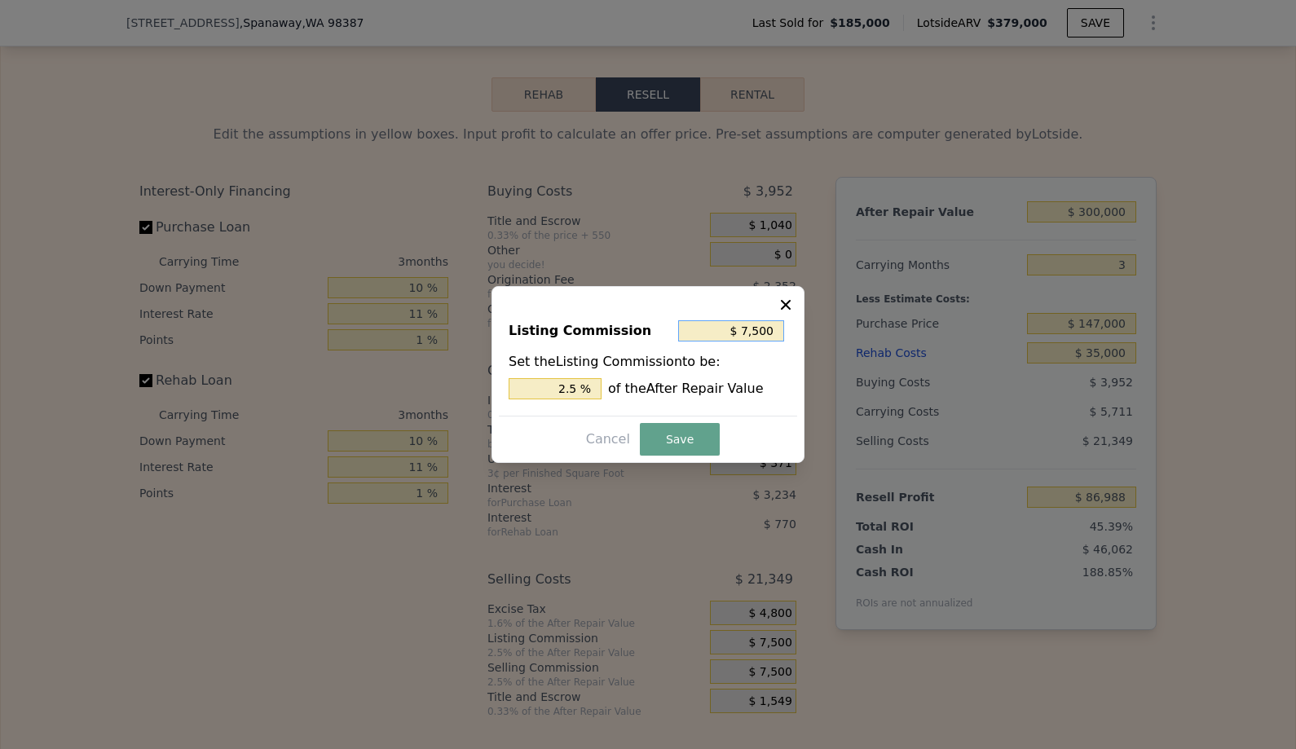
click at [757, 335] on input "$ 7,500" at bounding box center [731, 330] width 106 height 21
click at [757, 336] on input "$ 7,500" at bounding box center [731, 330] width 106 height 21
type input "$ 0"
type input "0 %"
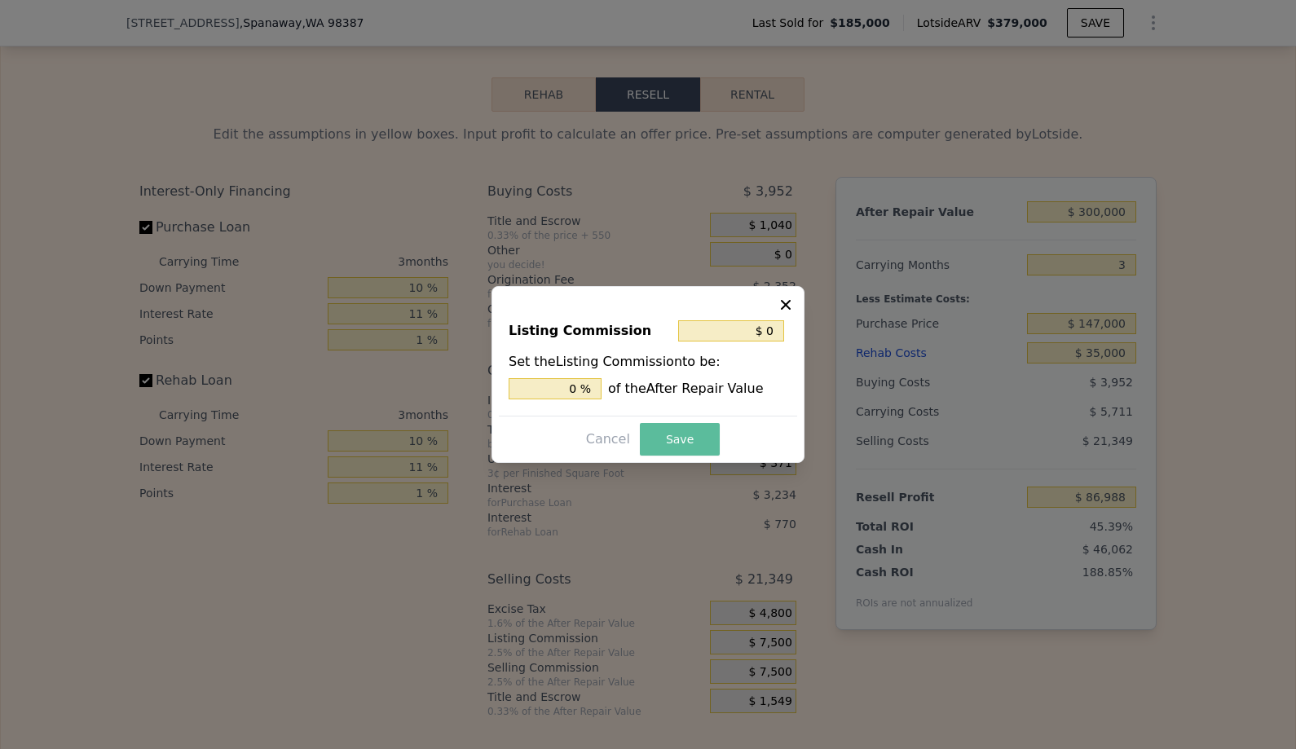
click at [680, 442] on button "Save" at bounding box center [680, 439] width 80 height 33
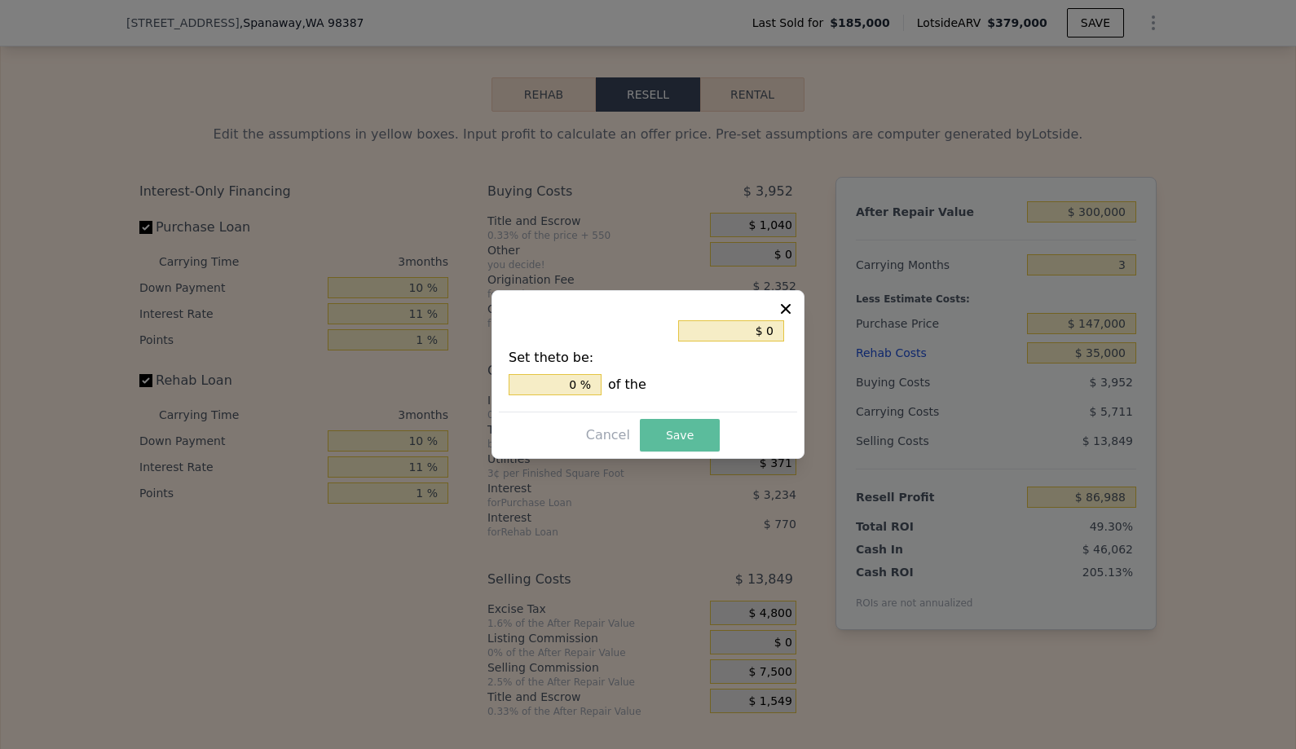
type input "$ 94,488"
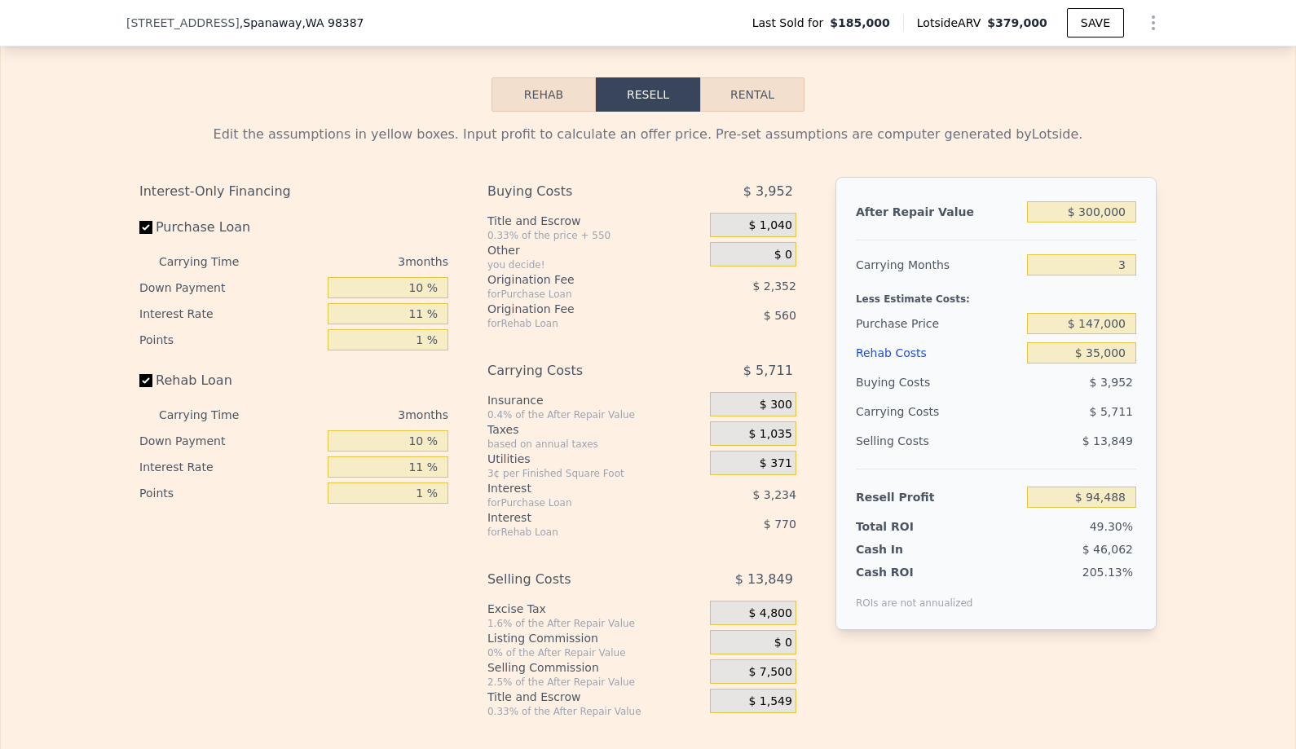
click at [876, 623] on div "After Repair Value $ 300,000 Carrying Months 3 Less Estimate Costs: Purchase Pr…" at bounding box center [995, 403] width 321 height 453
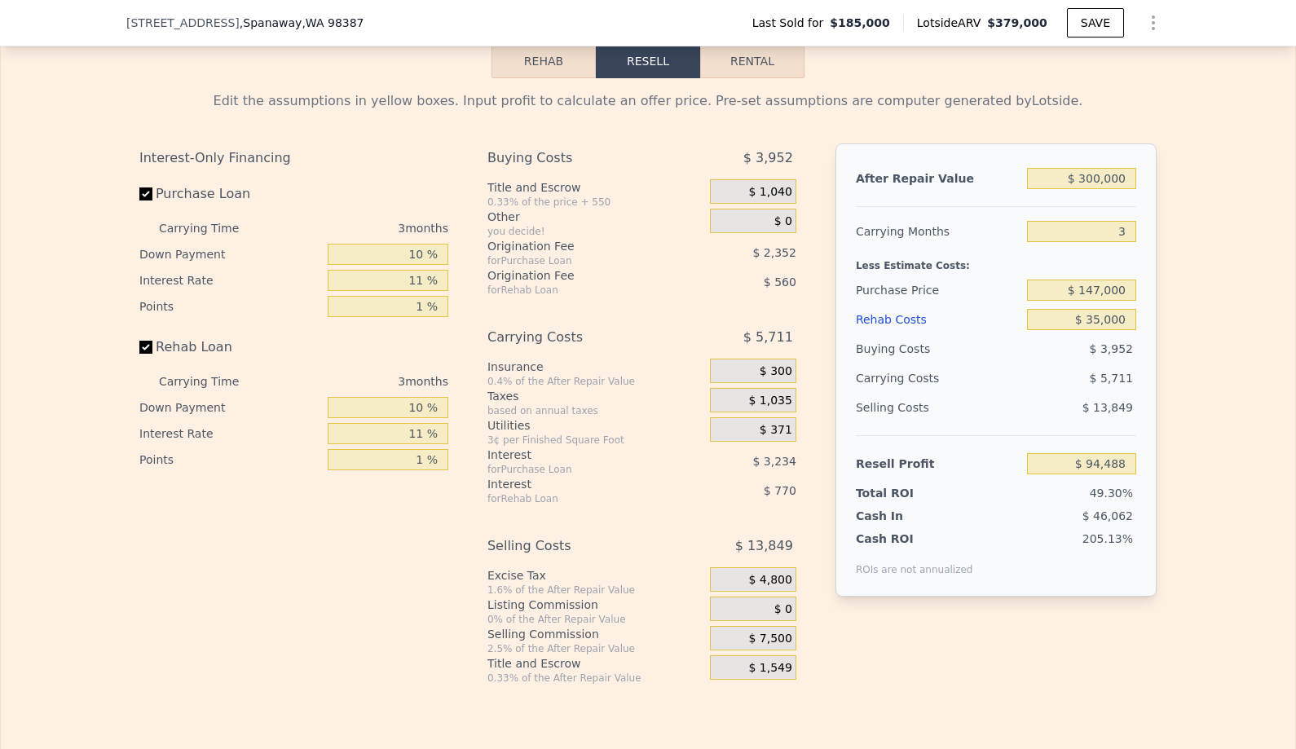
scroll to position [2491, 0]
click at [1102, 178] on input "$ 300,000" at bounding box center [1081, 176] width 109 height 21
type input "$ 30,000"
type input "-$ 163,273"
type input "$ 3,000"
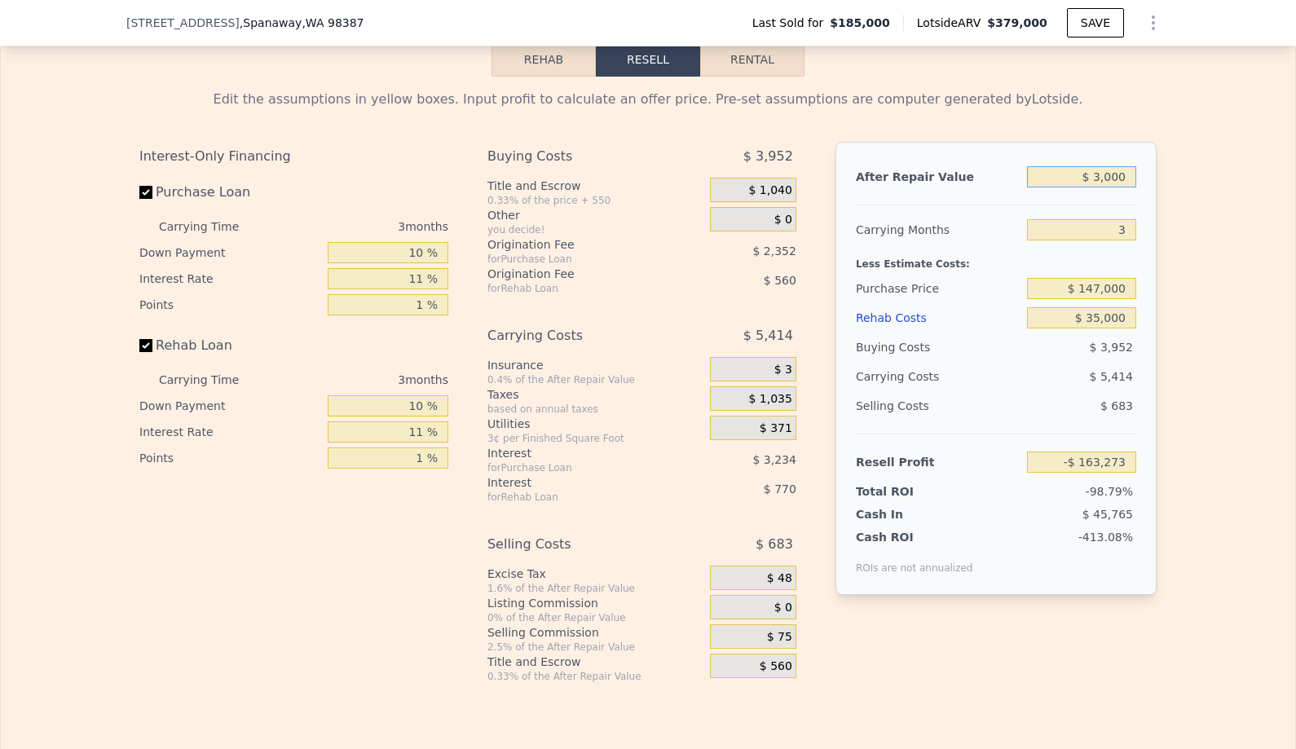
type input "-$ 189,049"
type input "$ 31,000"
type input "-$ 162,318"
type input "$ 315,000"
type input "$ 108,808"
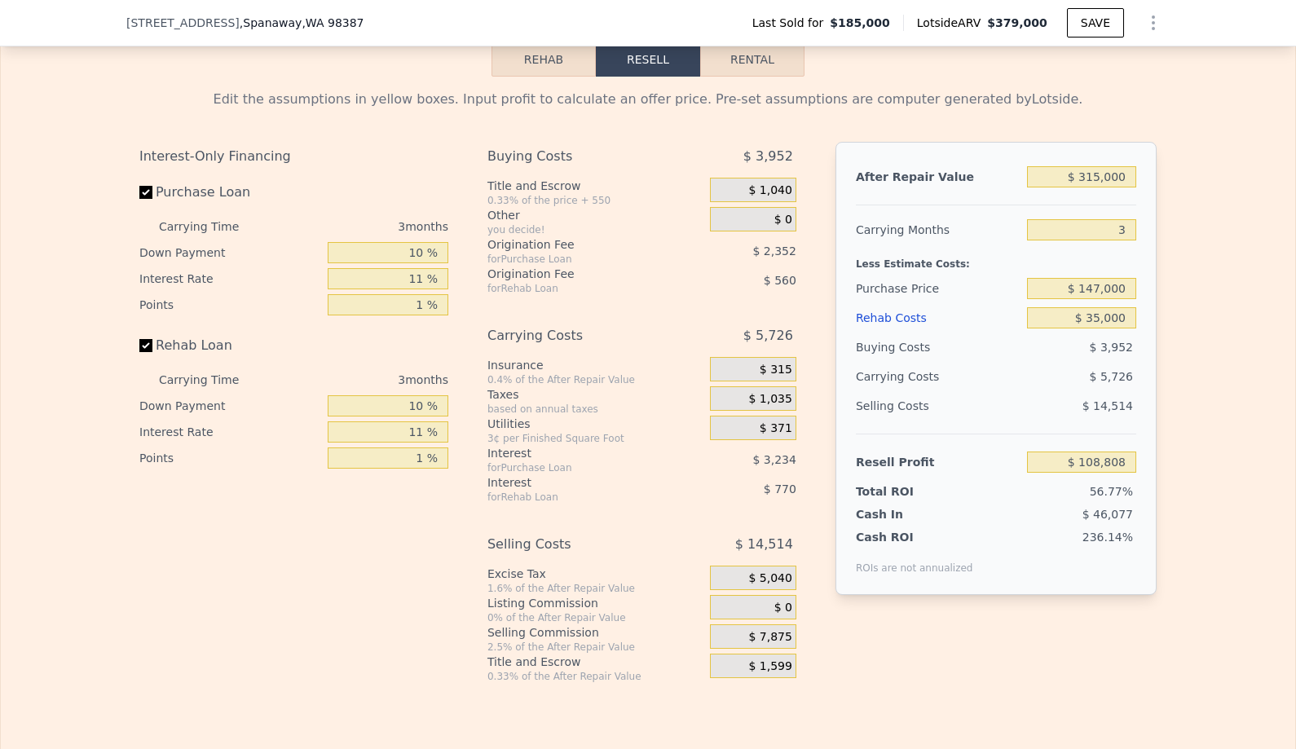
click at [1229, 379] on div "Edit the assumptions in yellow boxes. Input profit to calculate an offer price.…" at bounding box center [648, 380] width 1294 height 606
type input "$ 379,000"
type input "4"
type input "$ 0"
type input "$ 155,240"
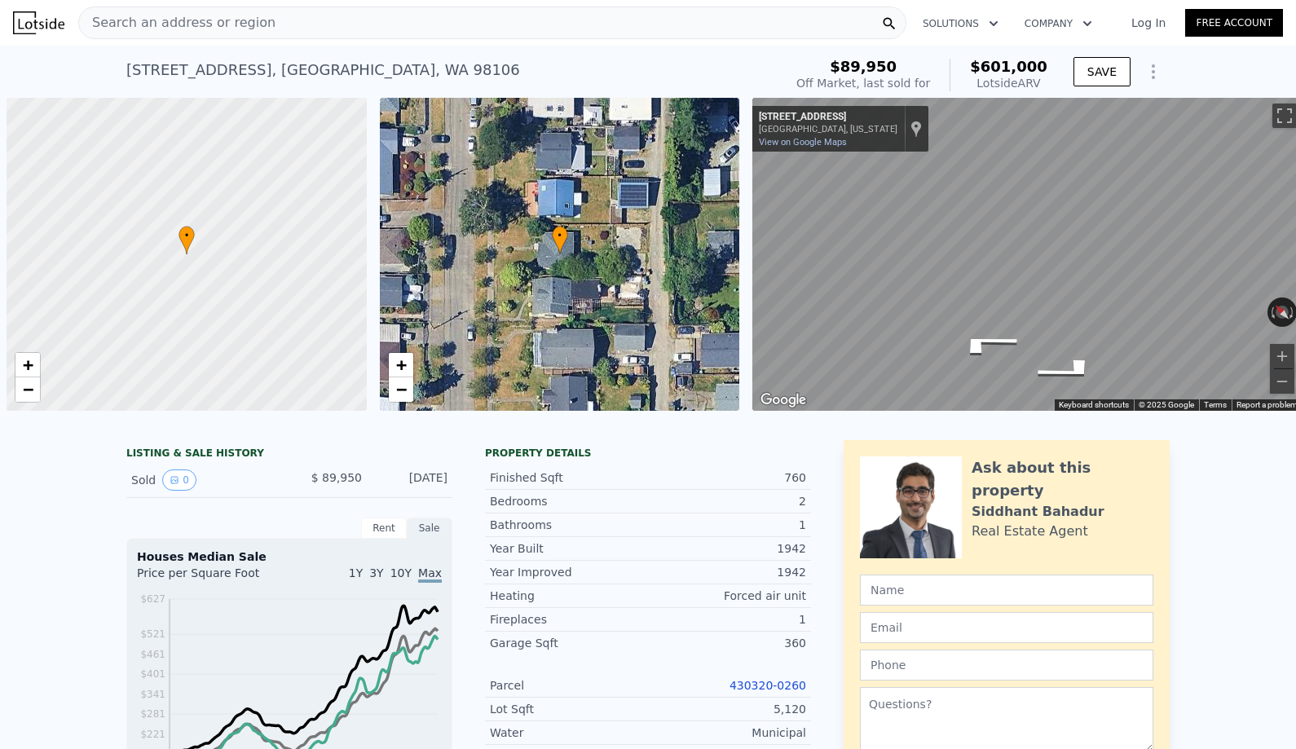
scroll to position [0, 7]
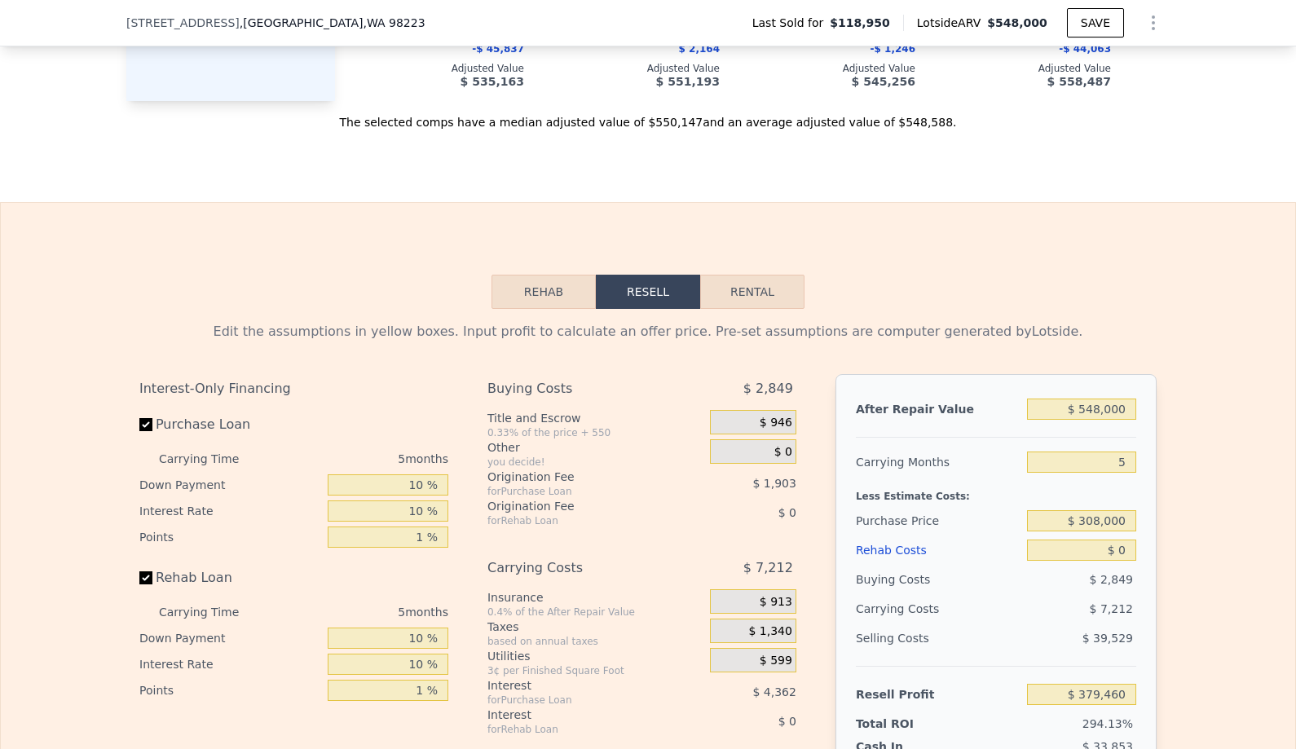
scroll to position [2136, 0]
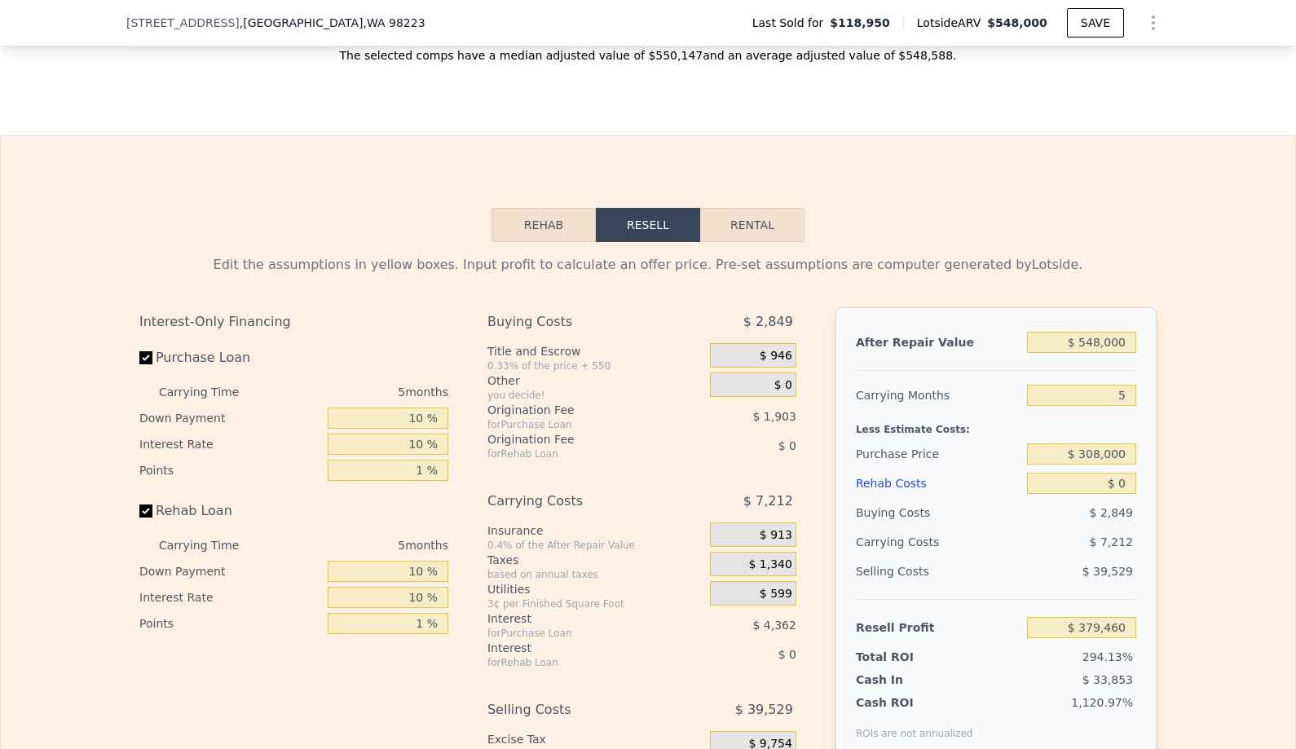
click at [1138, 332] on div "After Repair Value $ 548,000 Carrying Months 5 Less Estimate Costs: Purchase Pr…" at bounding box center [995, 533] width 321 height 453
click at [1125, 339] on input "$ 548,000" at bounding box center [1081, 342] width 109 height 21
type input "$ 5"
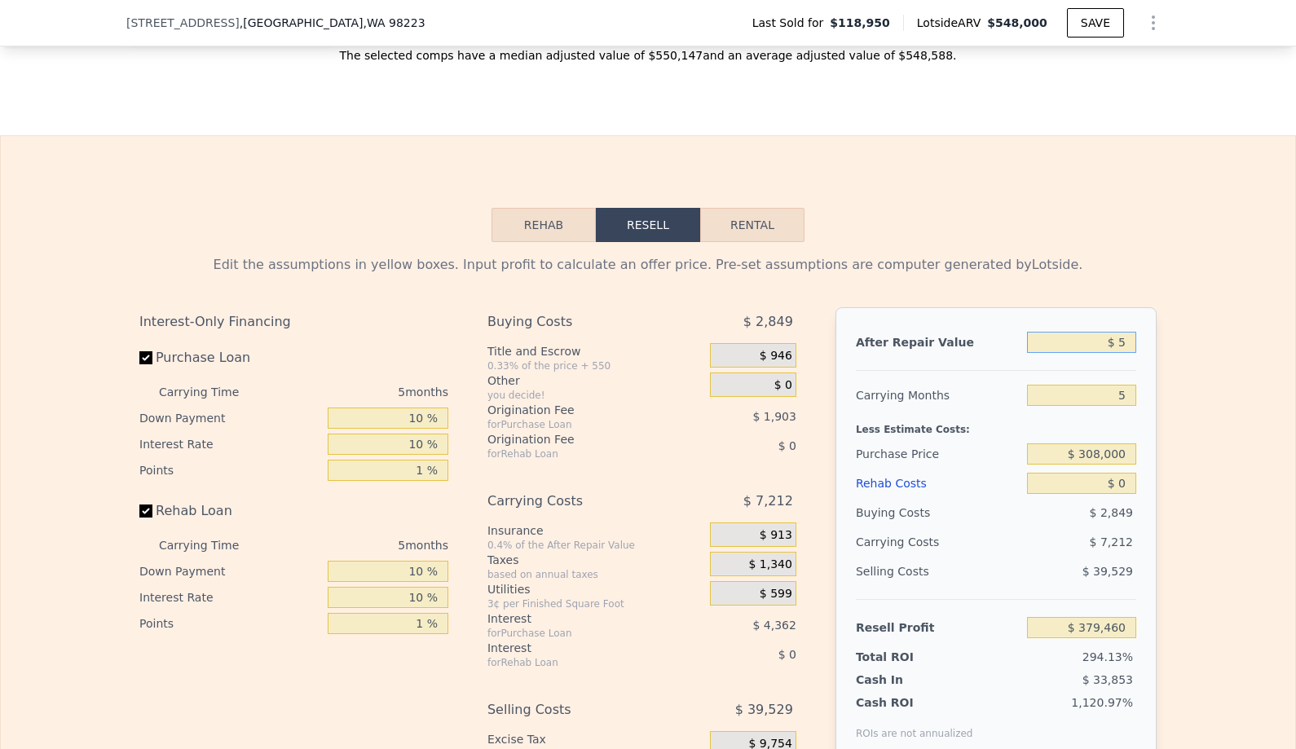
type input "-$ 128,643"
type input "$ 55"
type input "-$ 128,596"
type input "$ 550"
type input "-$ 128,139"
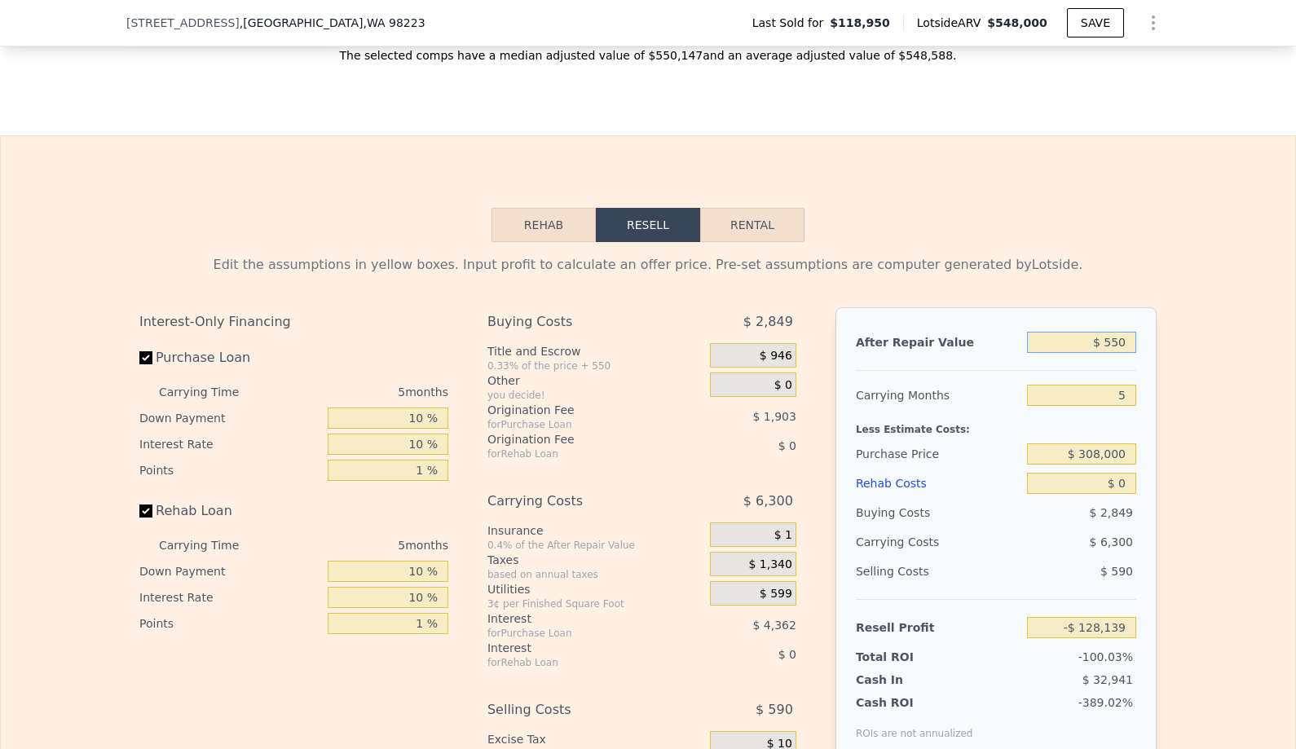
type input "$ 5,500"
type input "-$ 123,549"
type input "$ 55,000"
type input "-$ 77,652"
type input "$ 550,000"
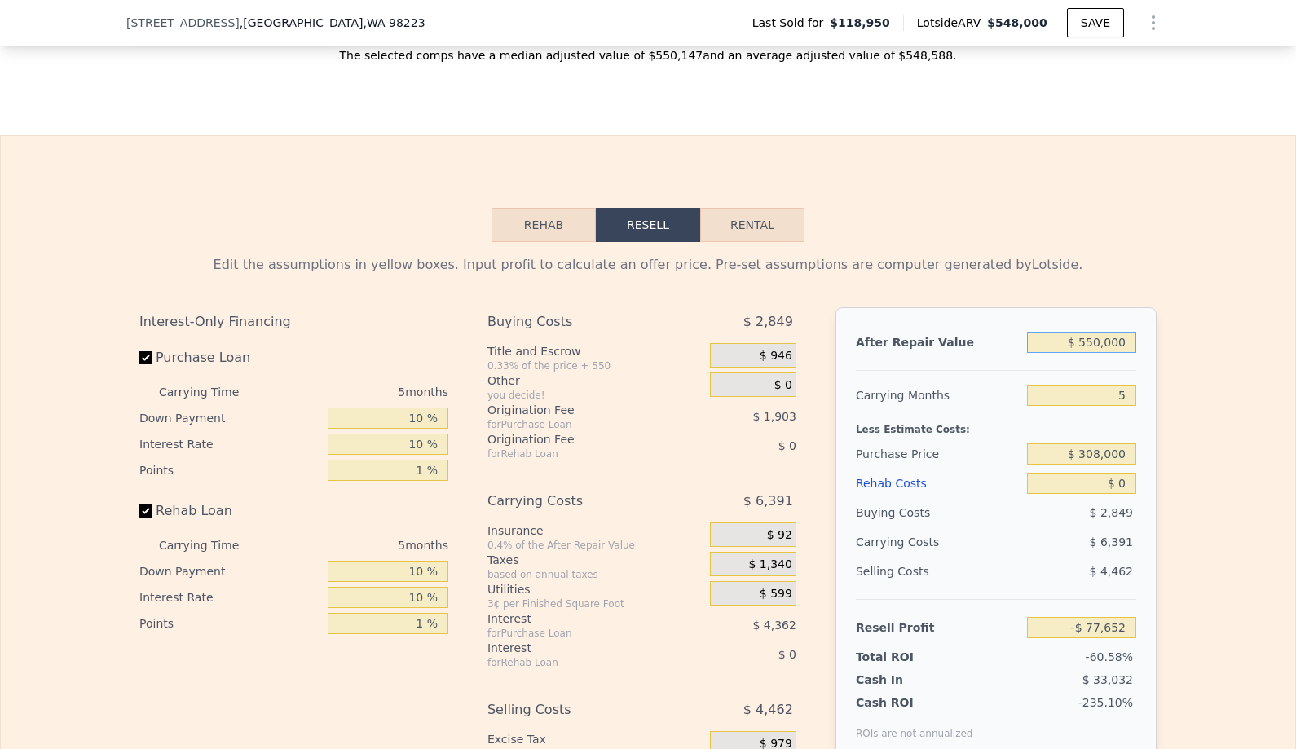
type input "$ 381,313"
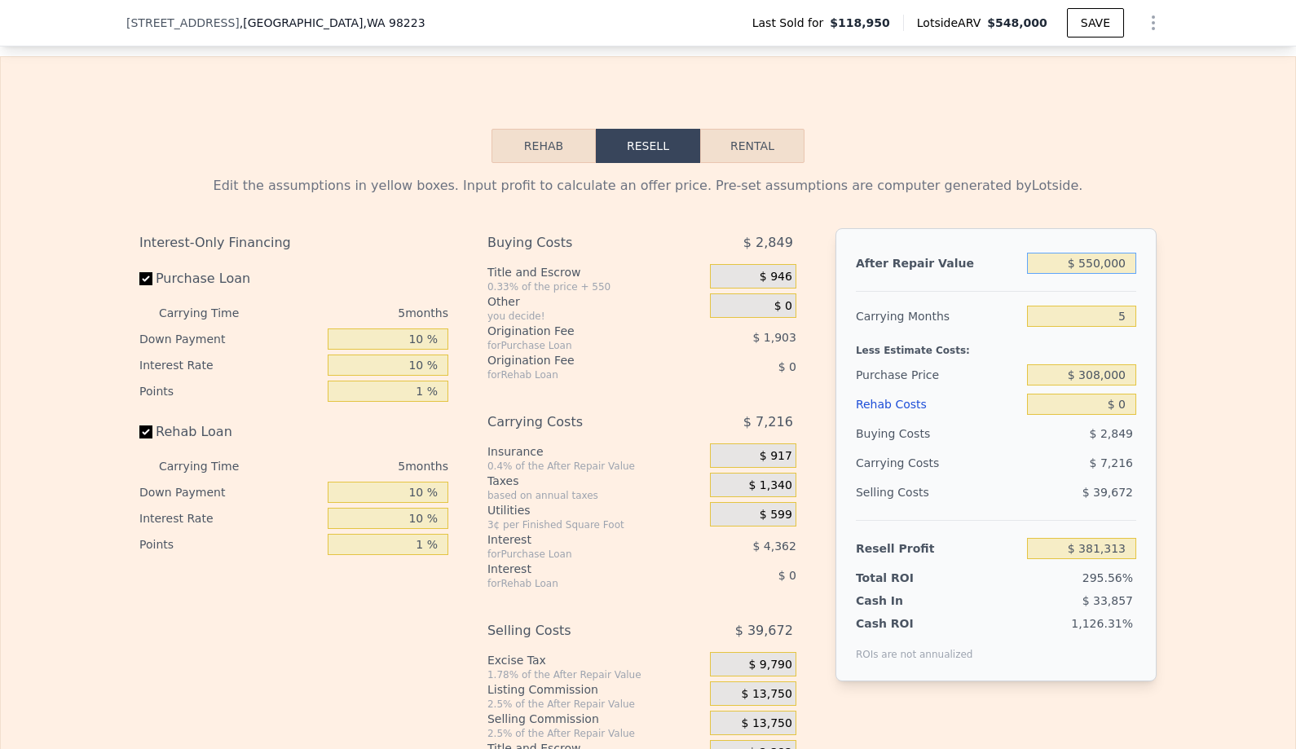
scroll to position [2217, 0]
click at [1112, 379] on input "$ 308,000" at bounding box center [1081, 373] width 109 height 21
type input "$ 308,000"
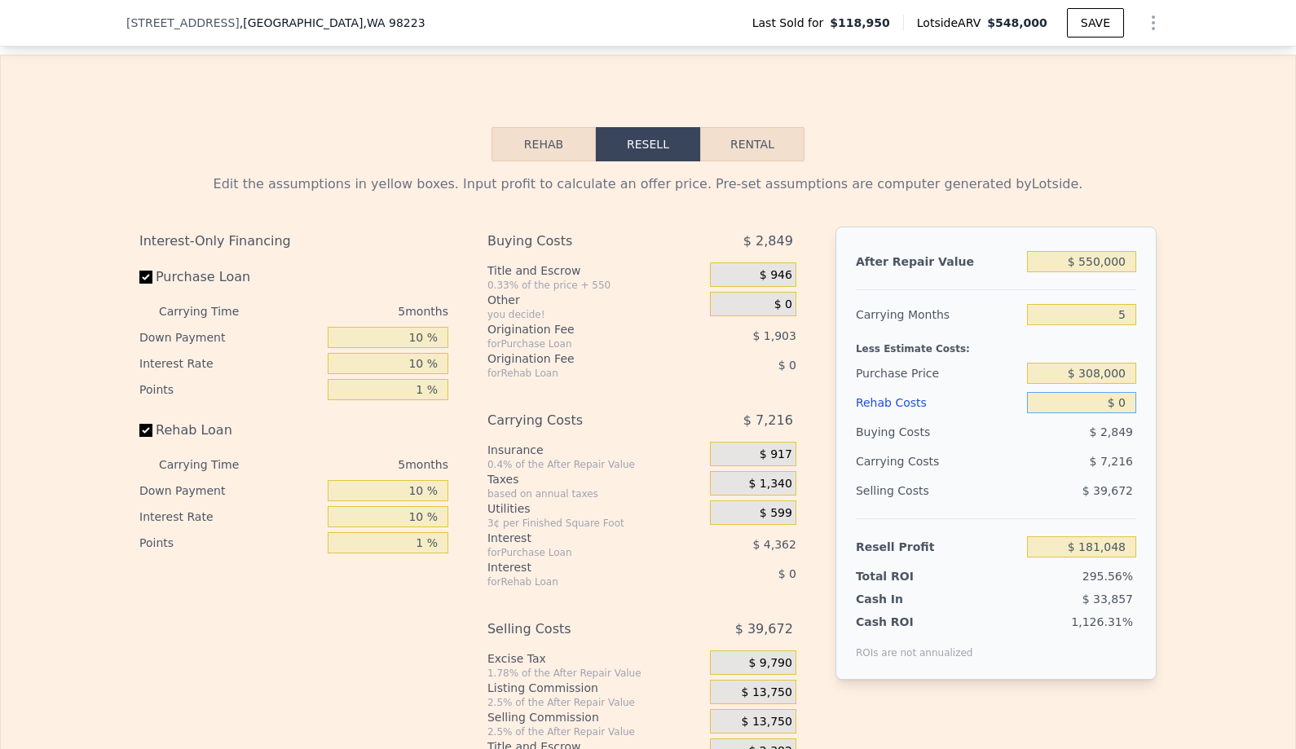
click at [1121, 402] on input "$ 0" at bounding box center [1081, 402] width 109 height 21
type input "$ 181,673"
click at [1121, 402] on input "$ 0" at bounding box center [1081, 402] width 109 height 21
type input "$ 7"
type input "$ 181,666"
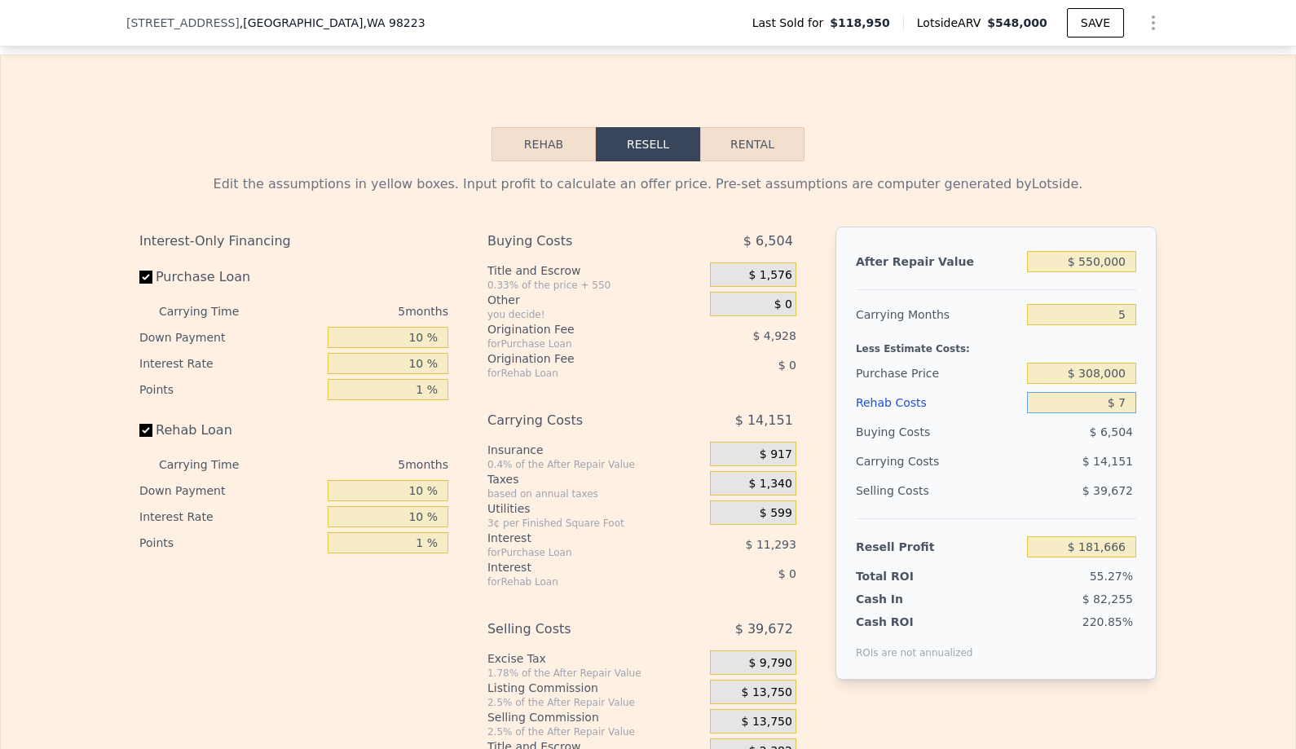
type input "$ 75"
type input "$ 181,592"
type input "$ 750"
type input "$ 180,881"
type input "$ 7,500"
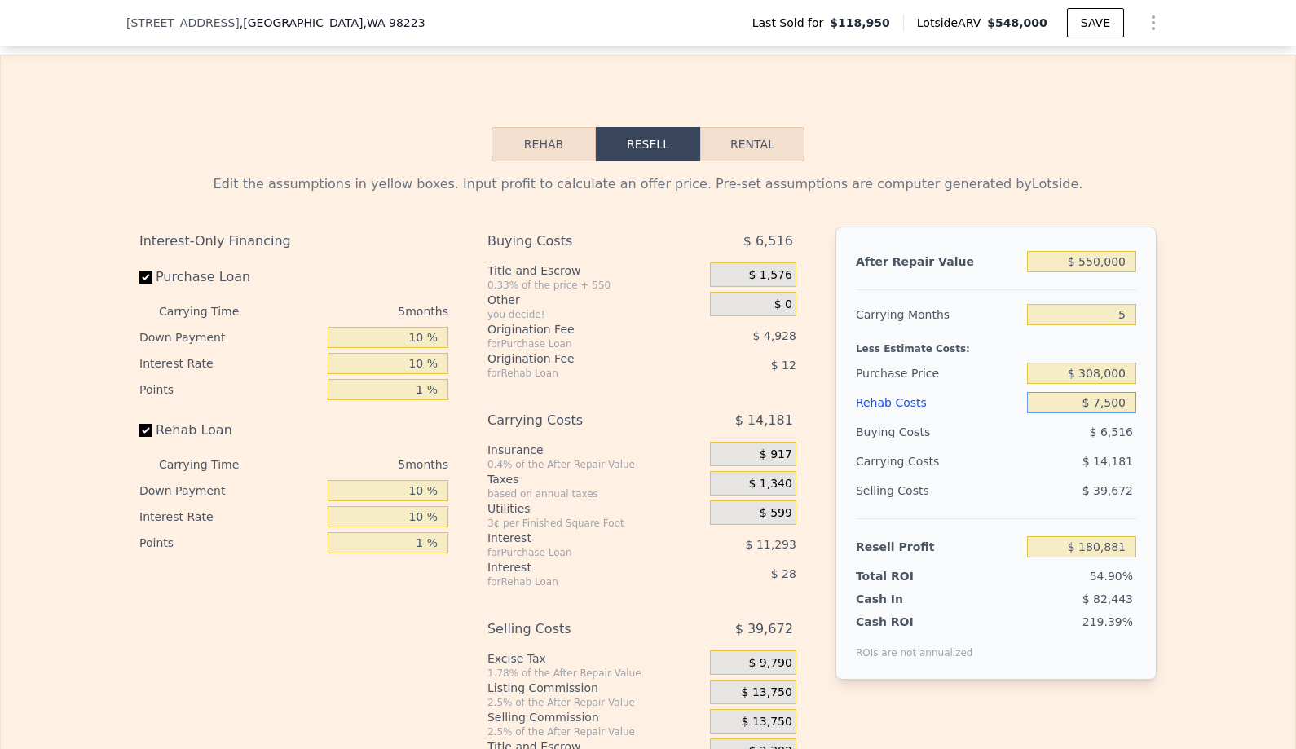
type input "$ 173,778"
type input "$ 75,000"
type input "$ 102,723"
type input "$ 750,000"
type input "-$ 607,827"
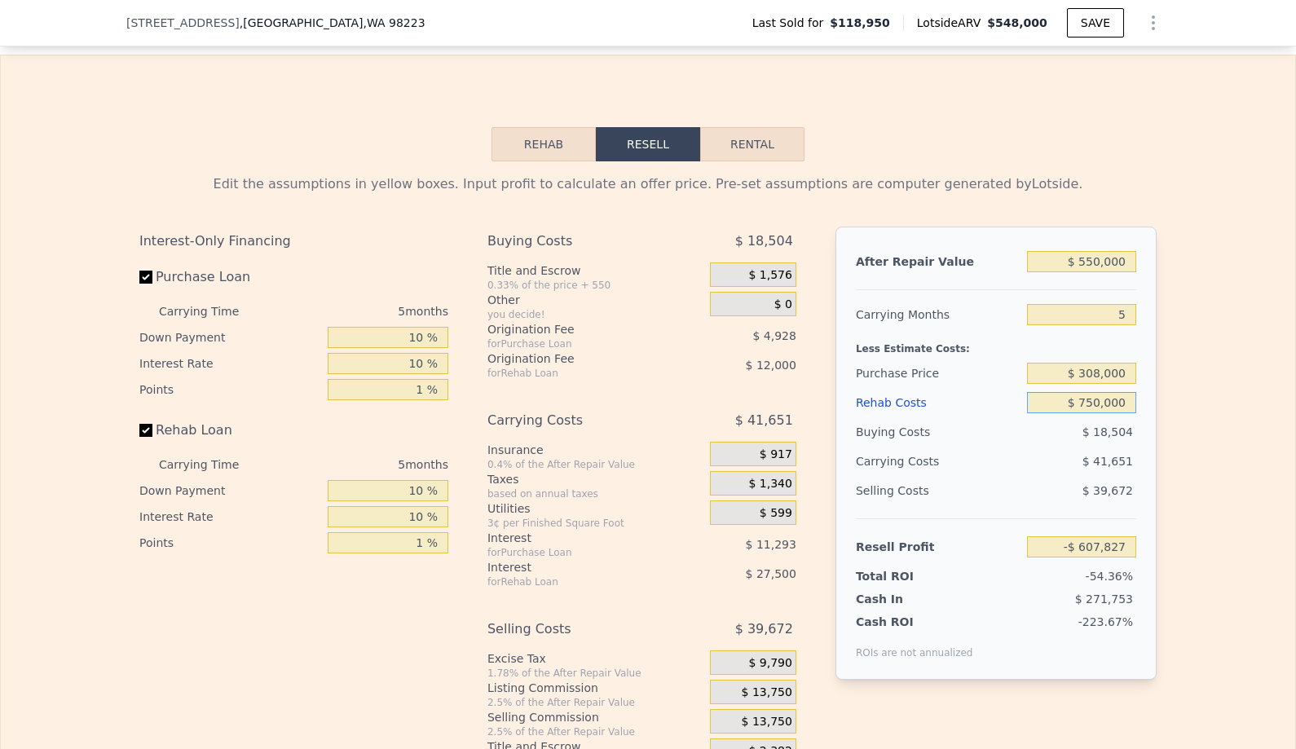
type input "$ 75,000"
type input "$ 102,723"
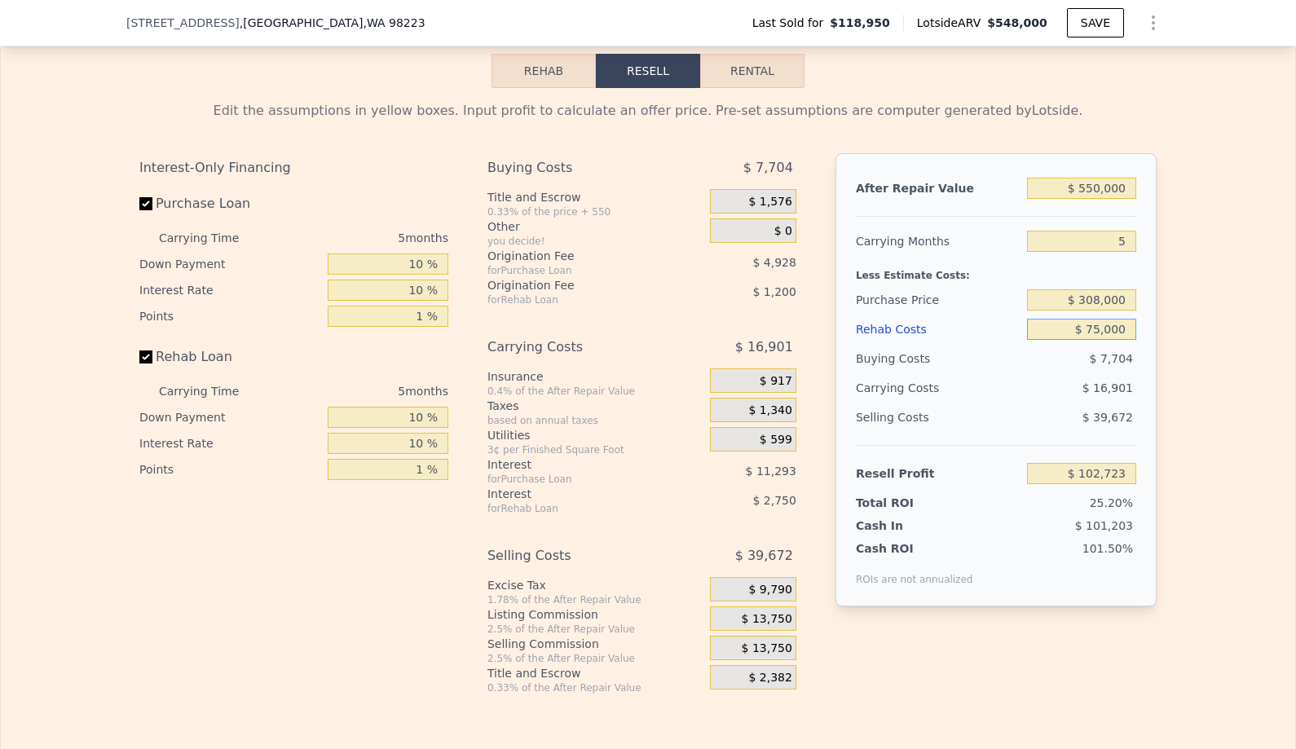
scroll to position [2293, 0]
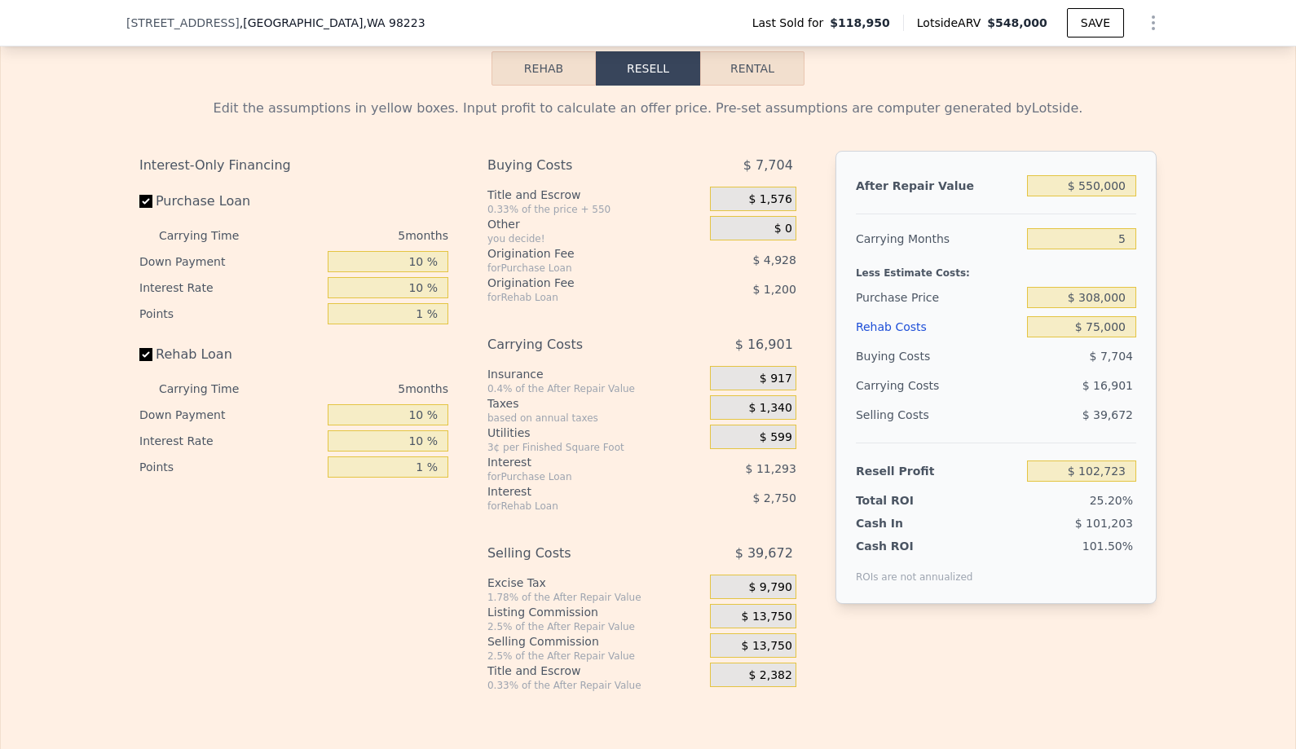
click at [1015, 502] on div "25.20%" at bounding box center [1050, 500] width 172 height 16
click at [1101, 235] on input "5" at bounding box center [1081, 238] width 109 height 21
type input "4"
type input "$ 106,104"
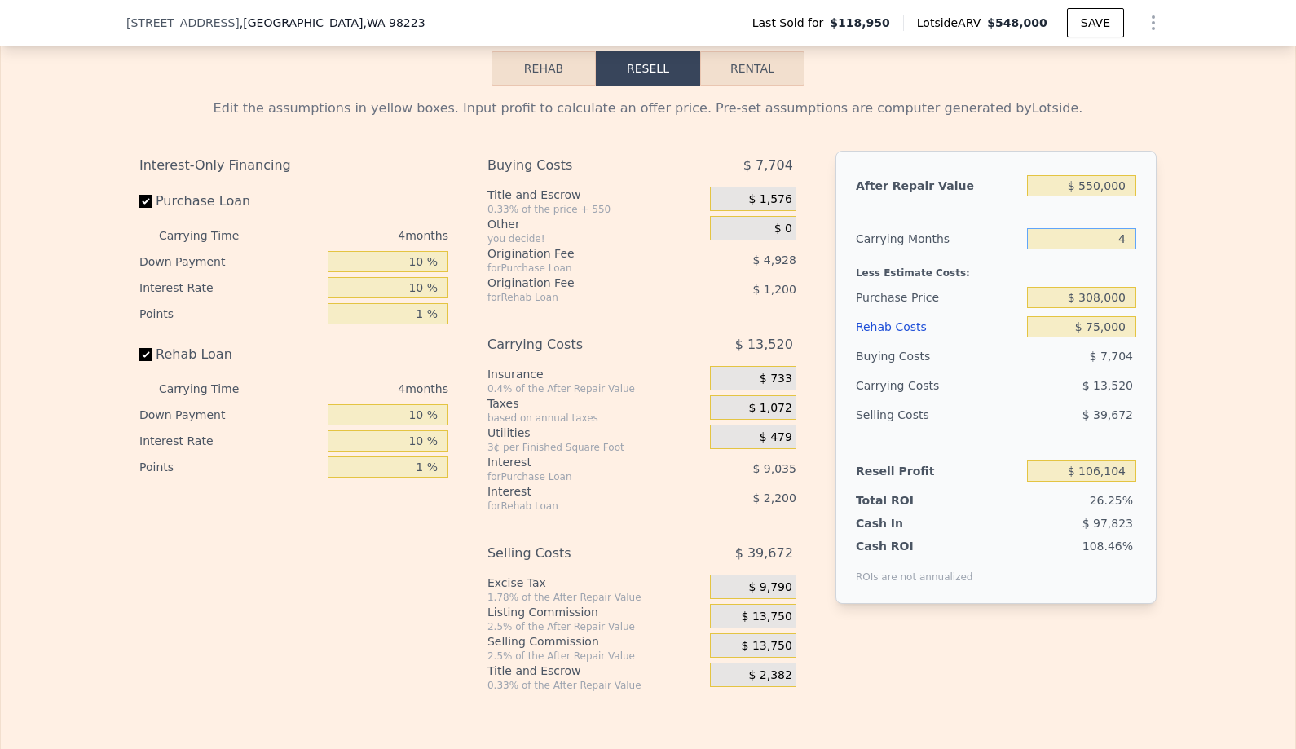
type input "4"
click at [777, 614] on span "$ 13,750" at bounding box center [766, 616] width 51 height 15
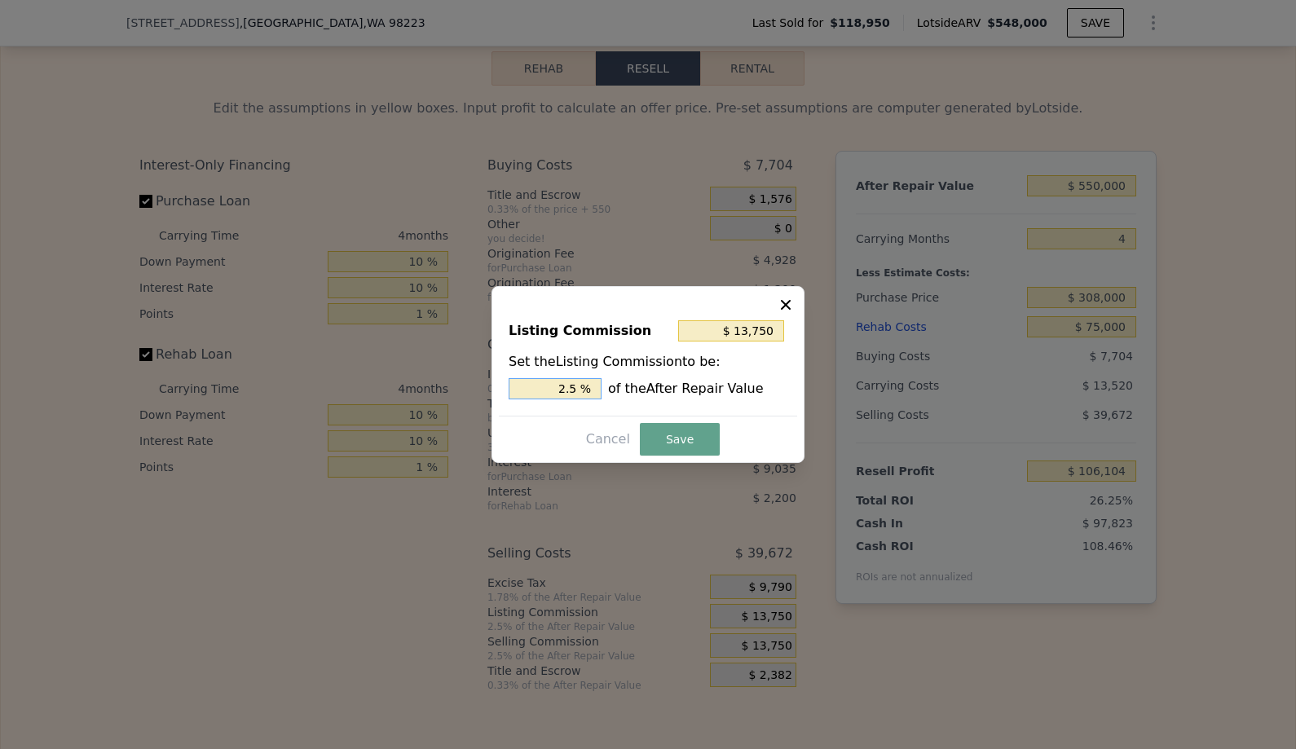
click at [574, 393] on input "2.5 %" at bounding box center [554, 388] width 93 height 21
type input "$ 0"
type input "0 %"
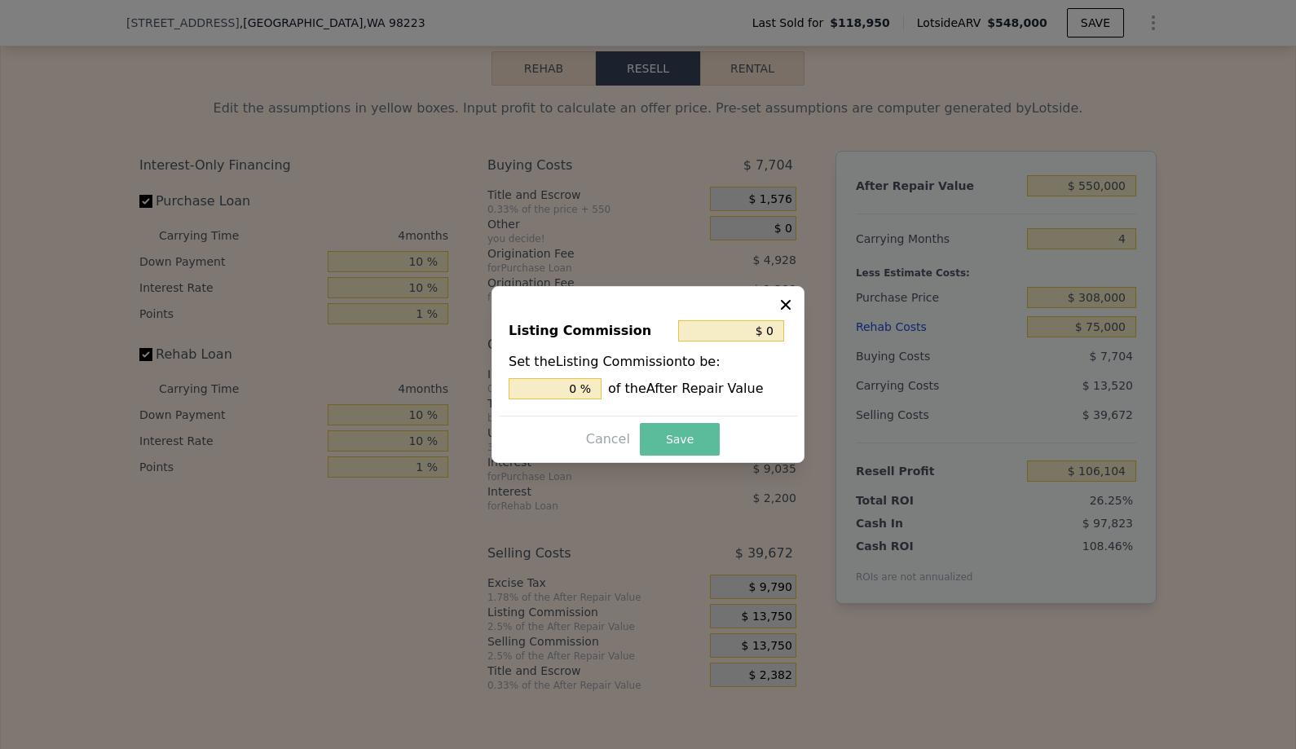
click at [650, 433] on button "Save" at bounding box center [680, 439] width 80 height 33
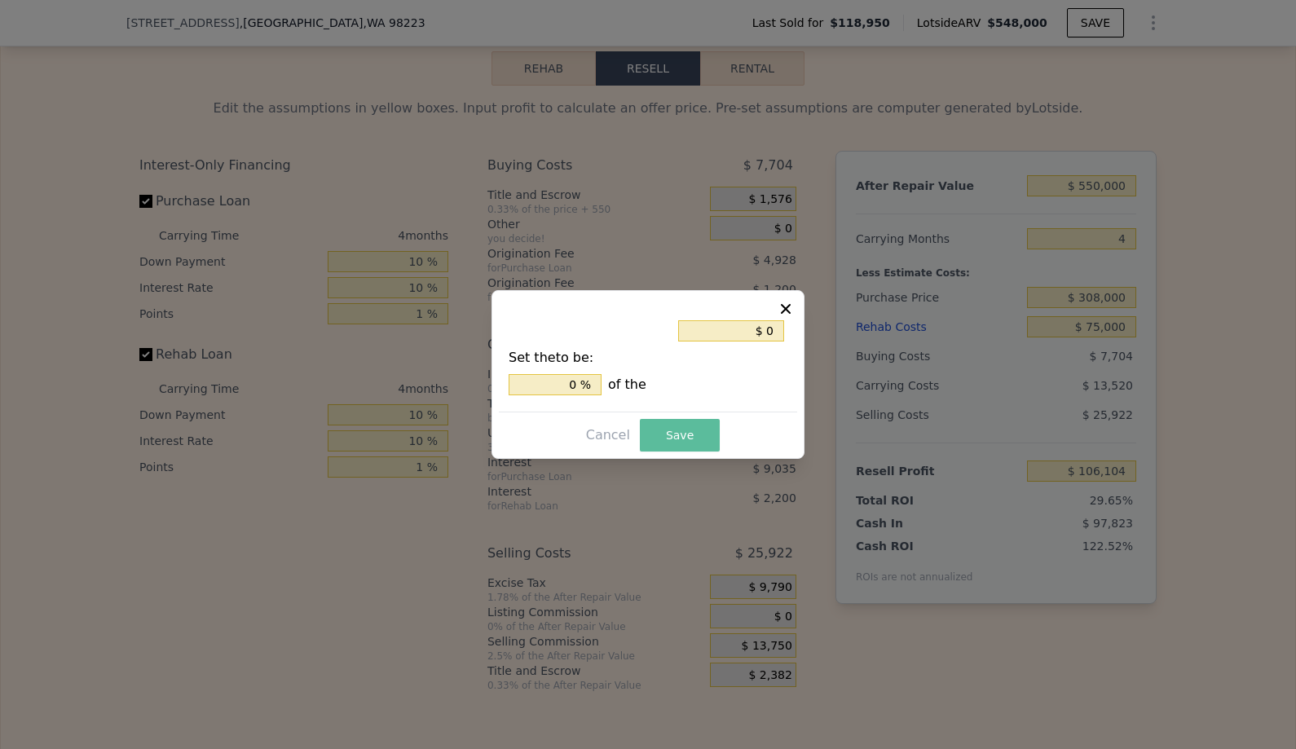
type input "$ 119,854"
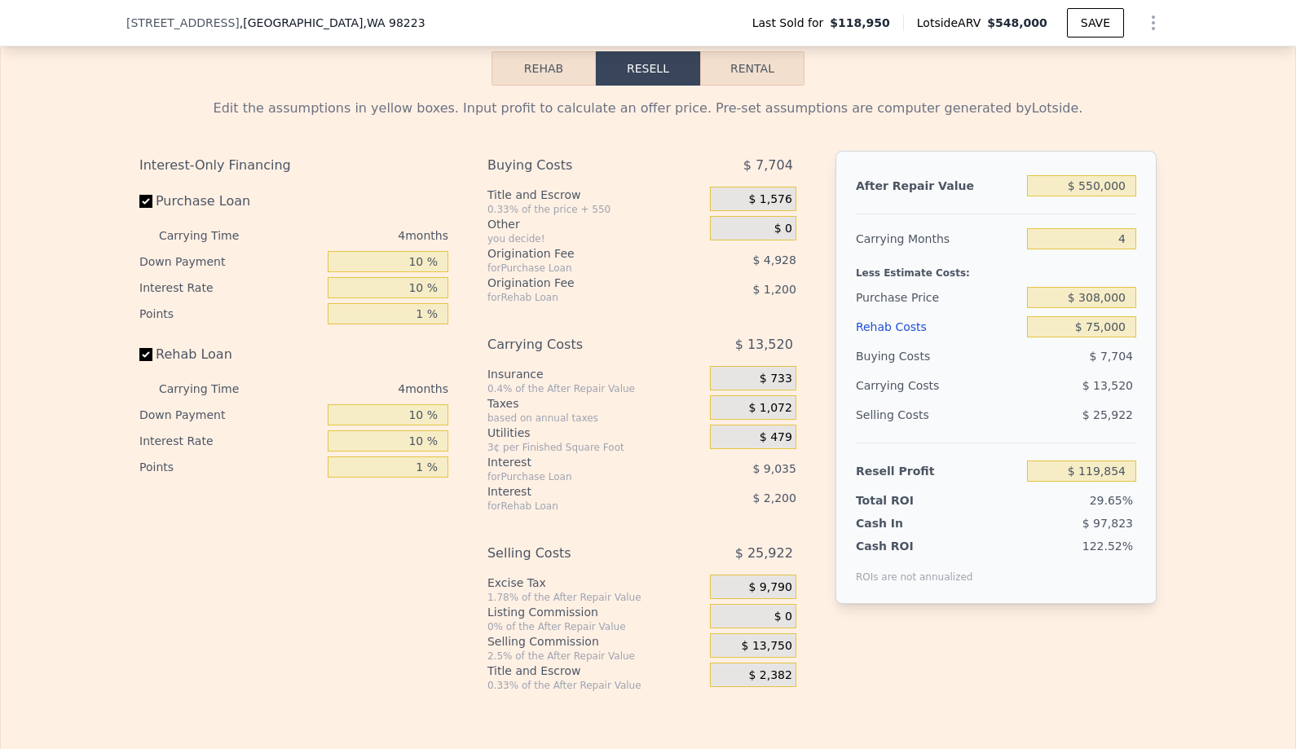
click at [1093, 646] on div "After Repair Value $ 550,000 Carrying Months 4 Less Estimate Costs: Purchase Pr…" at bounding box center [995, 408] width 321 height 515
click at [1101, 188] on input "$ 550,000" at bounding box center [1081, 185] width 109 height 21
type input "$ 55,000"
type input "-$ 351,651"
type input "$ 5,000"
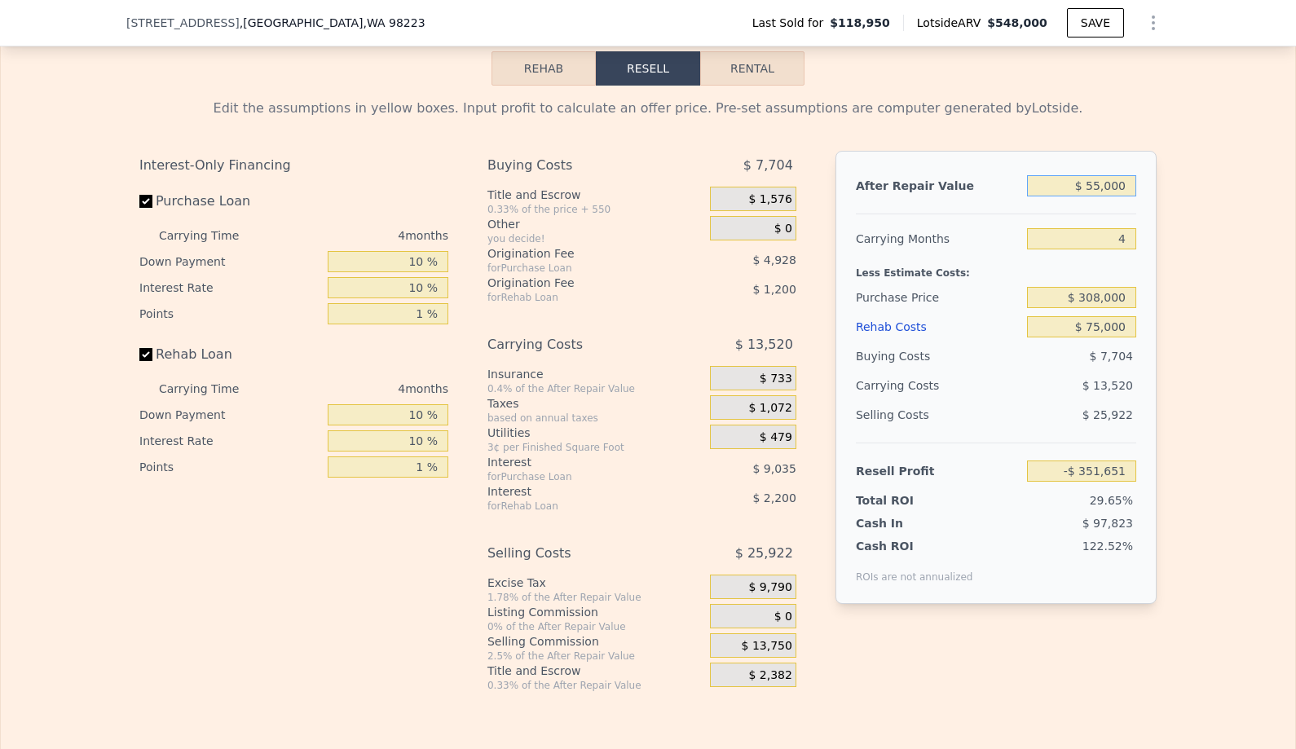
type input "-$ 399,279"
type input "$ 56,000"
type input "-$ 350,699"
type input "$ 565,000"
type input "$ 134,143"
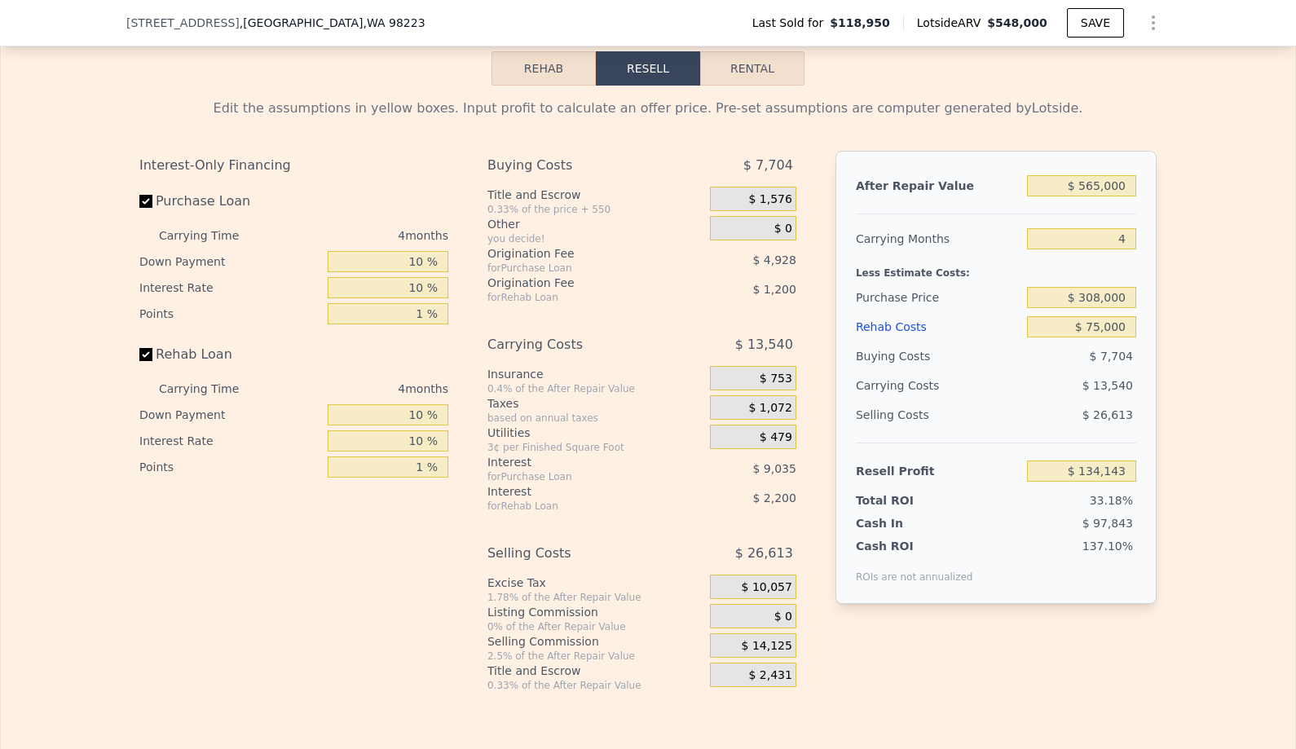
click at [1204, 251] on div "Edit the assumptions in yellow boxes. Input profit to calculate an offer price.…" at bounding box center [648, 389] width 1294 height 606
click at [1097, 189] on input "$ 565,000" at bounding box center [1081, 185] width 109 height 21
type input "$ 55,000"
type input "-$ 351,651"
type input "$ 575,000"
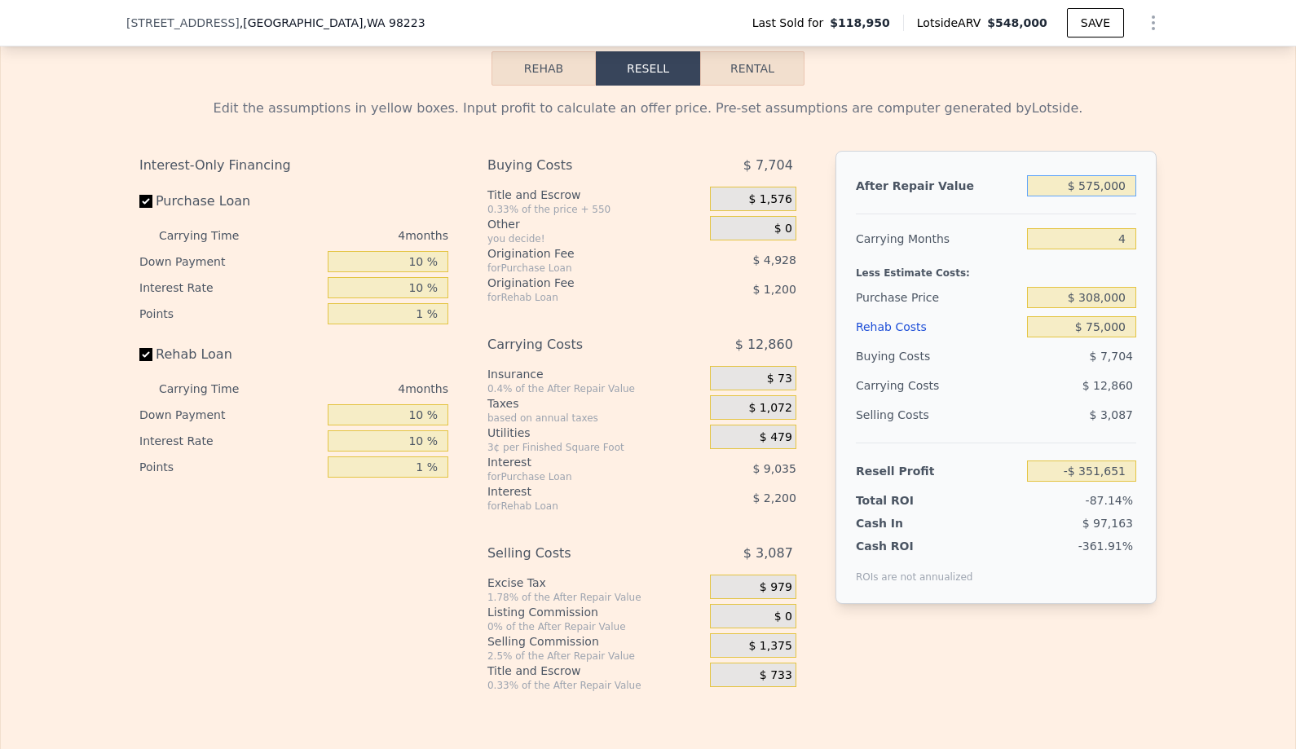
type input "$ 143,667"
type input "$ 575,000"
click at [1217, 292] on div "Edit the assumptions in yellow boxes. Input profit to calculate an offer price.…" at bounding box center [648, 389] width 1294 height 606
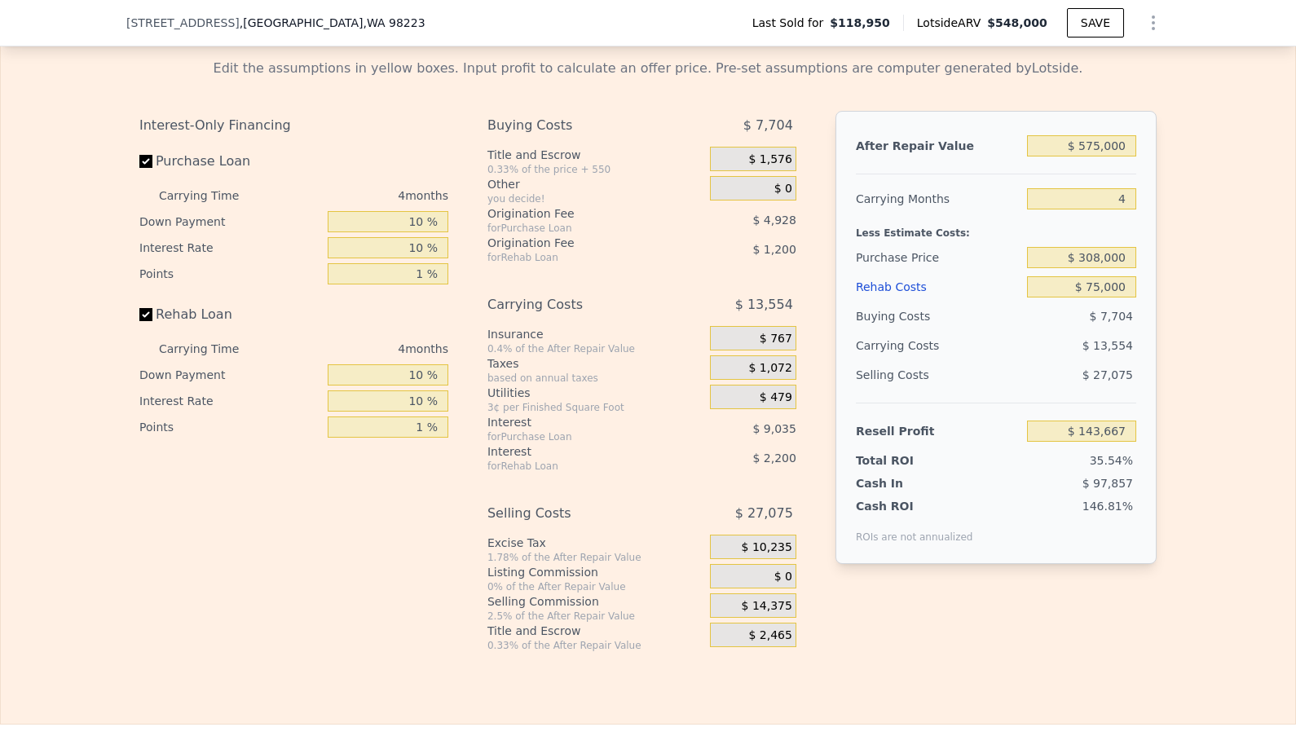
scroll to position [2343, 0]
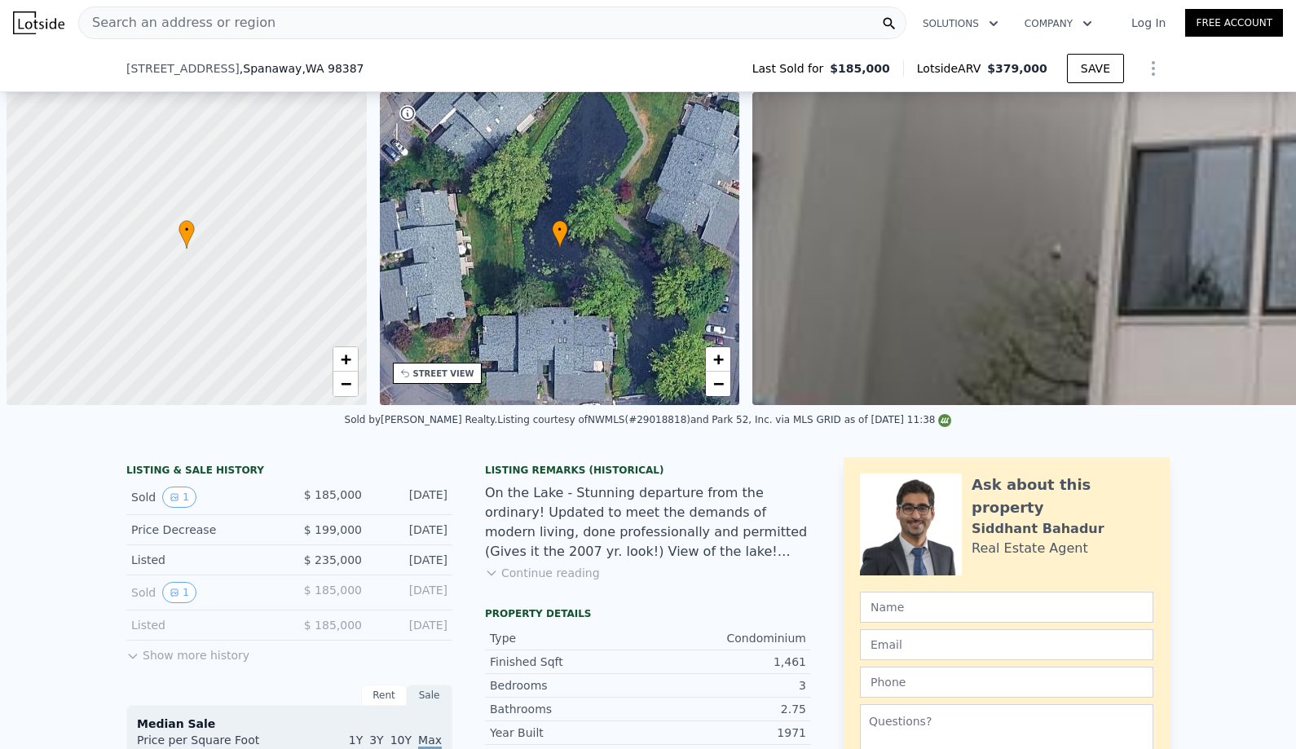
scroll to position [0, 627]
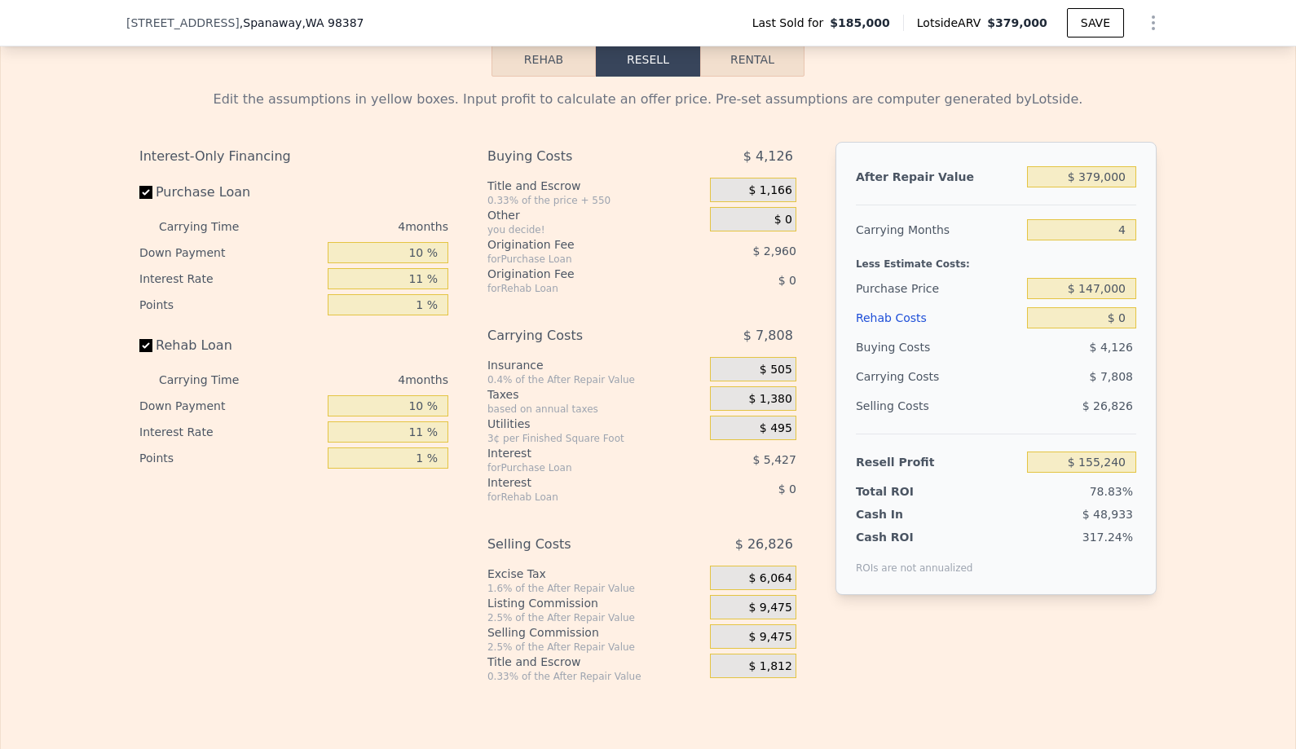
click at [557, 160] on div "Buying Costs" at bounding box center [578, 156] width 182 height 29
